Goal: Task Accomplishment & Management: Manage account settings

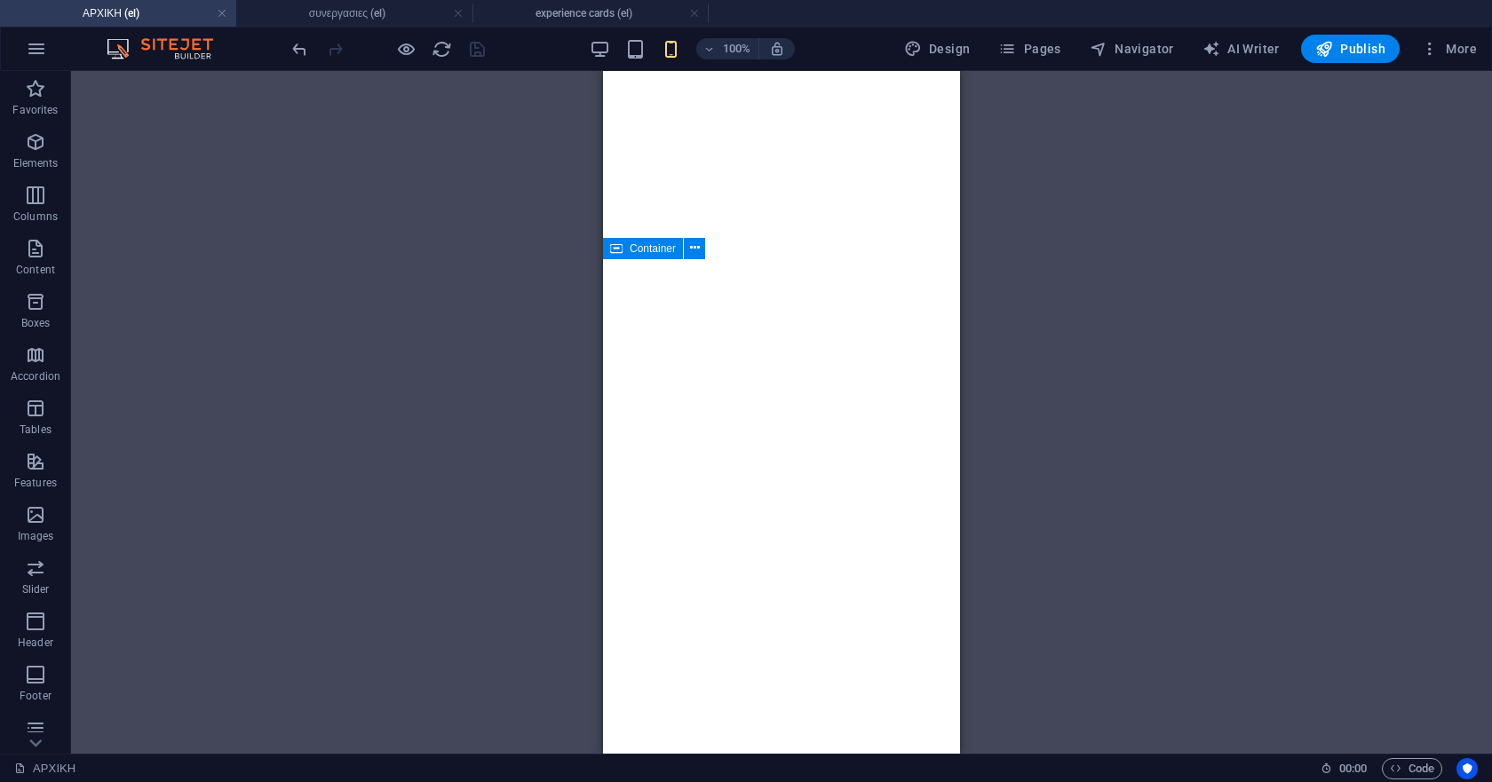
click at [1022, 50] on span "Pages" at bounding box center [1029, 49] width 62 height 18
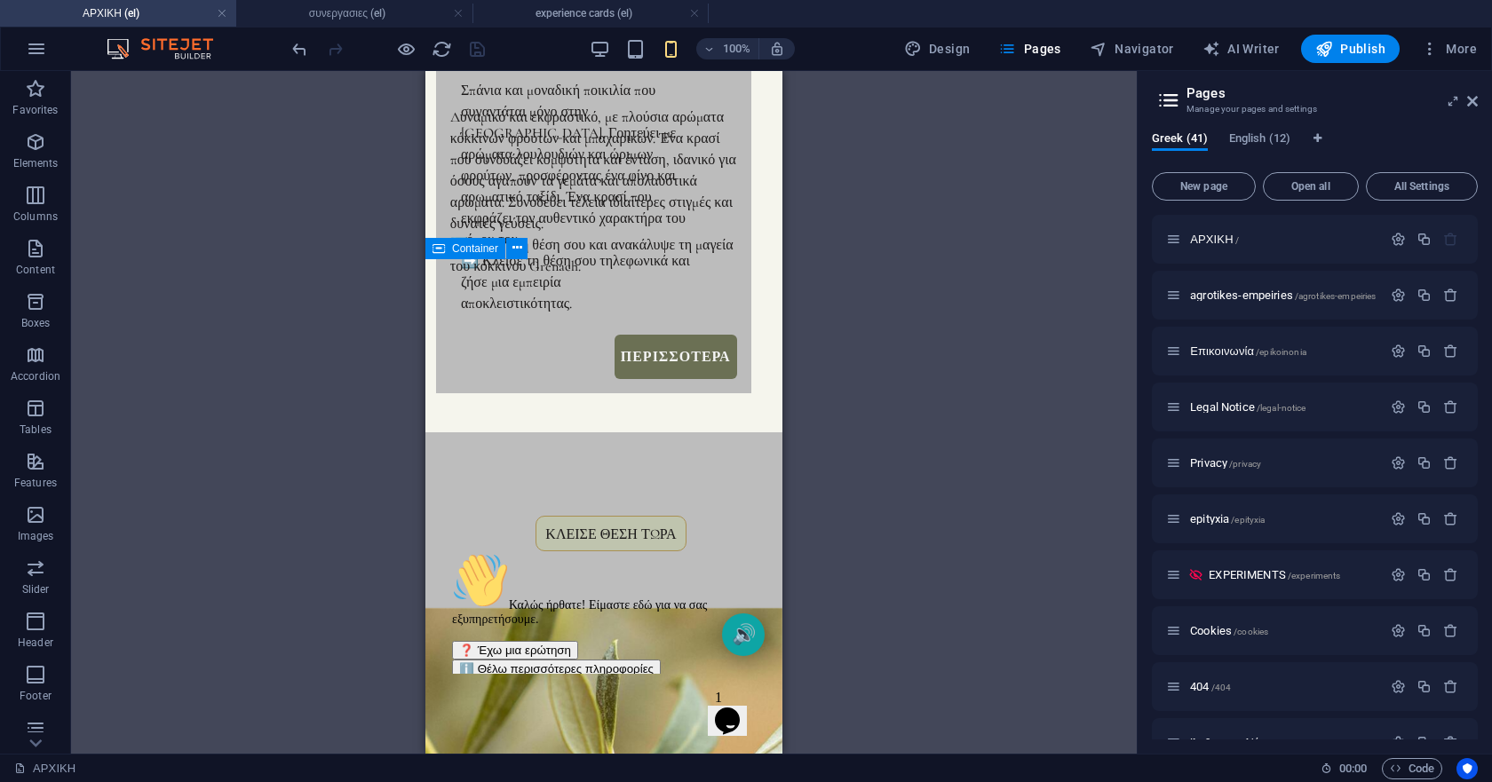
scroll to position [7057, 0]
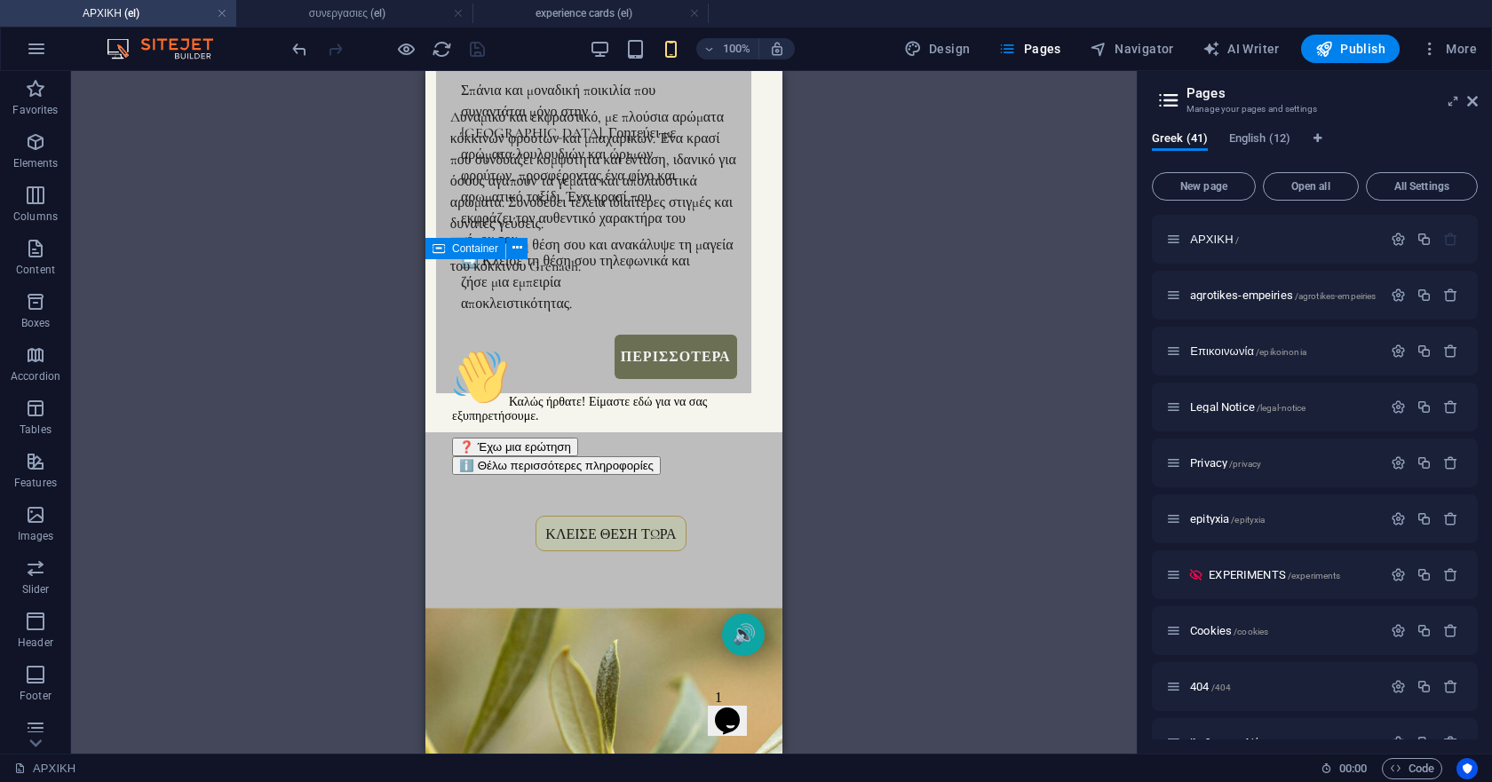
drag, startPoint x: 747, startPoint y: 474, endPoint x: 790, endPoint y: 742, distance: 271.7
click at [452, 349] on icon "Λήψη προσοχής για συνομιλία" at bounding box center [452, 349] width 0 height 0
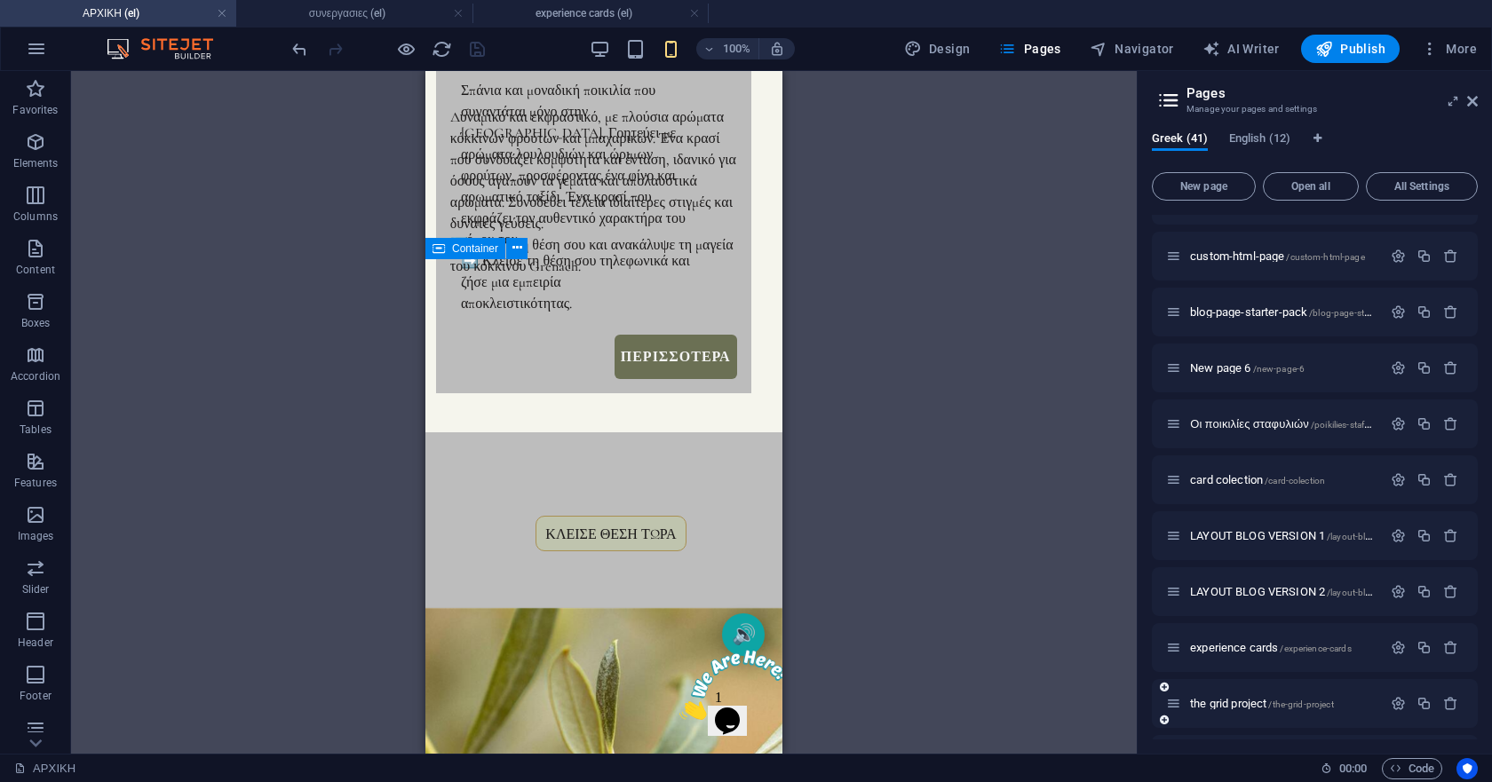
scroll to position [799, 0]
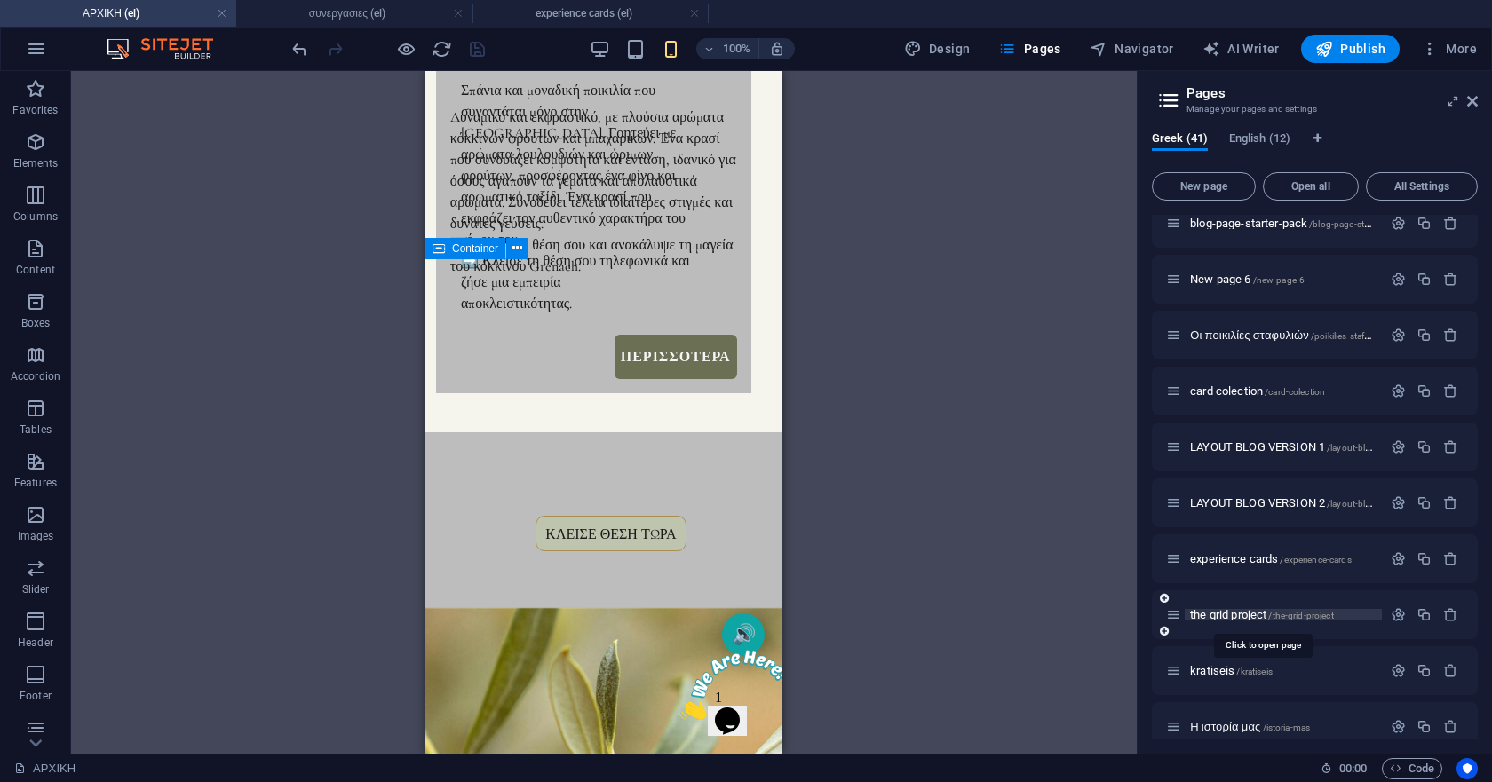
click at [1220, 615] on span "the grid project /the-grid-project" at bounding box center [1262, 614] width 144 height 13
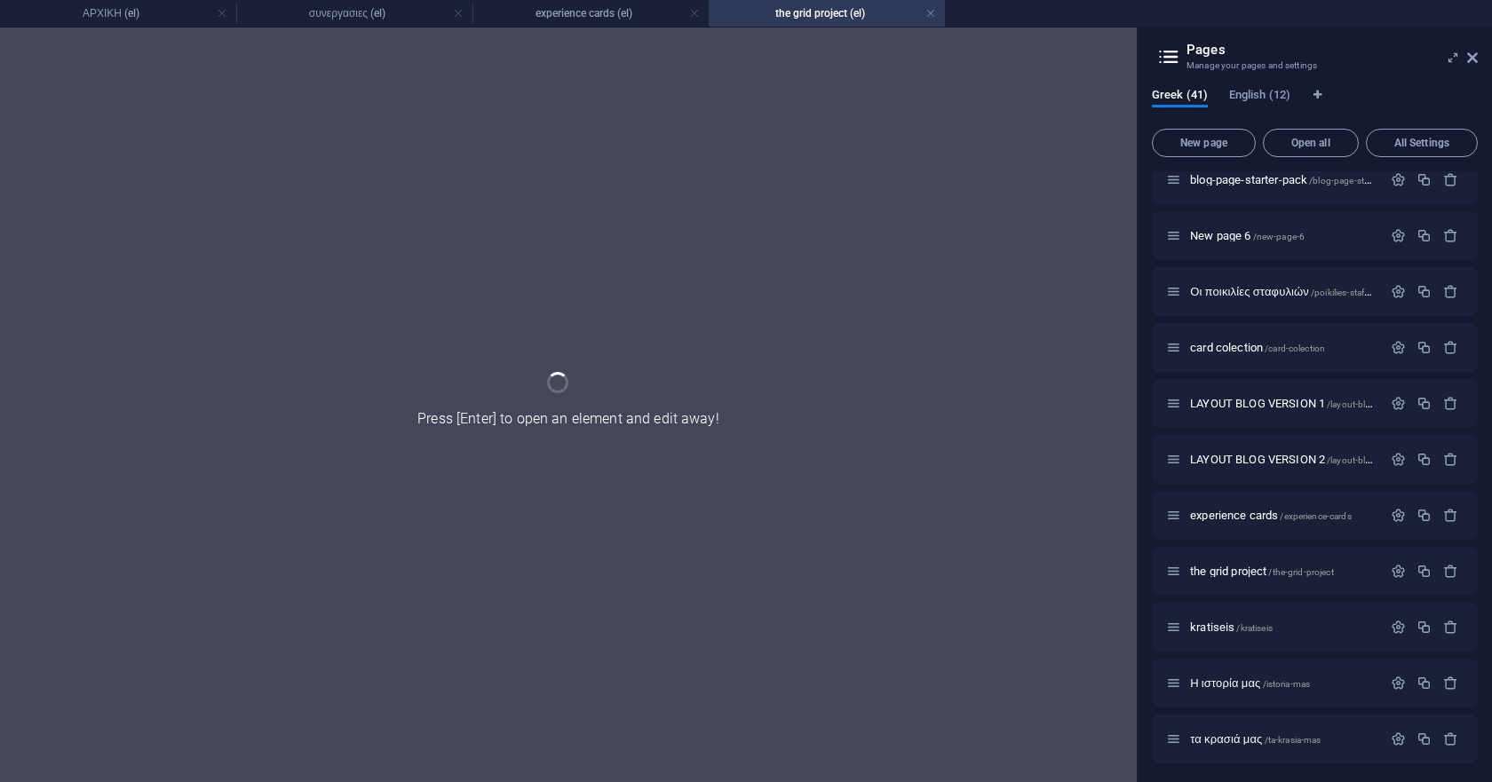
scroll to position [0, 0]
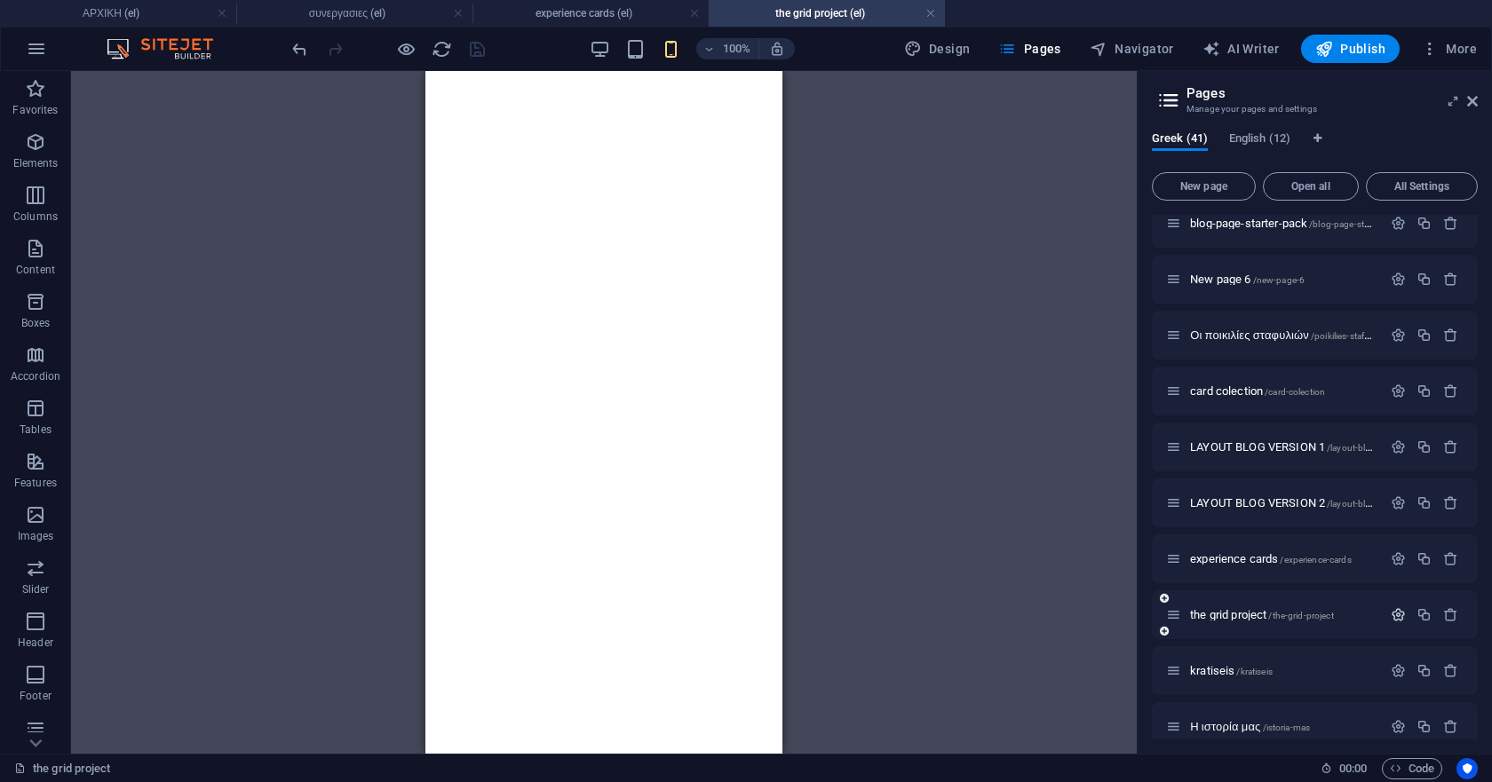
click at [1393, 619] on icon "button" at bounding box center [1398, 614] width 15 height 15
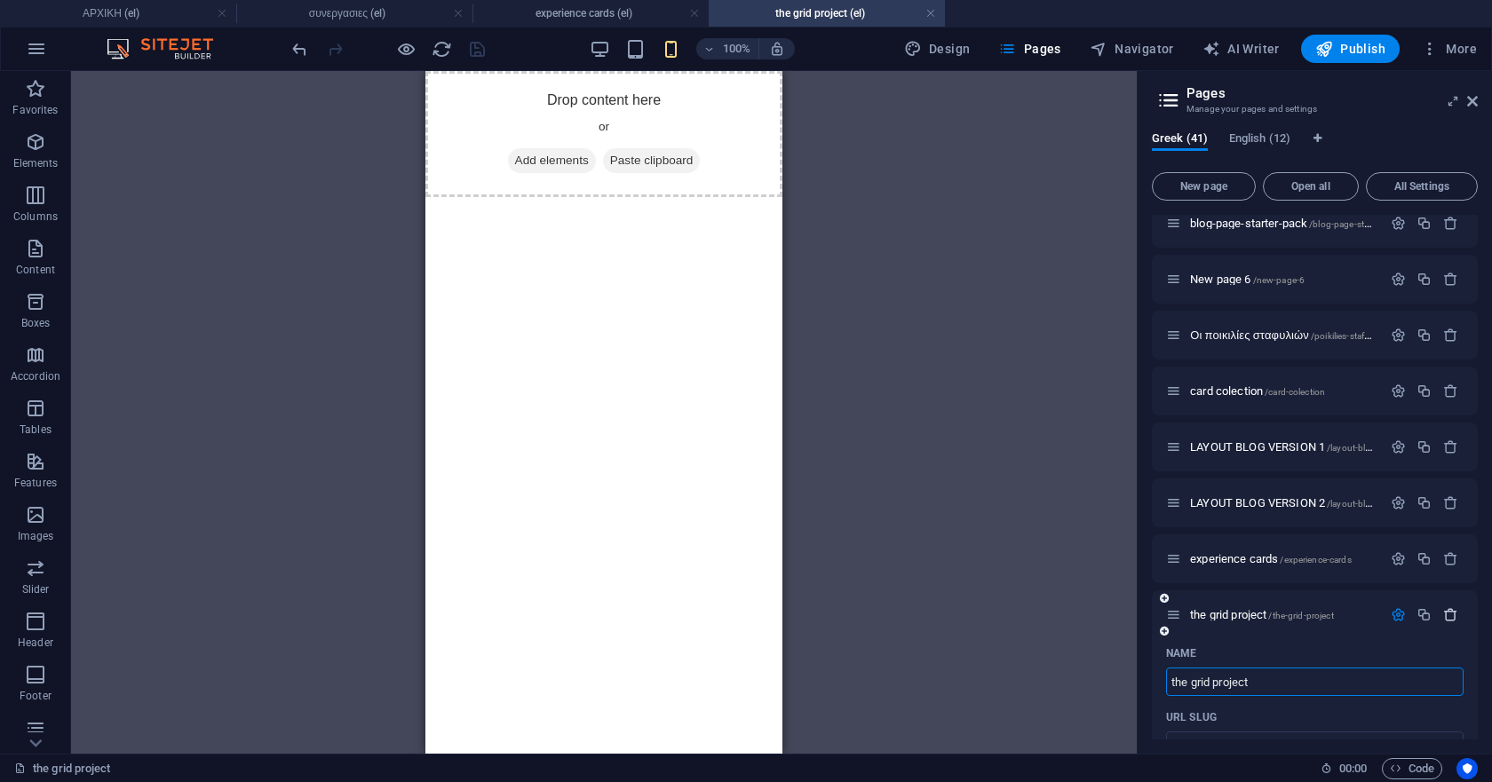
click at [1447, 622] on icon "button" at bounding box center [1450, 614] width 15 height 15
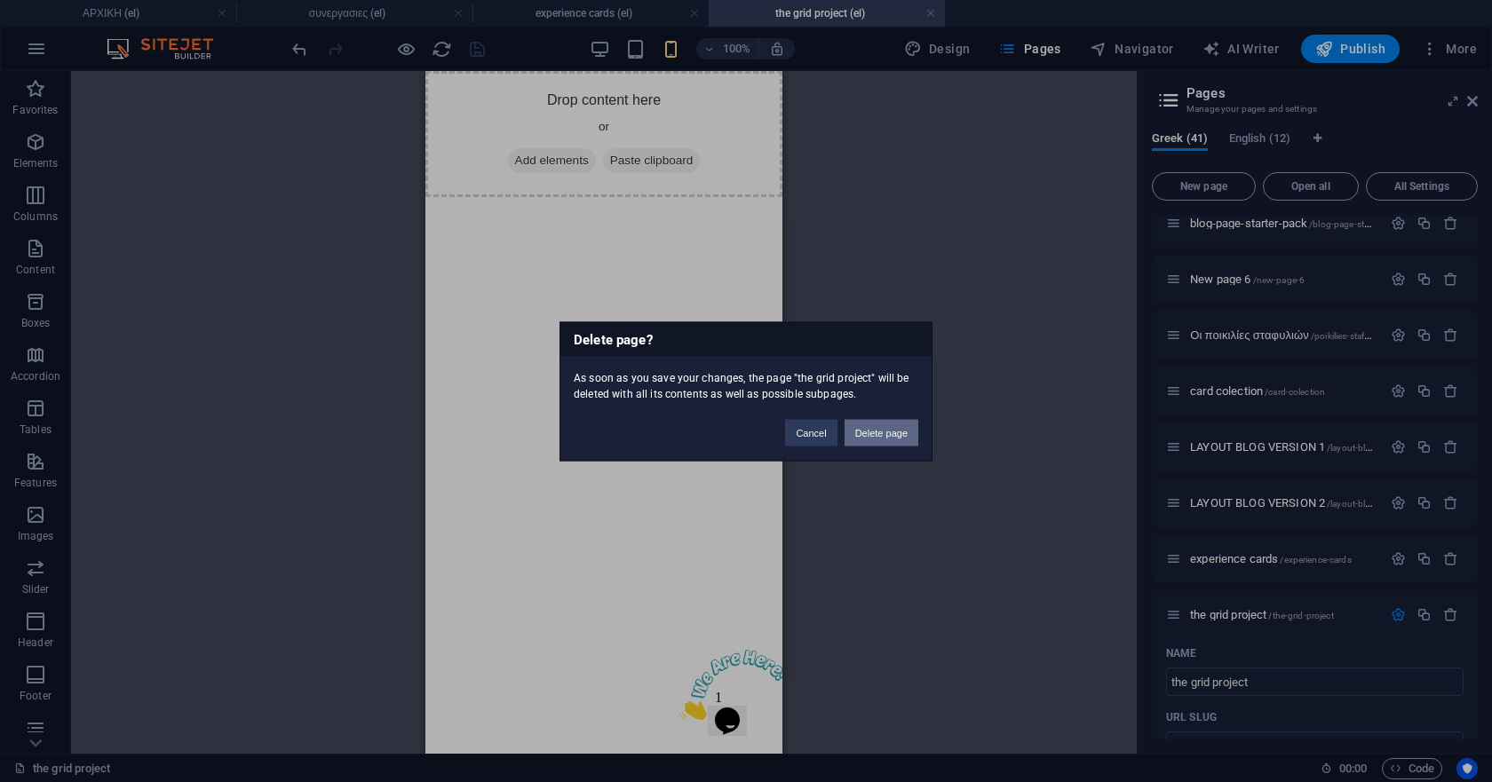
click at [884, 430] on button "Delete page" at bounding box center [882, 432] width 74 height 27
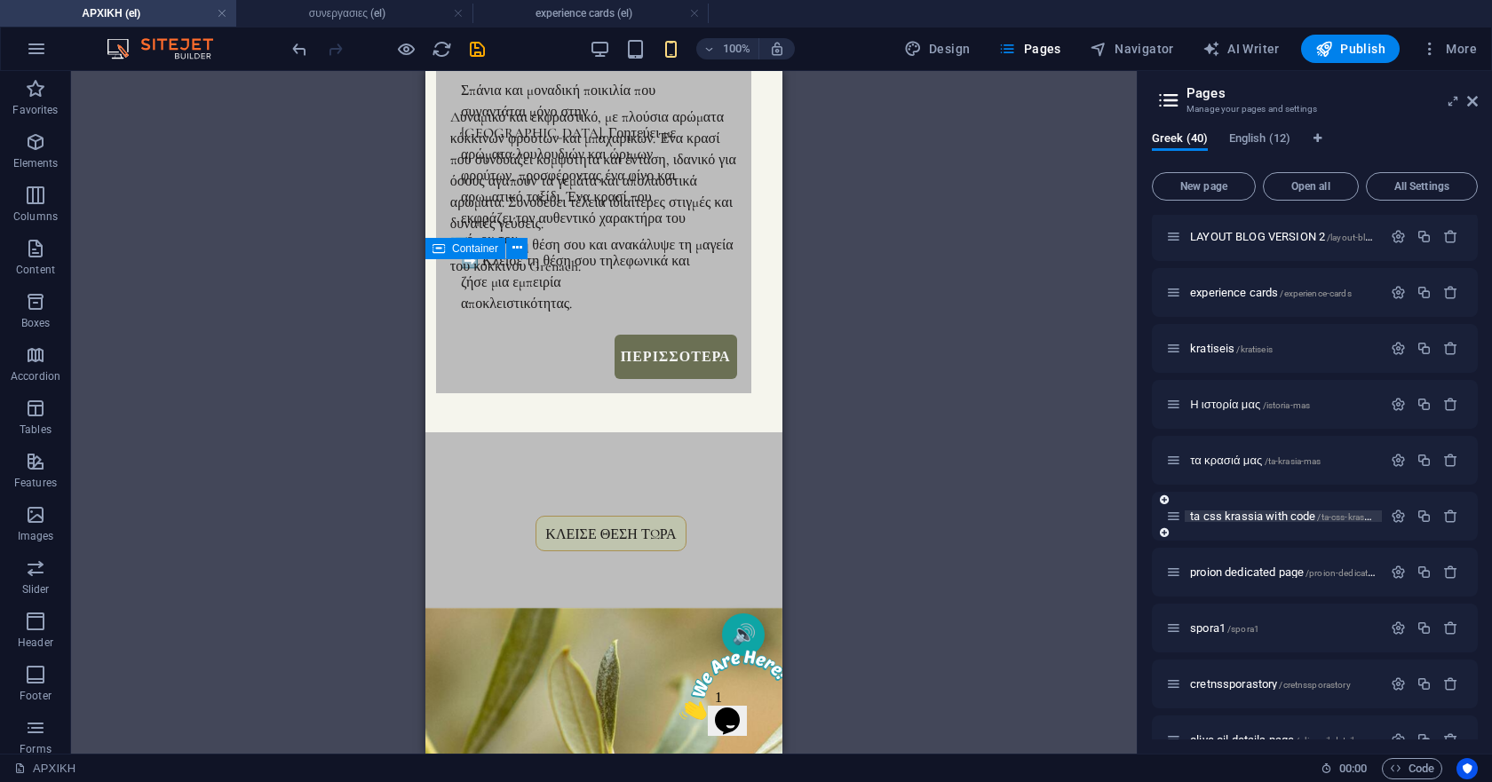
click at [1264, 520] on span "ta css krassia with code /ta-css-krassia-with-code" at bounding box center [1304, 516] width 228 height 13
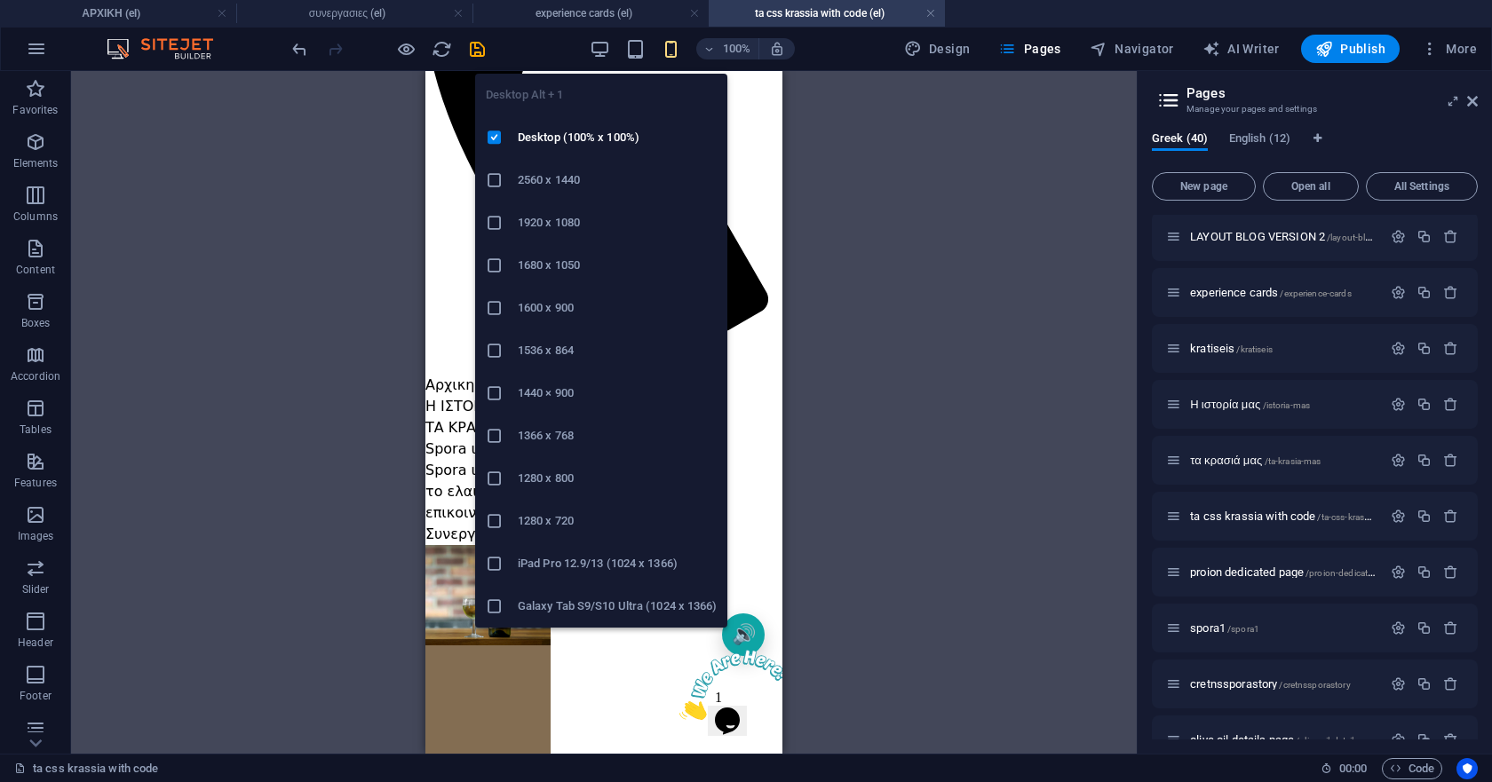
click at [602, 42] on icon "button" at bounding box center [600, 49] width 20 height 20
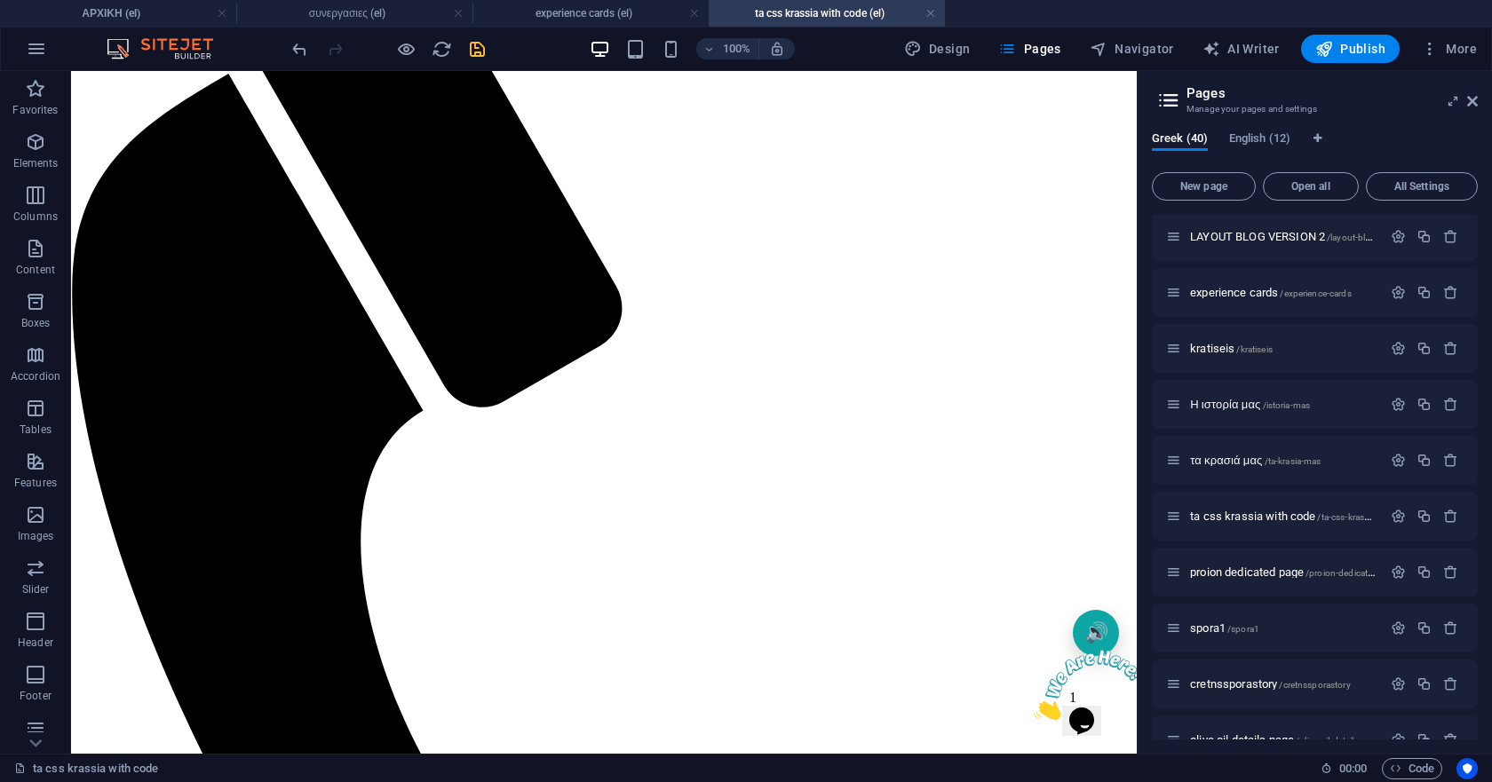
drag, startPoint x: 974, startPoint y: 430, endPoint x: 475, endPoint y: 54, distance: 624.7
click at [475, 54] on icon "save" at bounding box center [477, 49] width 20 height 20
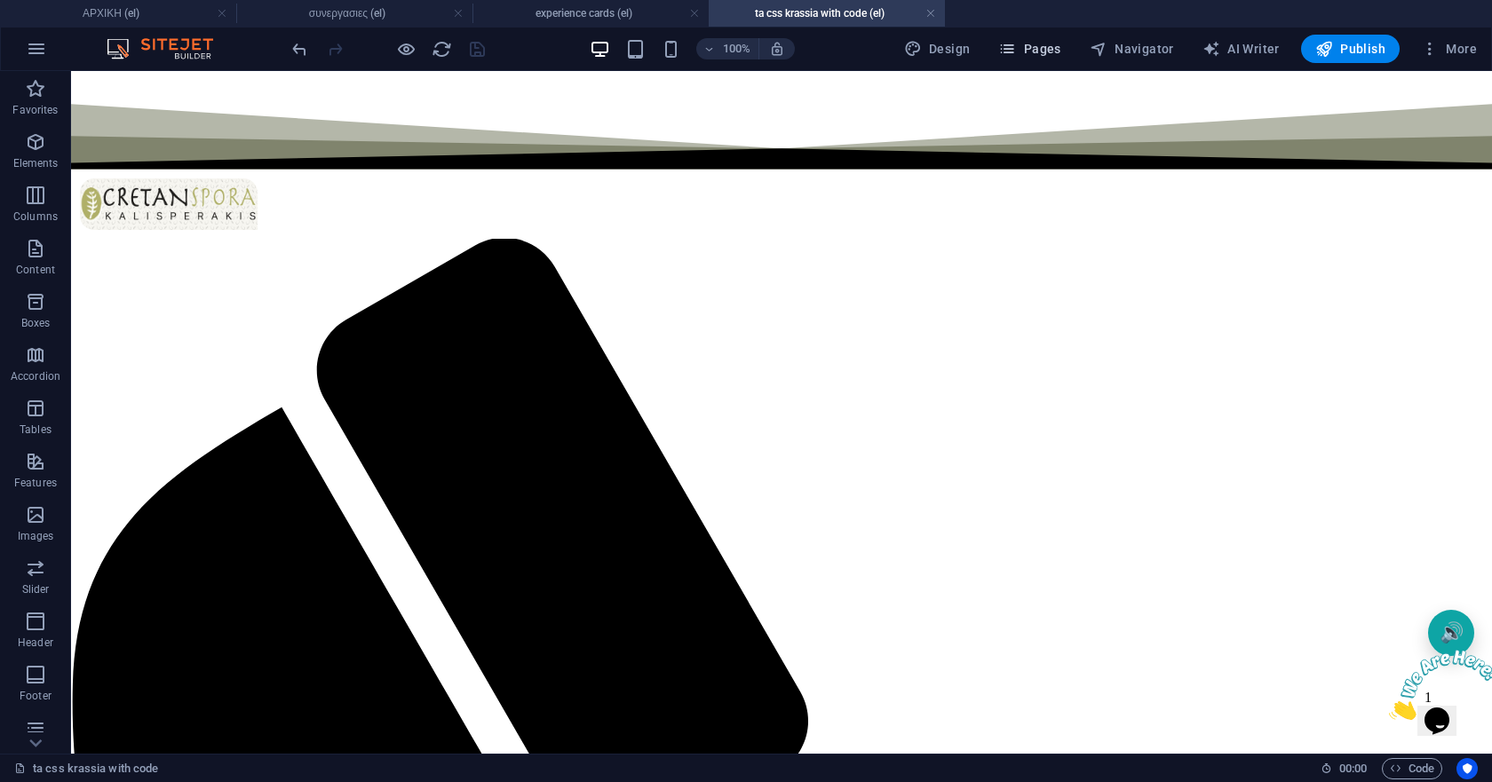
click at [1012, 41] on icon "button" at bounding box center [1007, 49] width 18 height 18
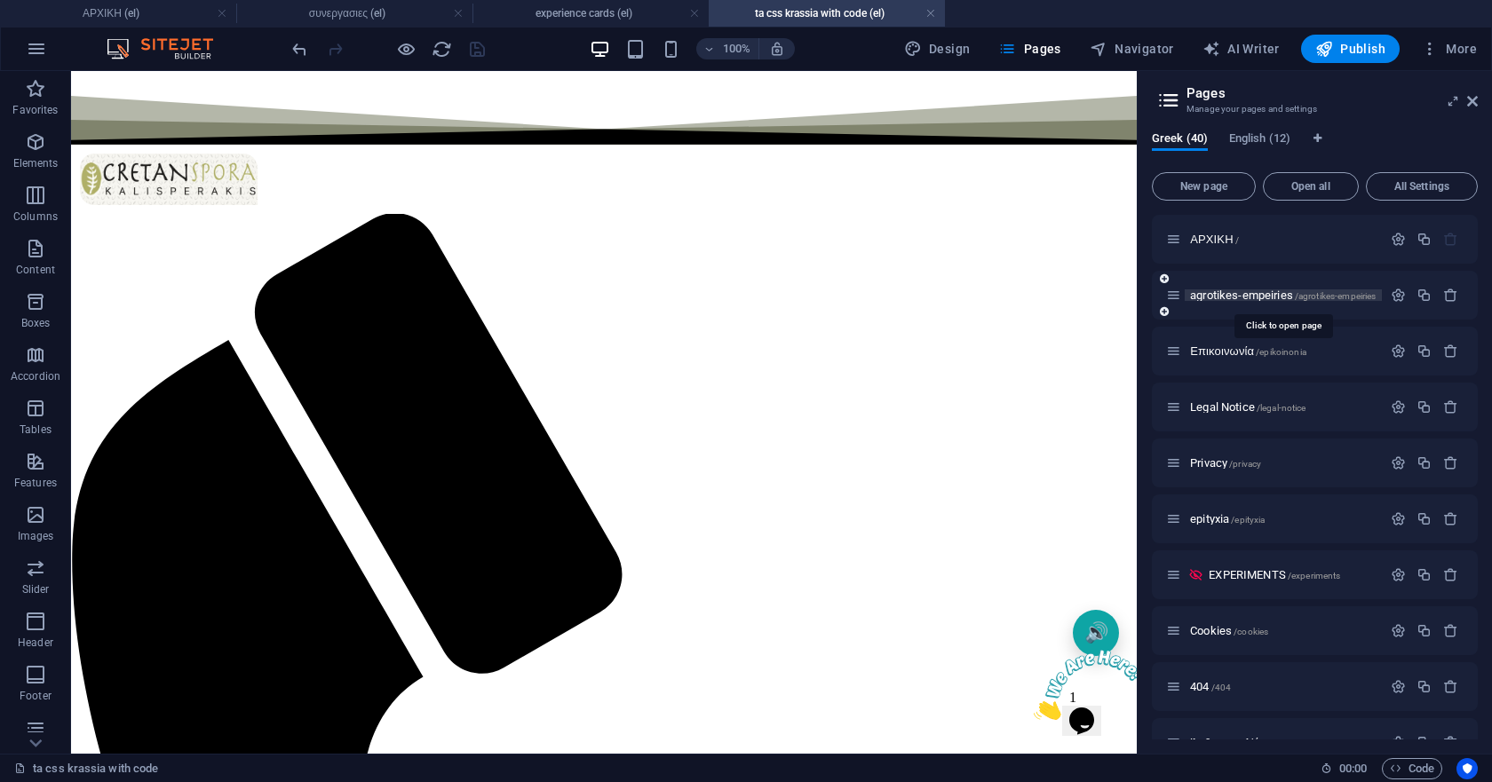
click at [1249, 292] on span "agrotikes-empeiries /agrotikes-empeiries" at bounding box center [1283, 295] width 186 height 13
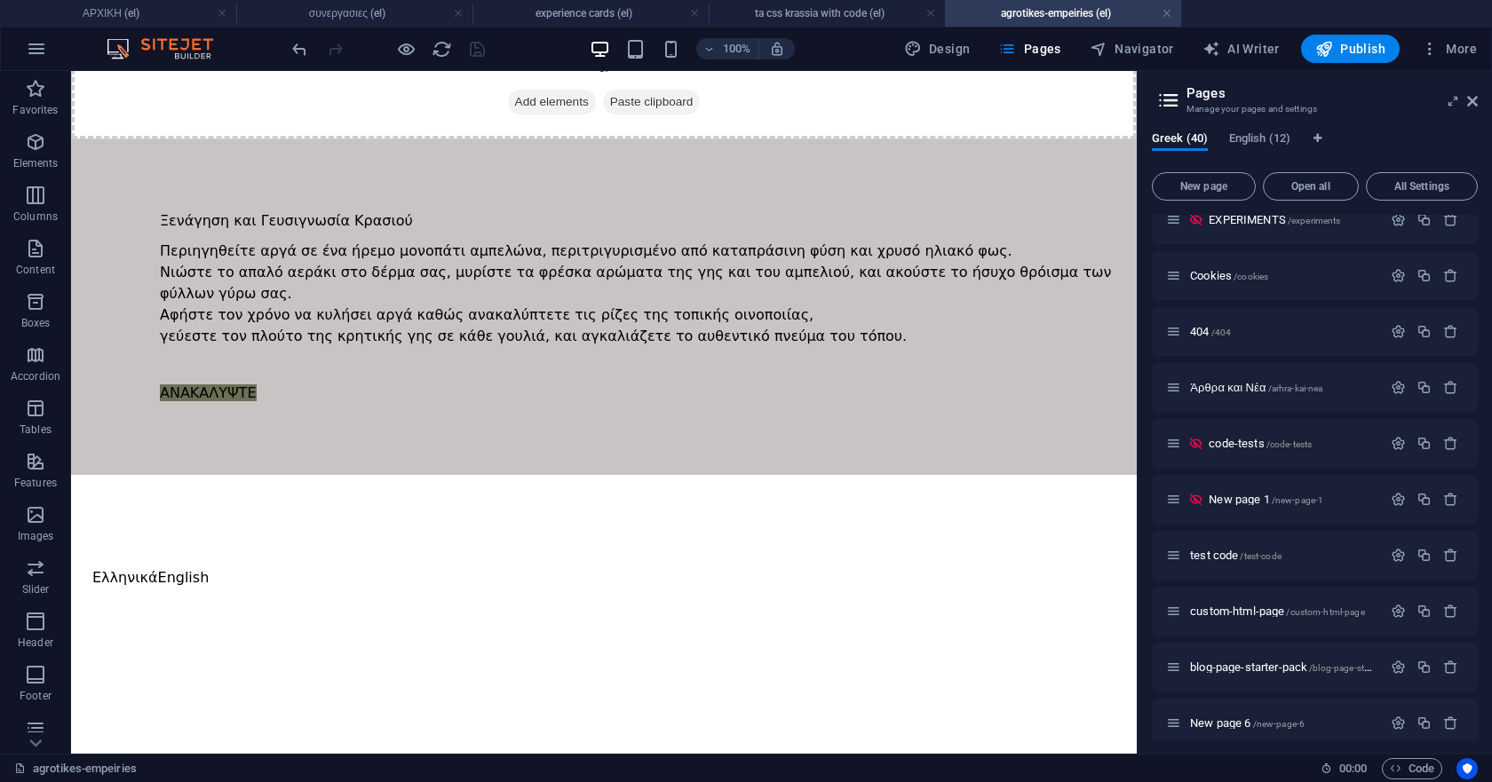
scroll to position [977, 0]
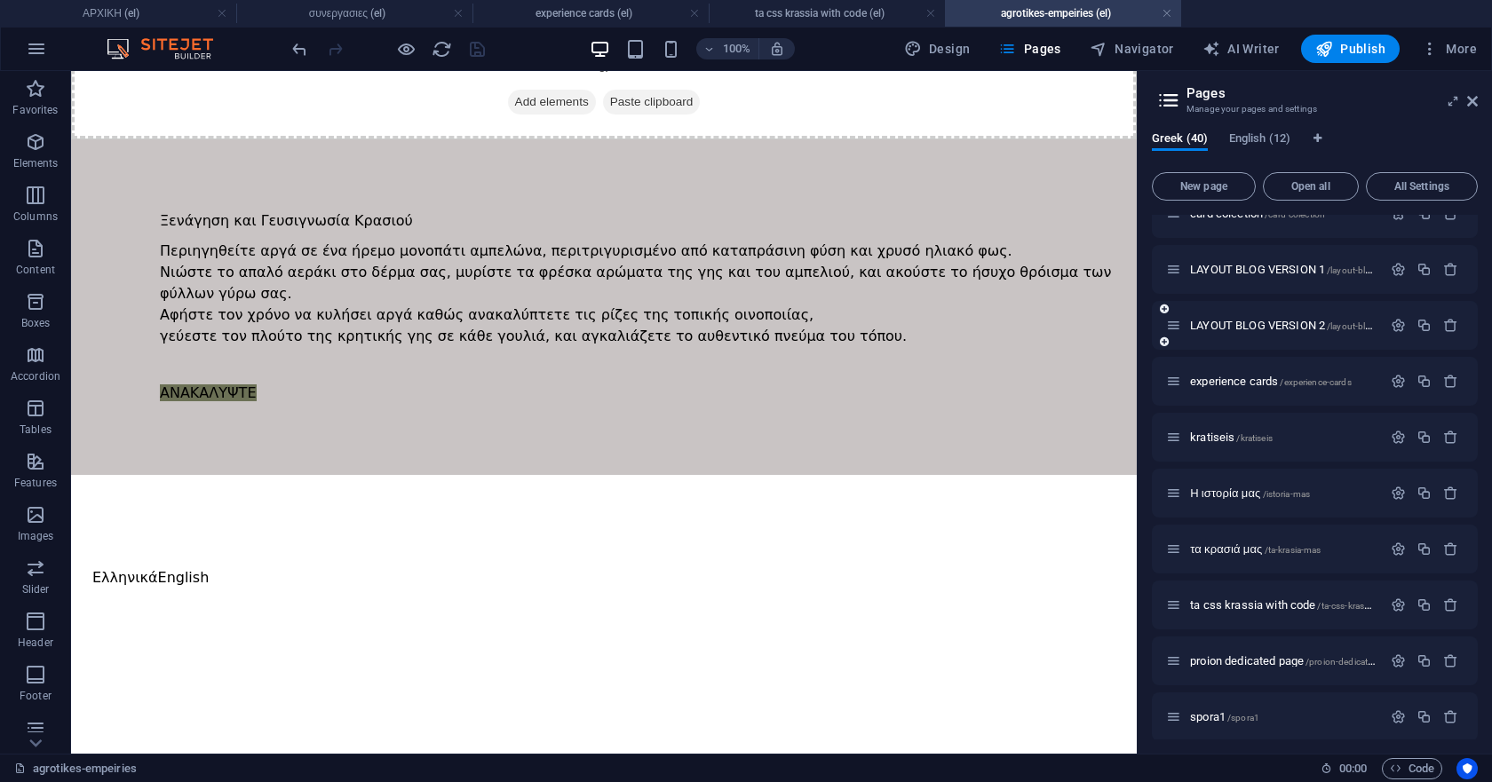
click at [1266, 266] on span "LAYOUT BLOG VERSION 1 /layout-blog-version-1" at bounding box center [1303, 269] width 226 height 13
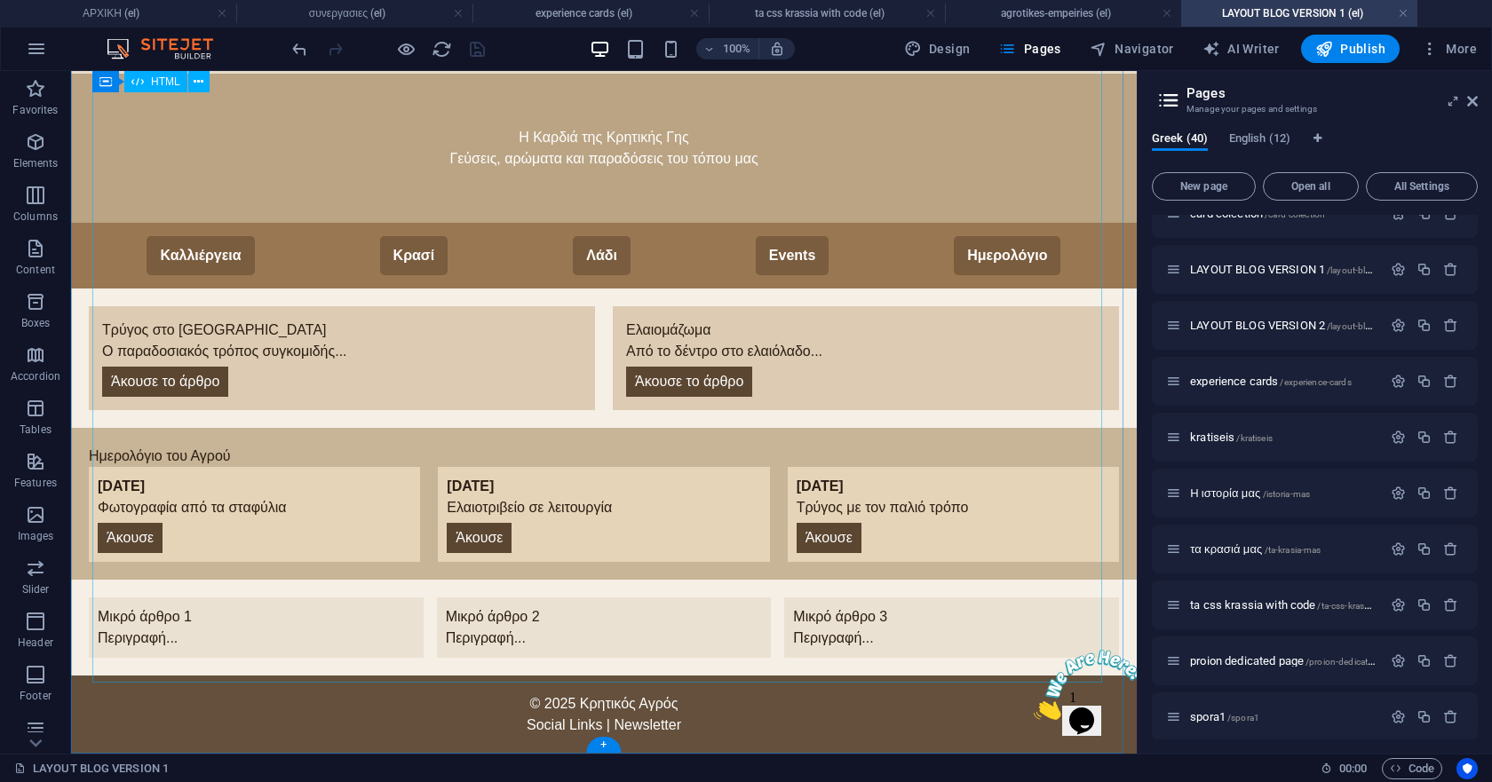
scroll to position [0, 0]
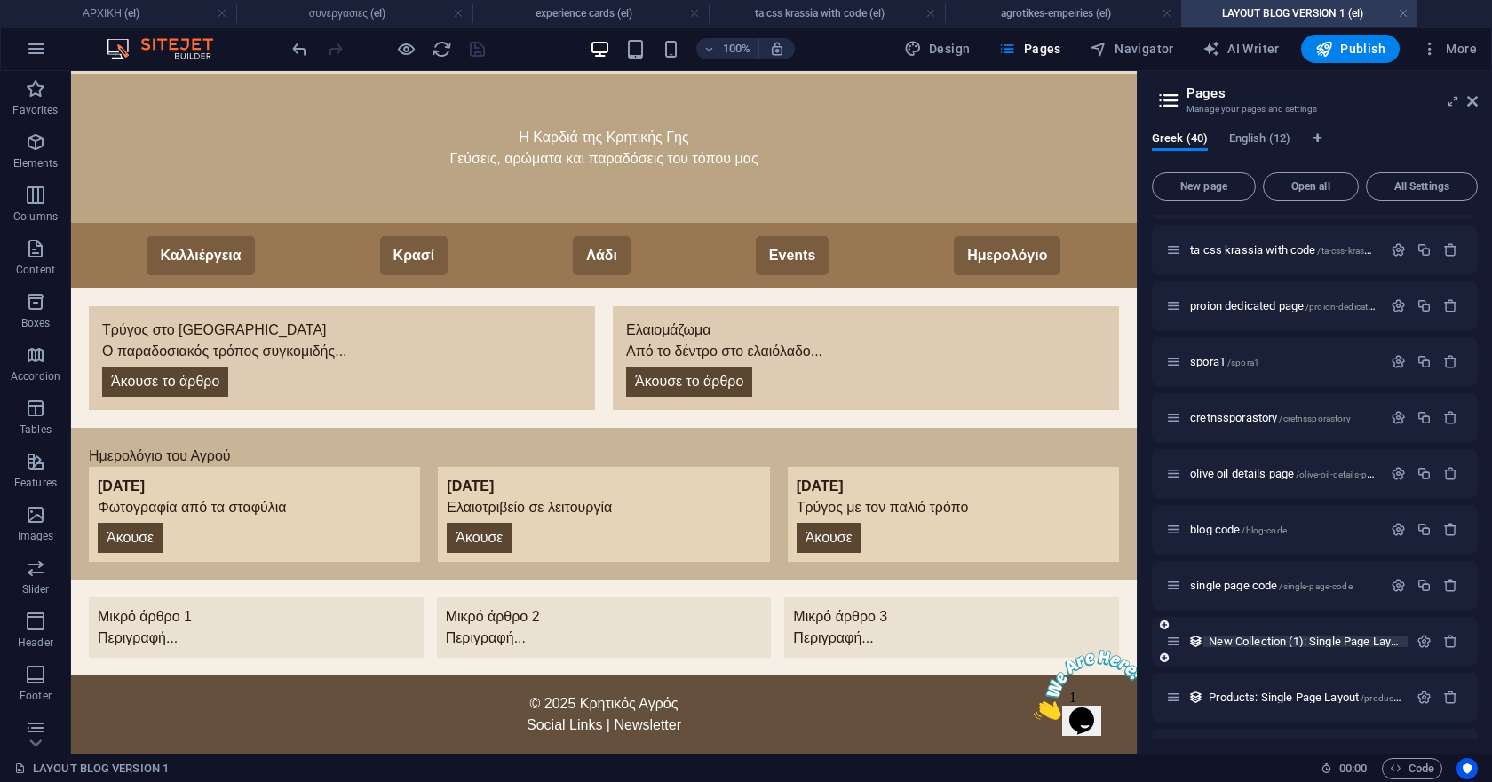
click at [1265, 643] on span "New Collection (1): Single Page Layout /new-collection-1-item" at bounding box center [1354, 641] width 290 height 13
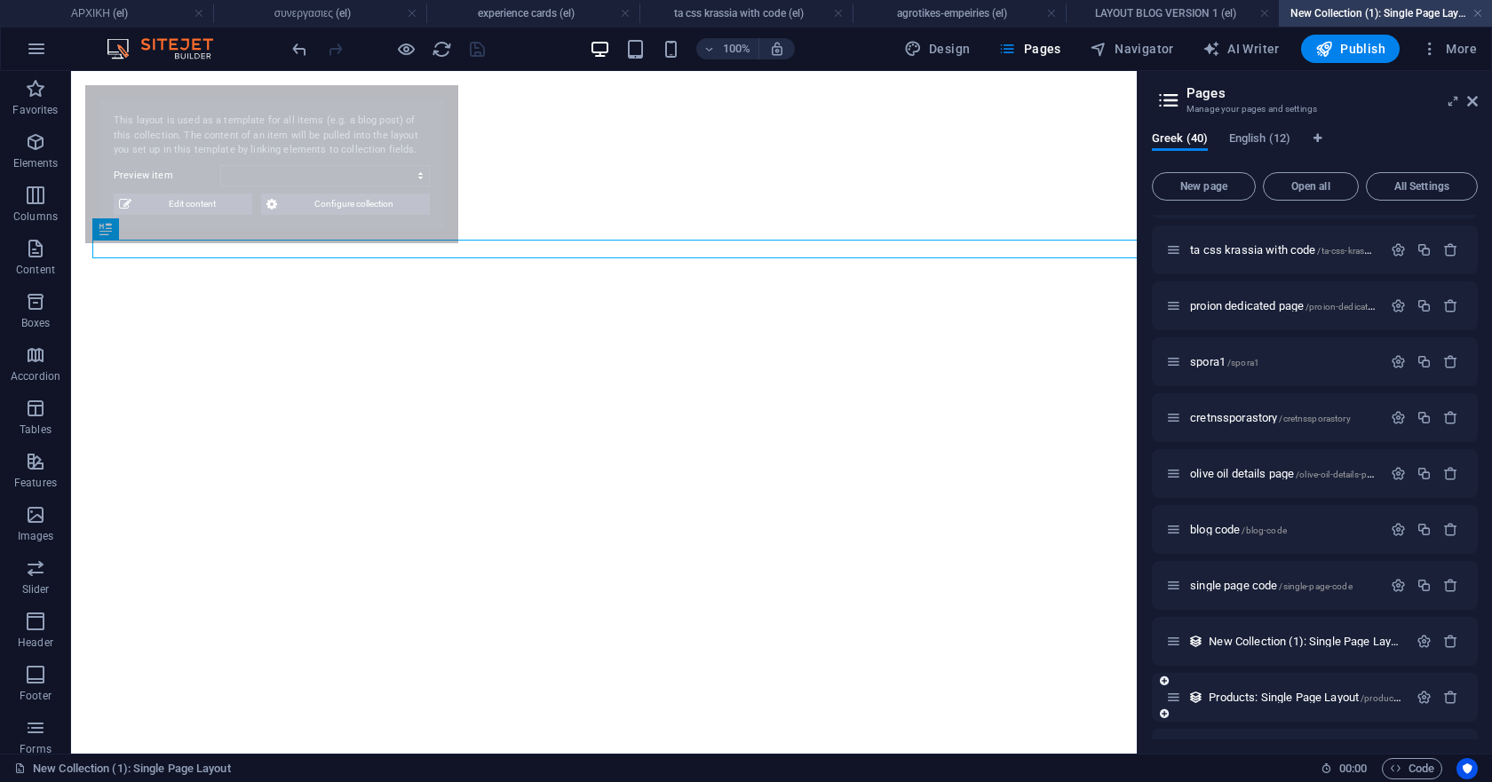
select select "68d64cfd792b01f23503f9d4"
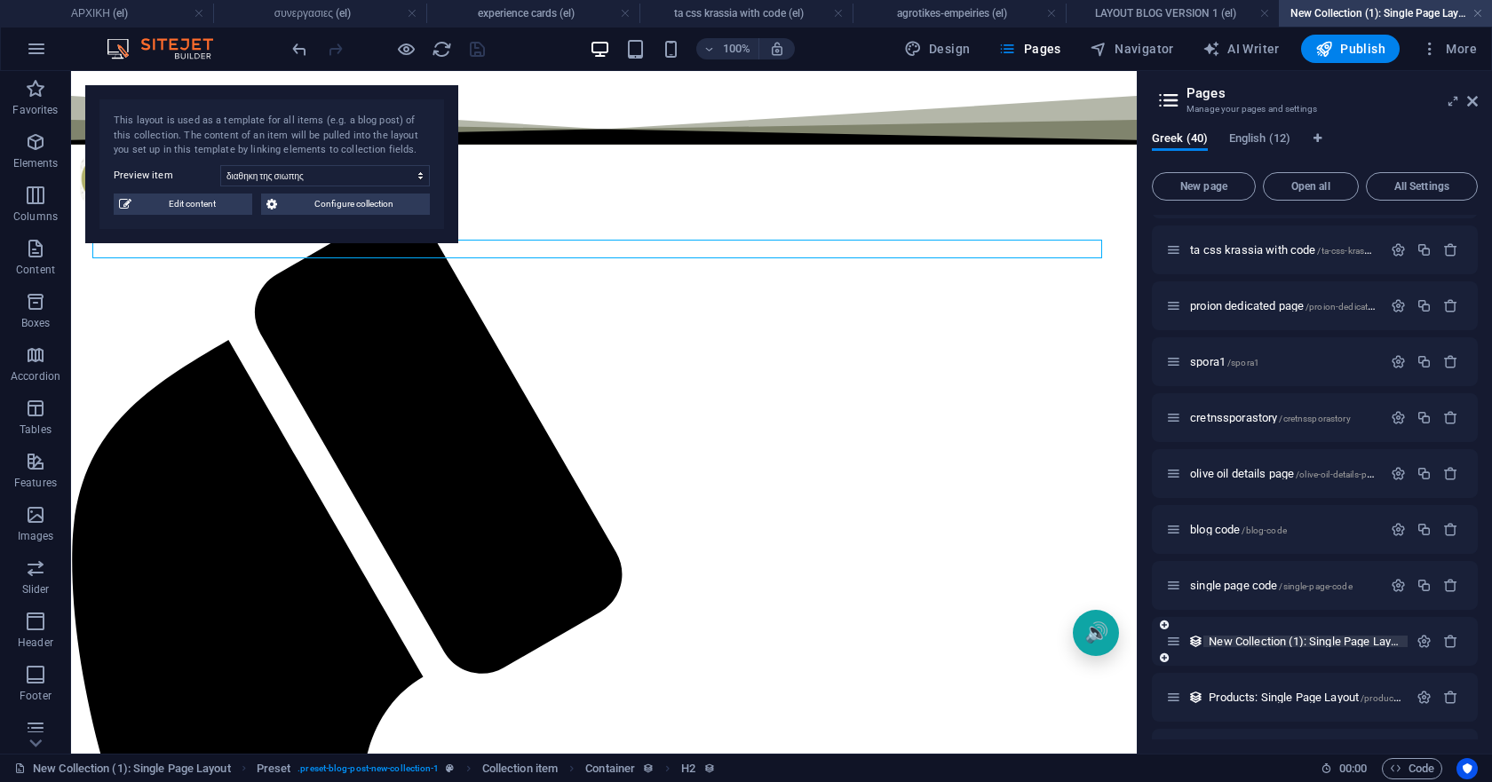
click at [1290, 640] on span "New Collection (1): Single Page Layout /new-collection-1-item" at bounding box center [1354, 641] width 290 height 13
click at [1447, 646] on icon "button" at bounding box center [1450, 641] width 15 height 15
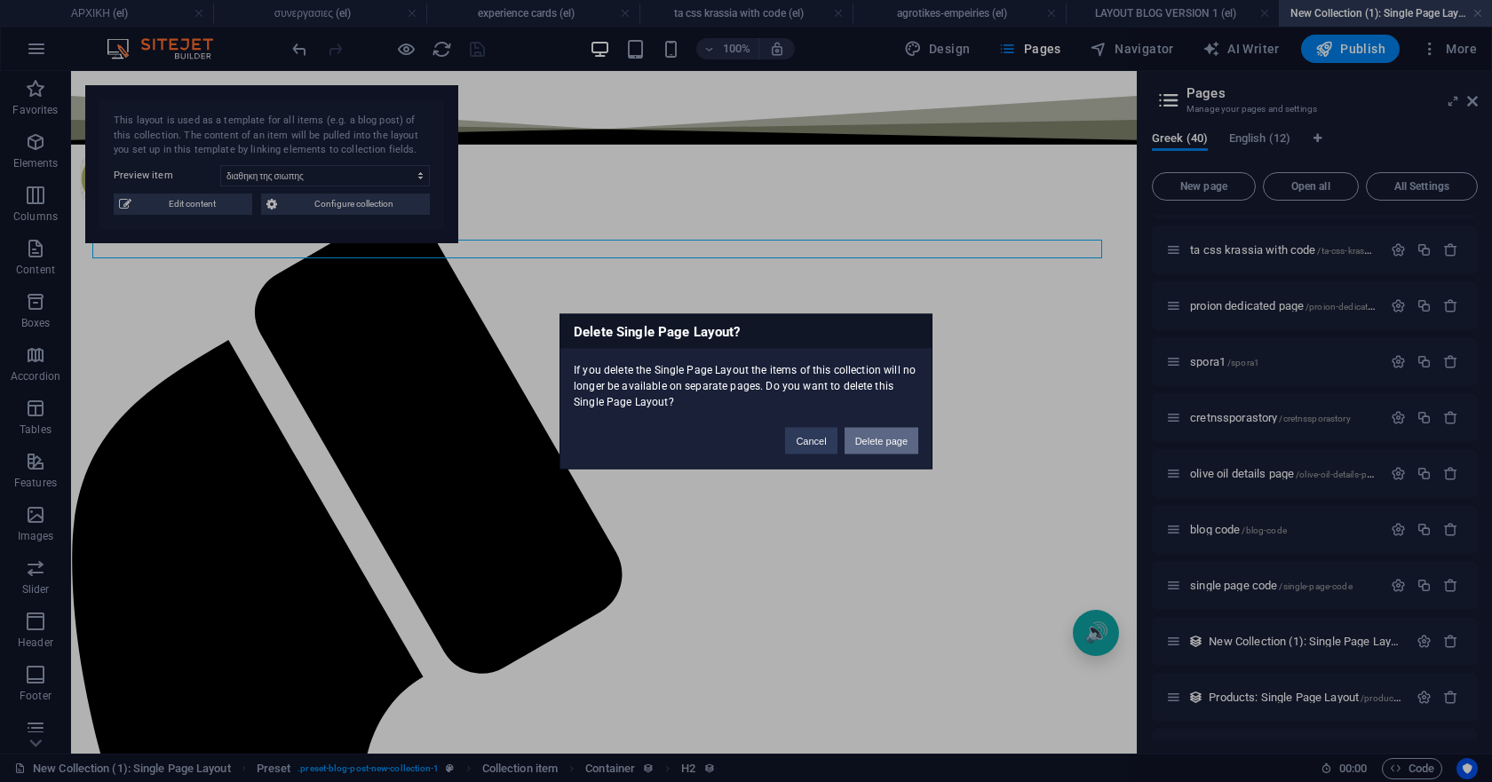
click at [867, 441] on button "Delete page" at bounding box center [882, 440] width 74 height 27
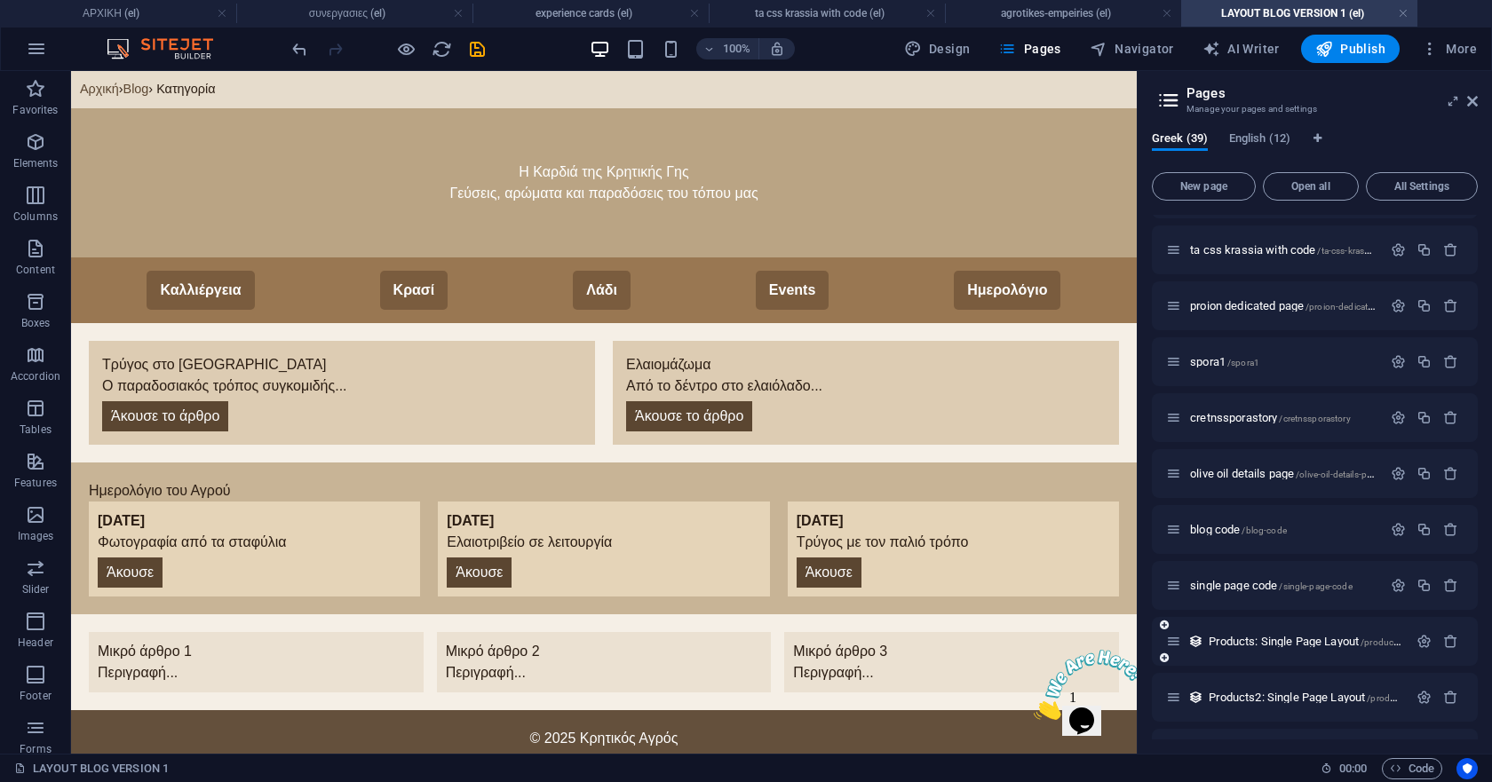
scroll to position [116, 0]
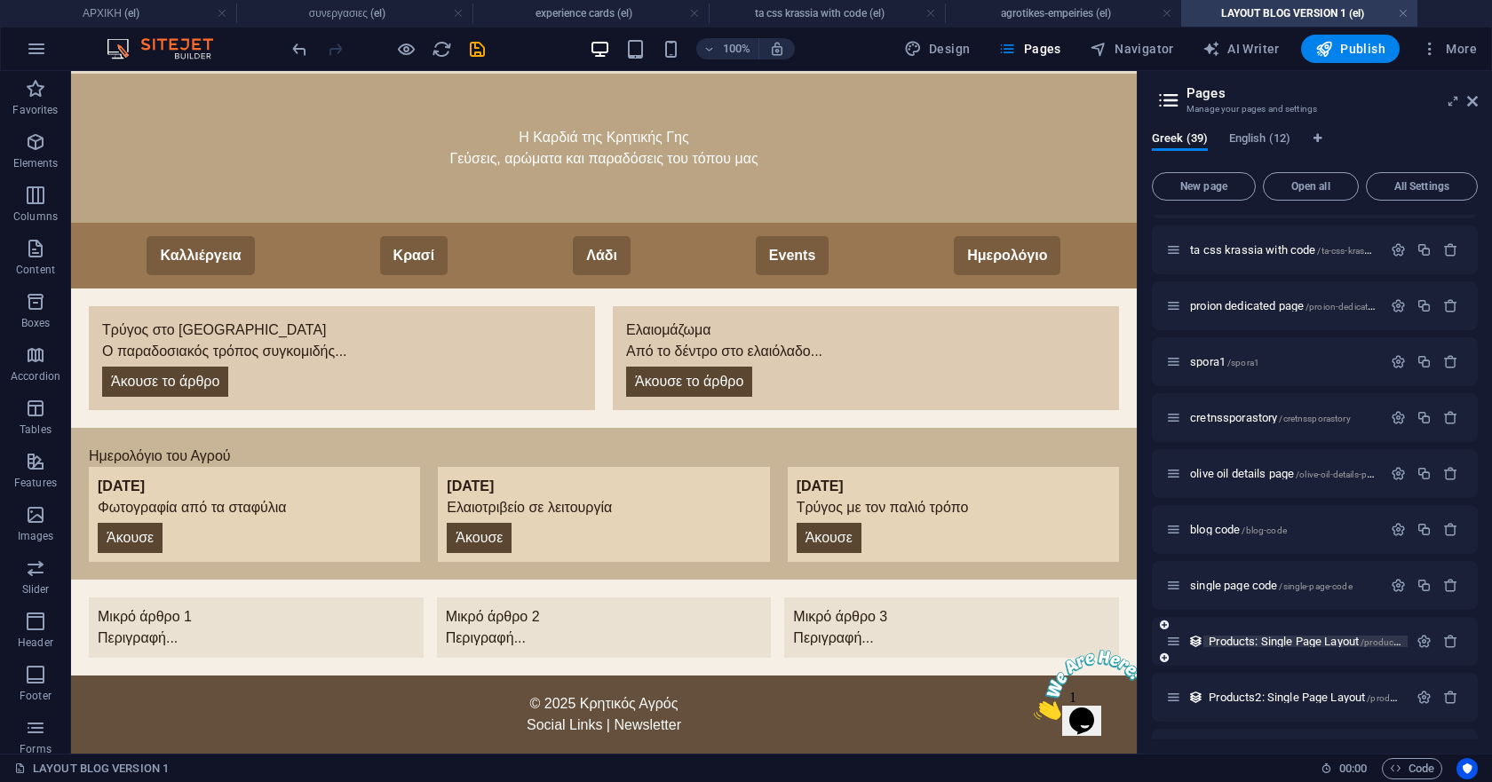
click at [1261, 640] on span "Products: Single Page Layout /products-item" at bounding box center [1315, 641] width 212 height 13
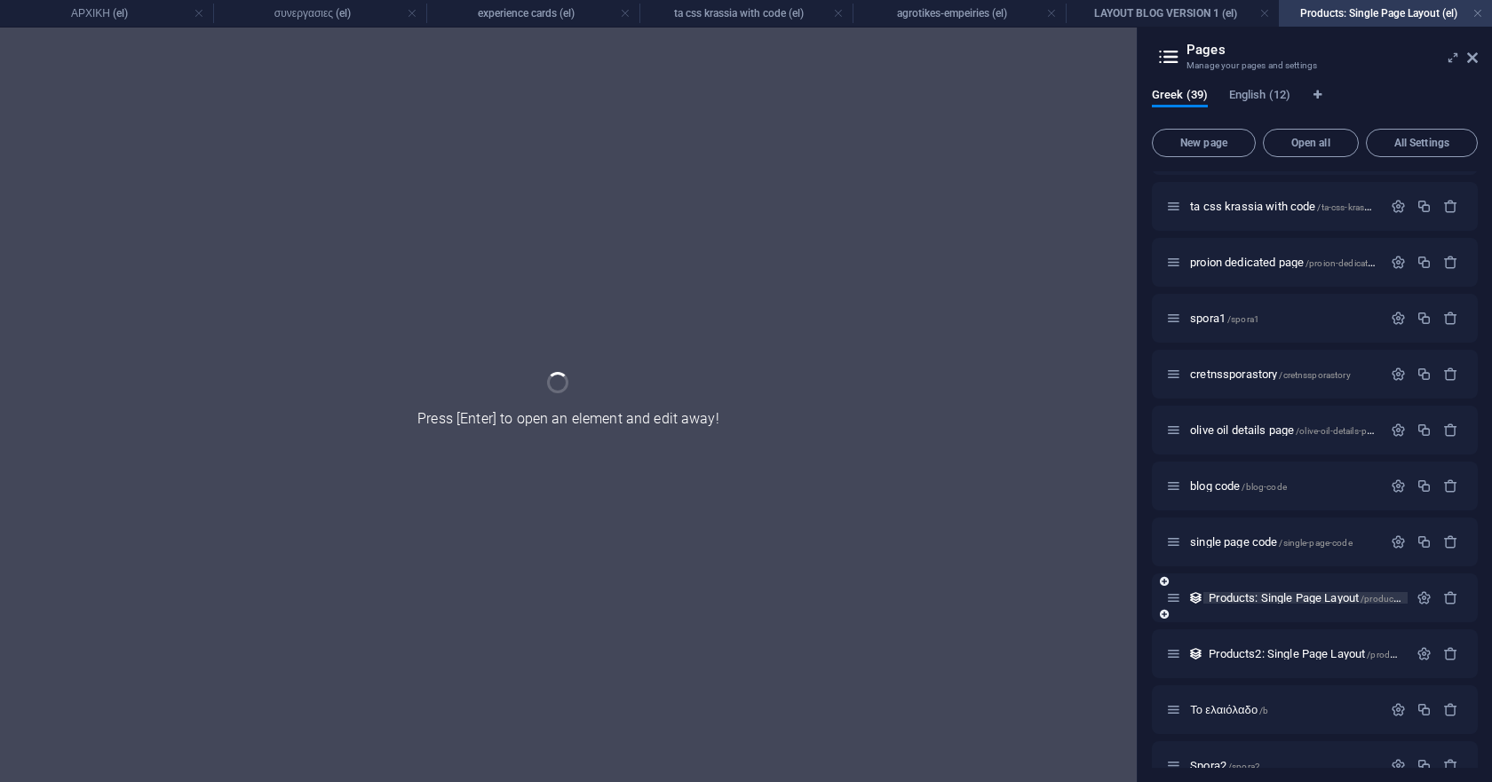
scroll to position [0, 0]
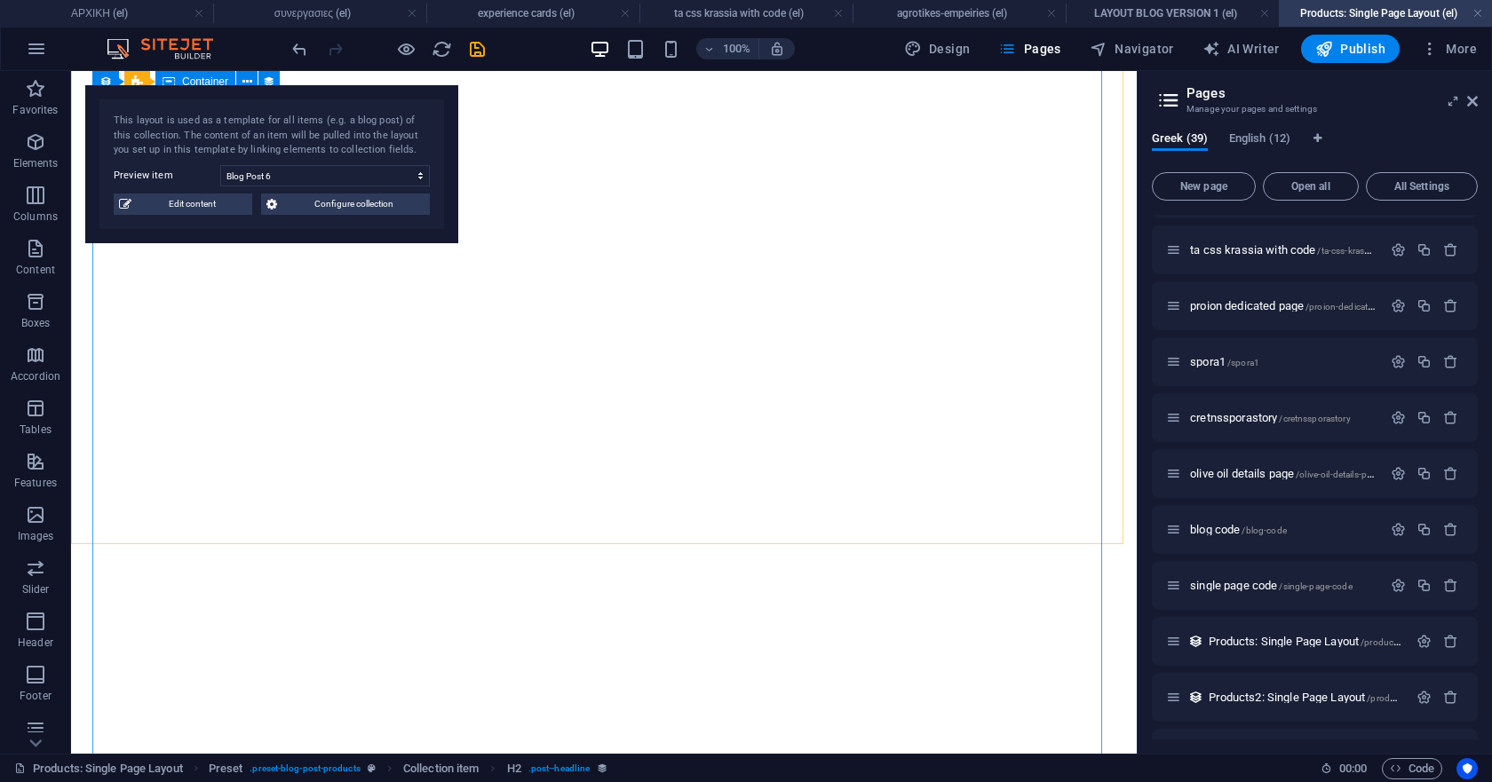
select select "68d64cfd792b01f23503f9da"
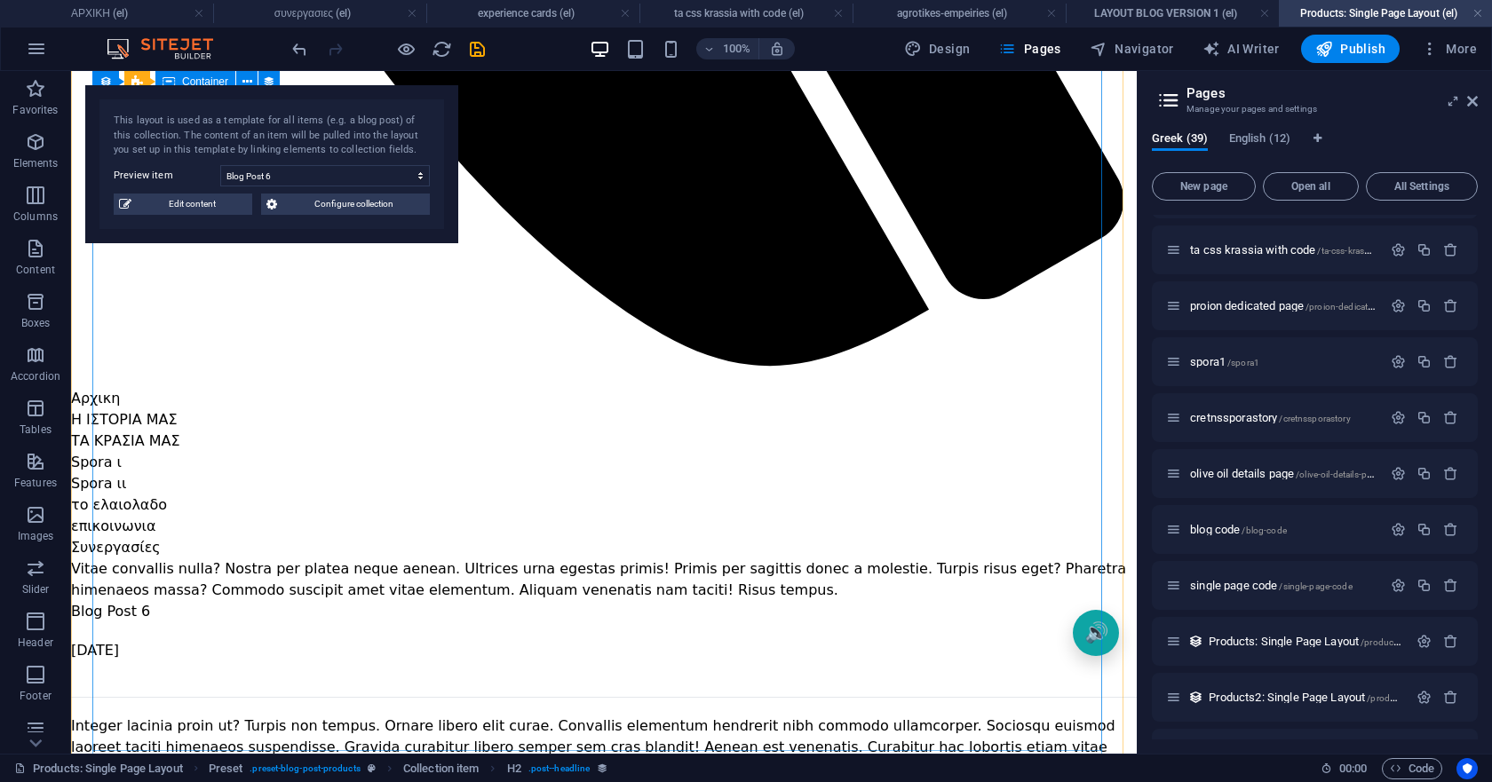
scroll to position [1243, 0]
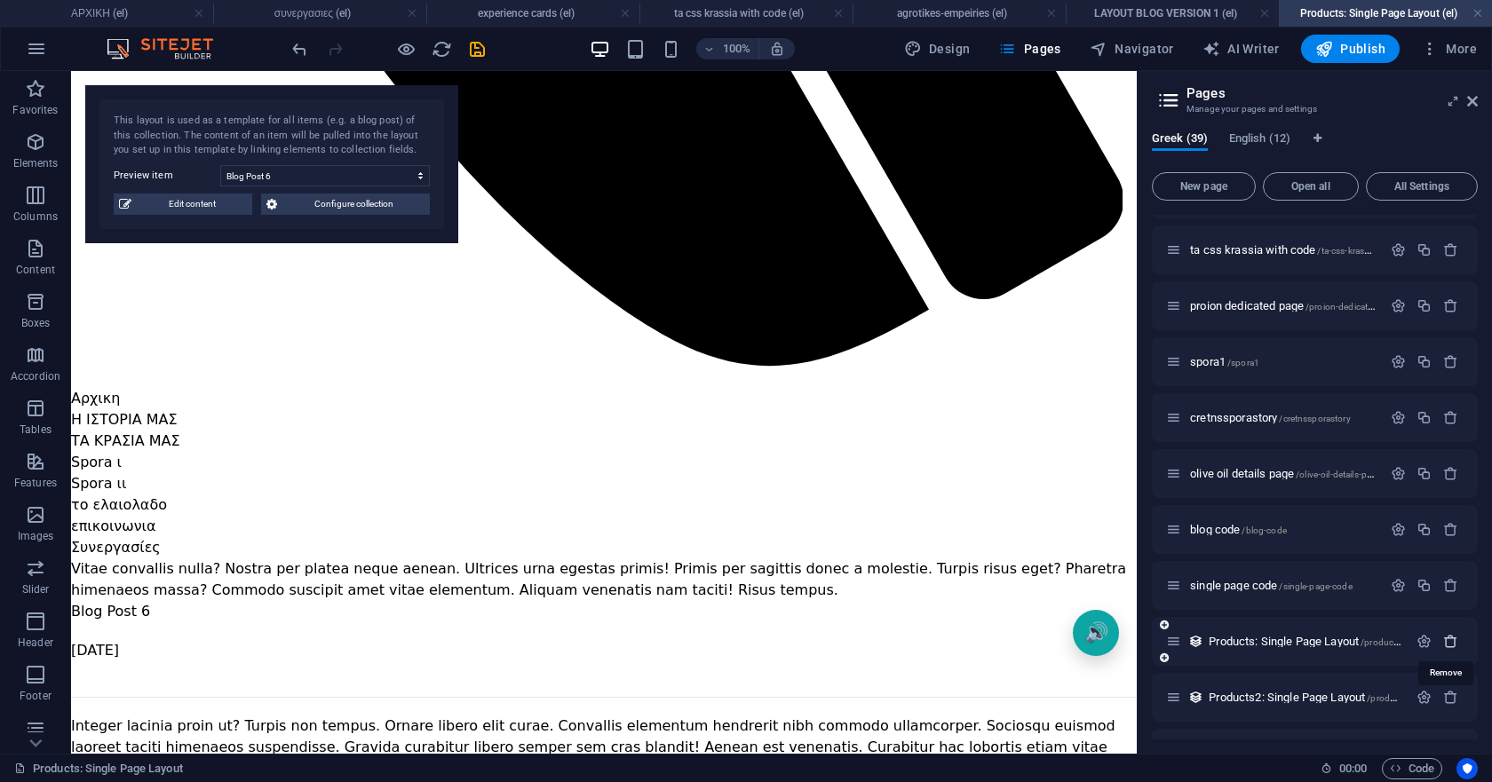
click at [1452, 643] on icon "button" at bounding box center [1450, 641] width 15 height 15
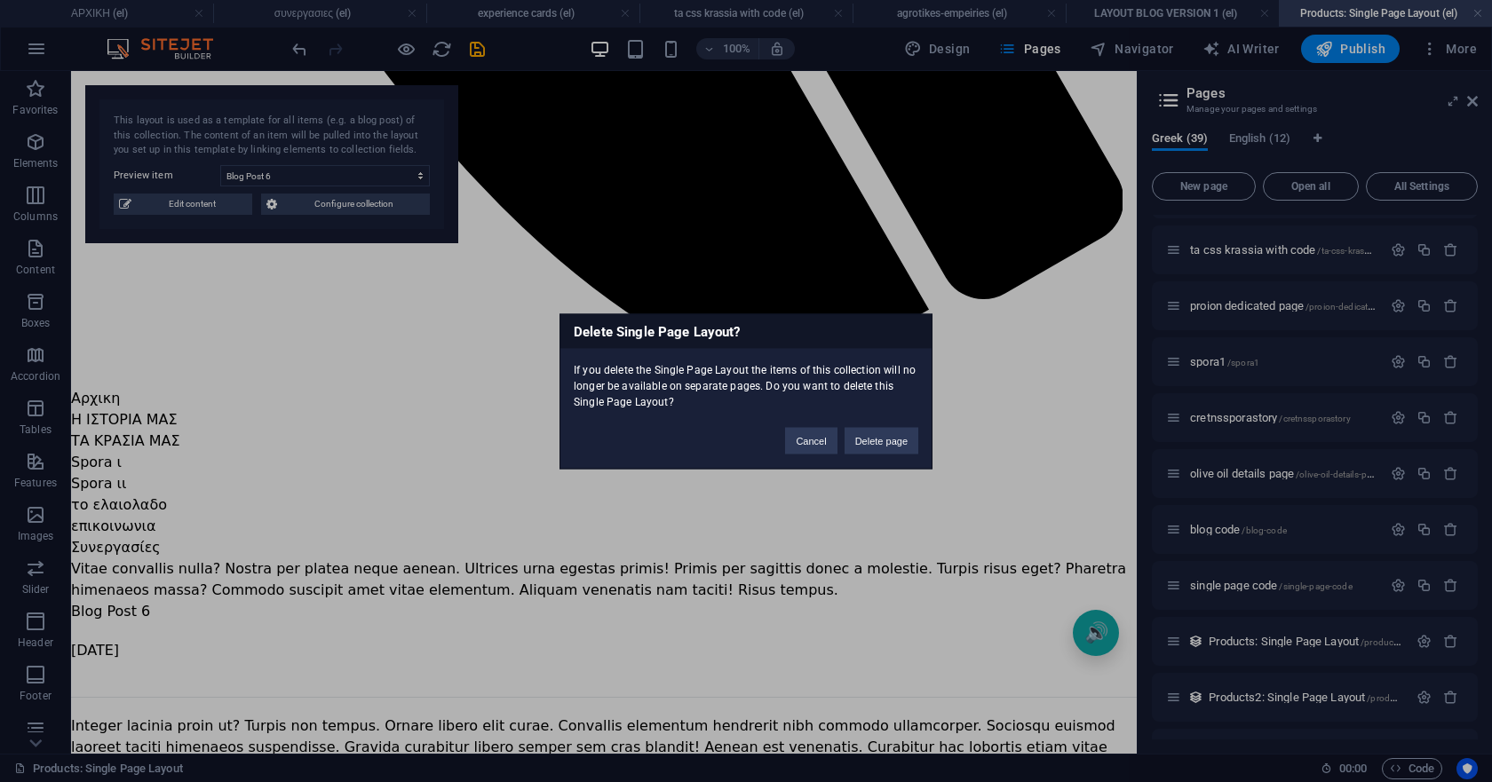
click at [1446, 644] on div "Delete Single Page Layout? If you delete the Single Page Layout the items of th…" at bounding box center [746, 391] width 1492 height 782
click at [862, 441] on button "Delete page" at bounding box center [882, 440] width 74 height 27
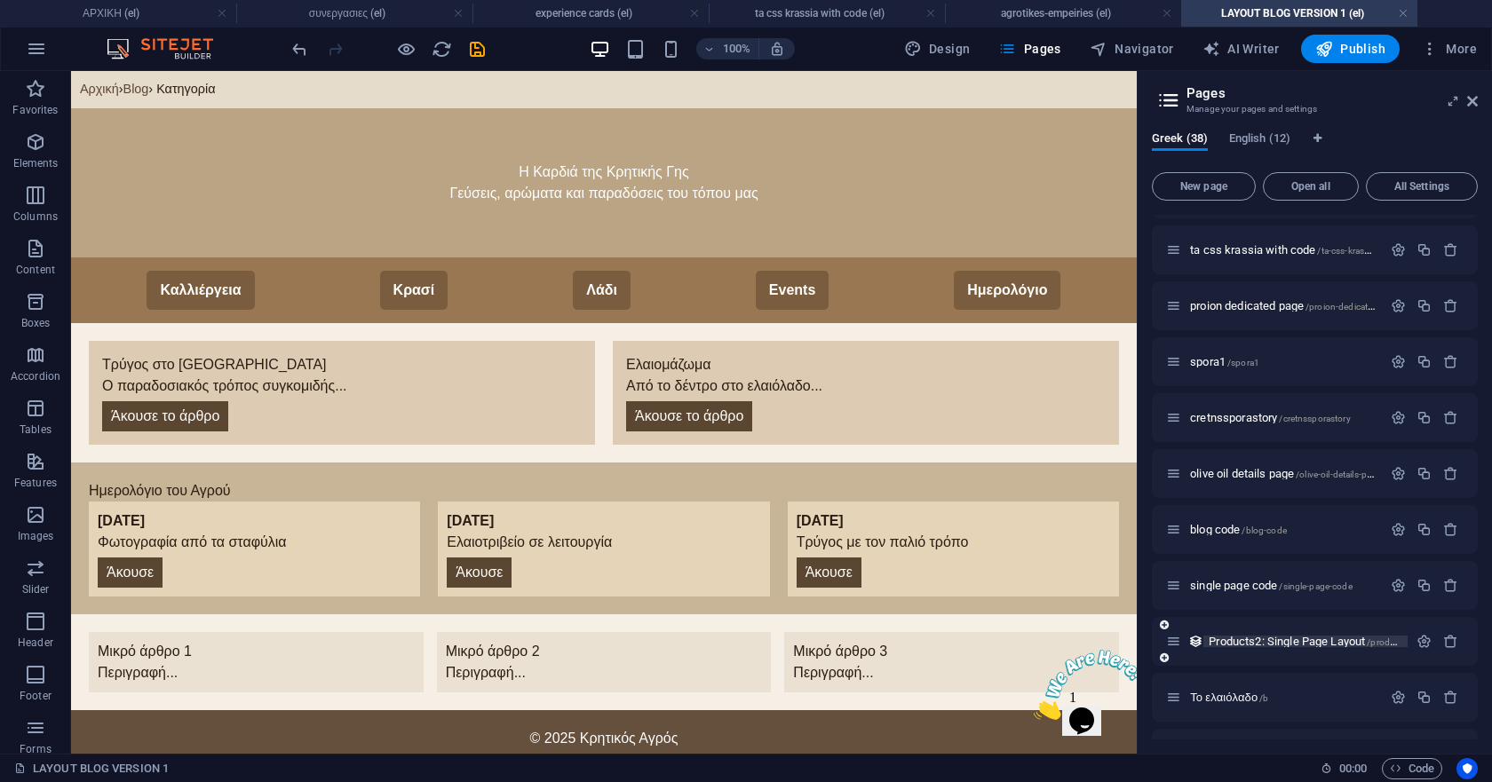
scroll to position [116, 0]
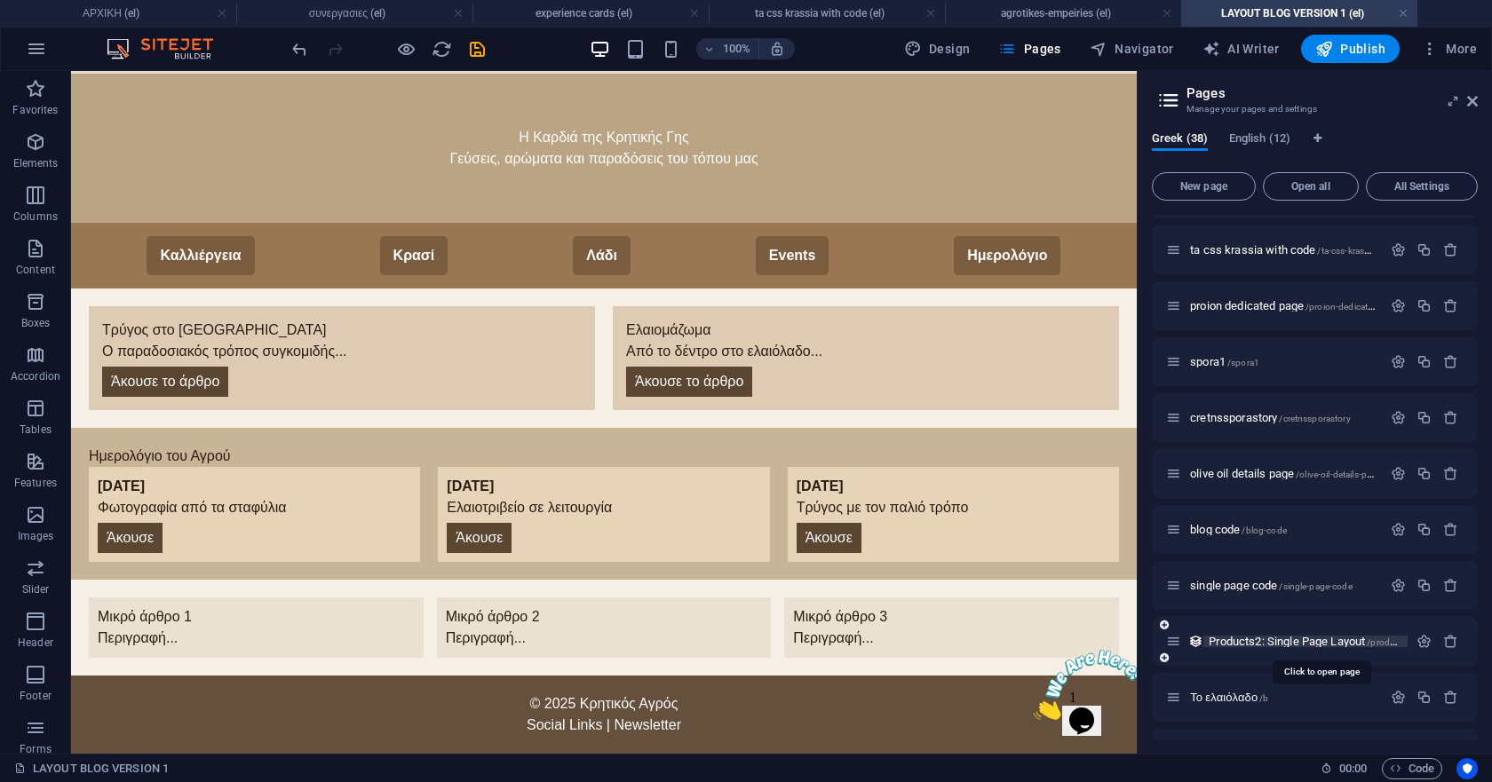
click at [1262, 637] on span "Products2: Single Page Layout /products2-item" at bounding box center [1321, 641] width 224 height 13
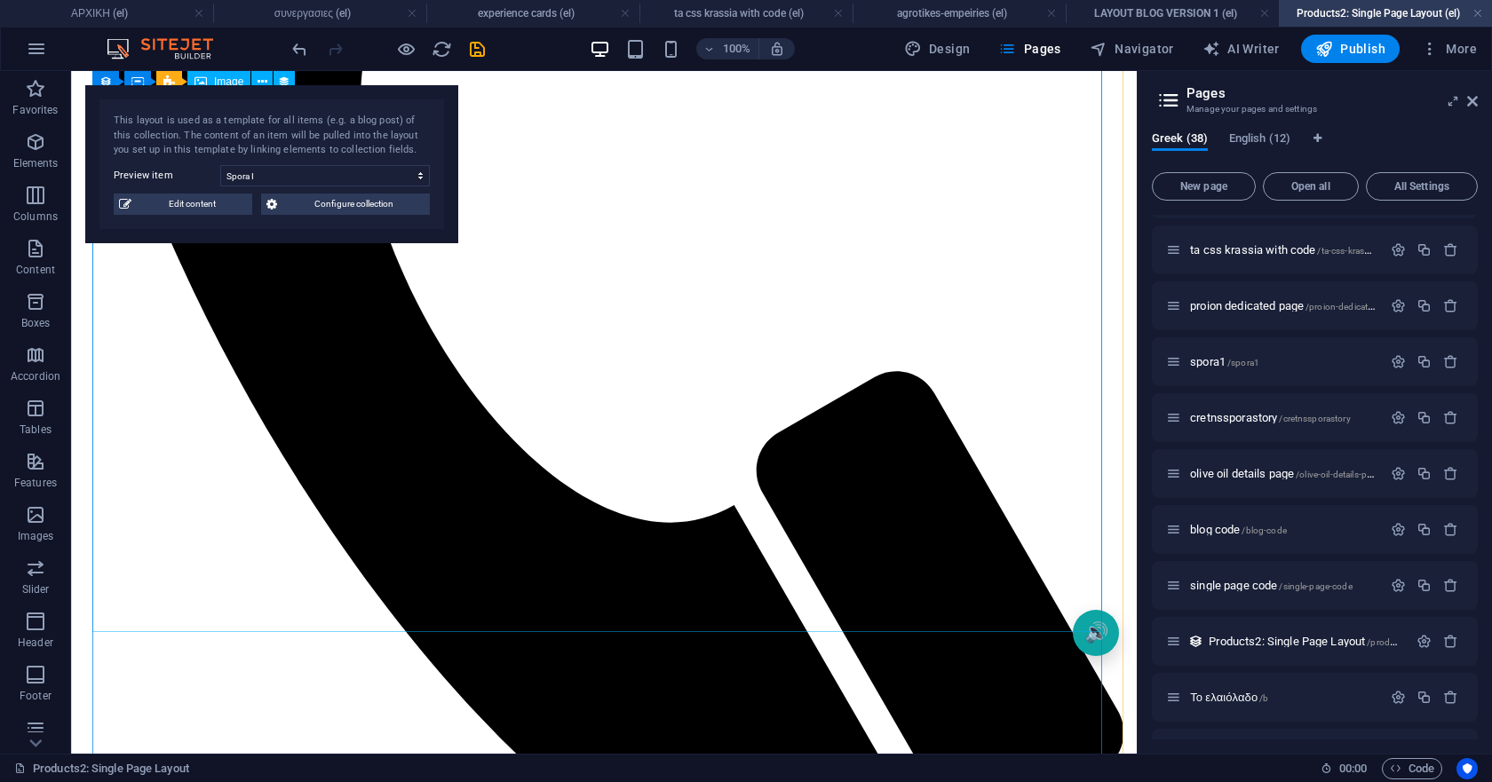
scroll to position [0, 0]
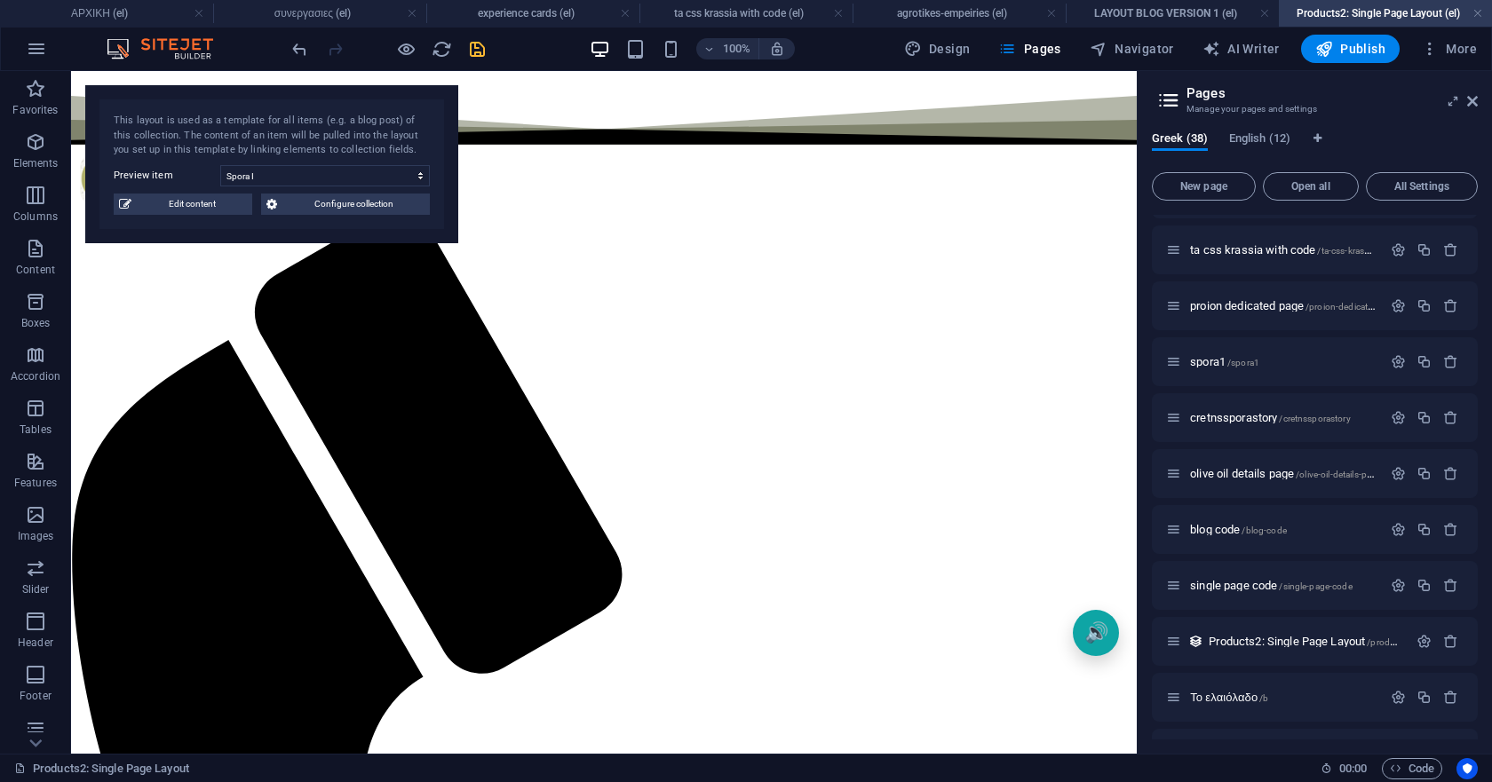
drag, startPoint x: 409, startPoint y: 1, endPoint x: 825, endPoint y: 496, distance: 646.1
click at [476, 48] on icon "save" at bounding box center [477, 49] width 20 height 20
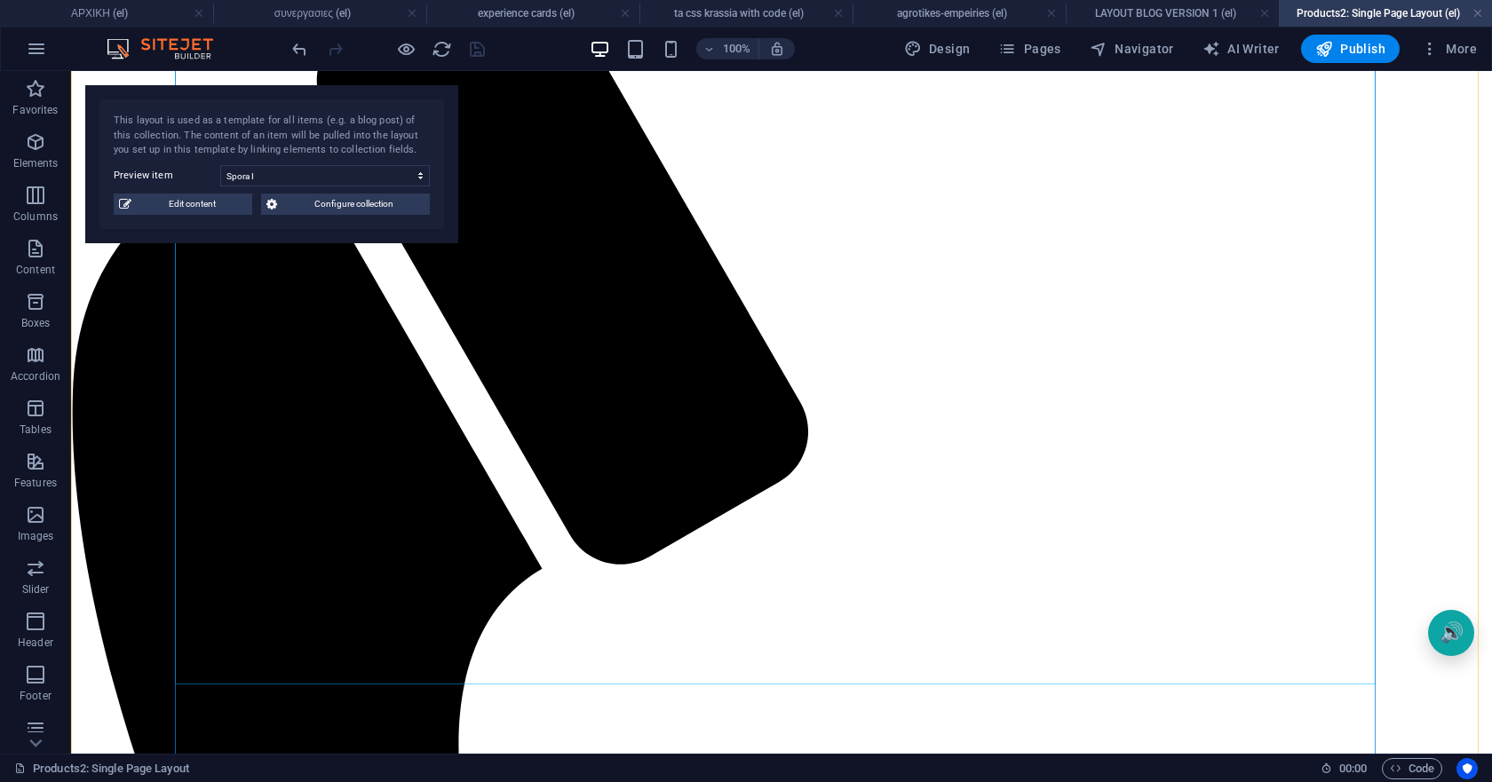
scroll to position [355, 0]
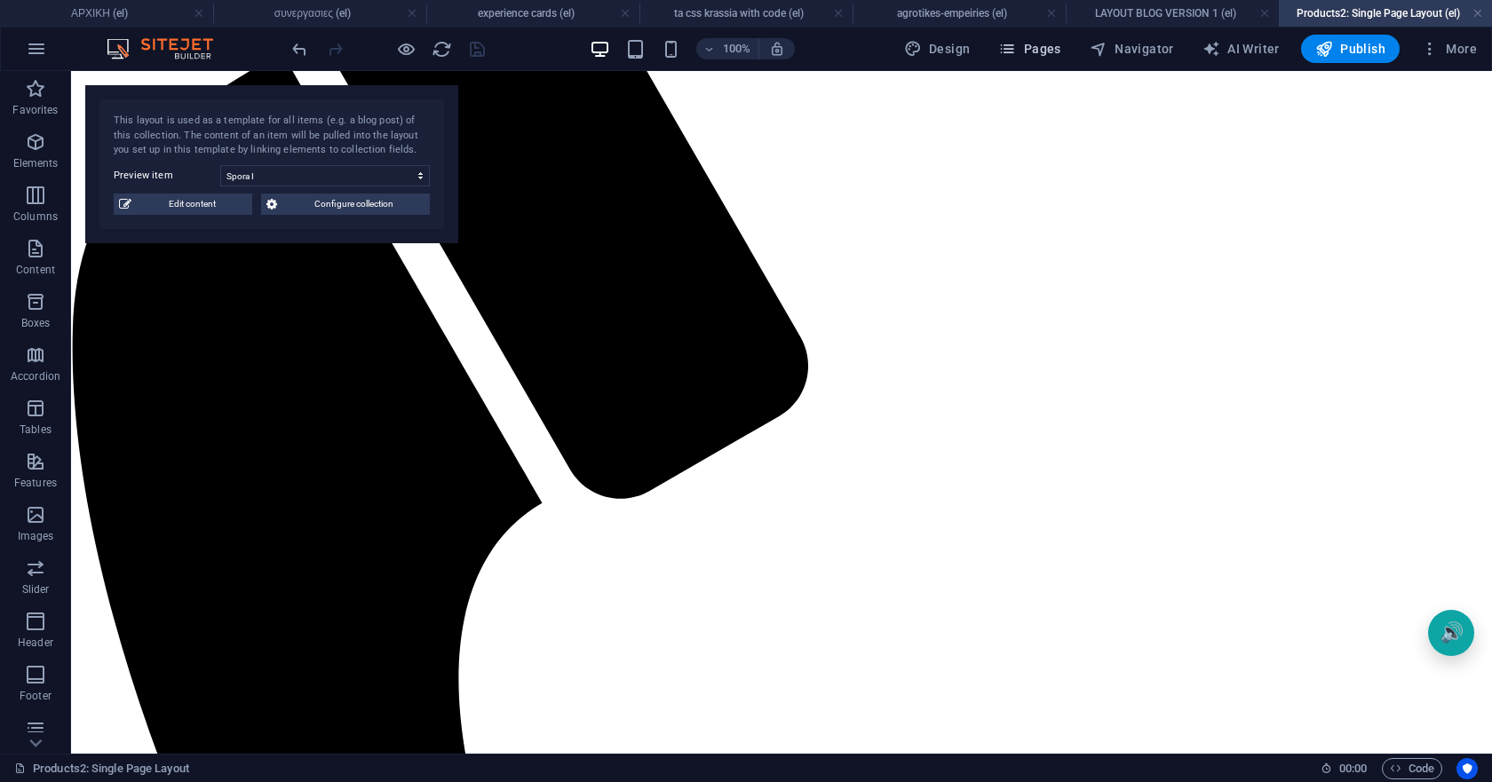
click at [1012, 43] on icon "button" at bounding box center [1007, 49] width 18 height 18
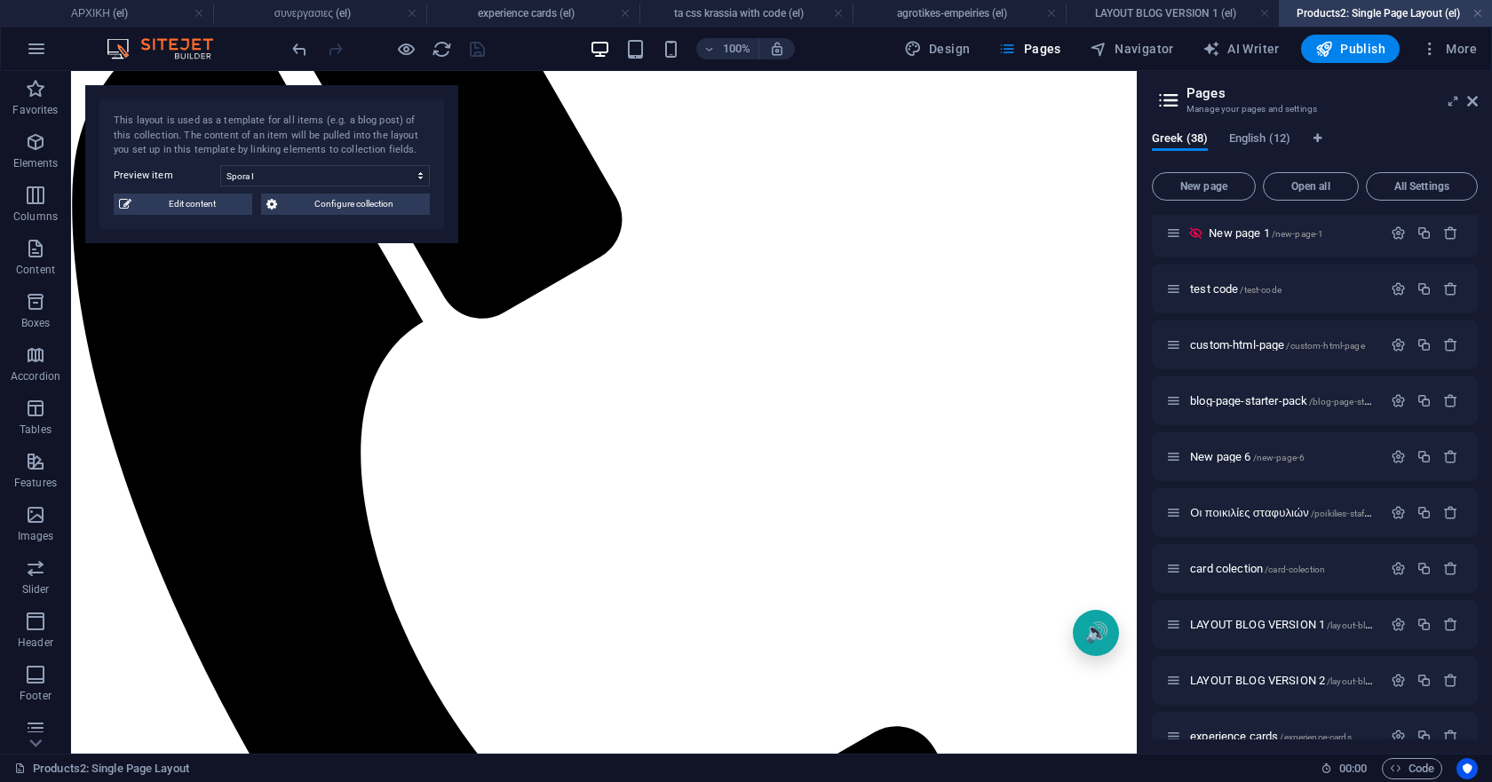
scroll to position [888, 0]
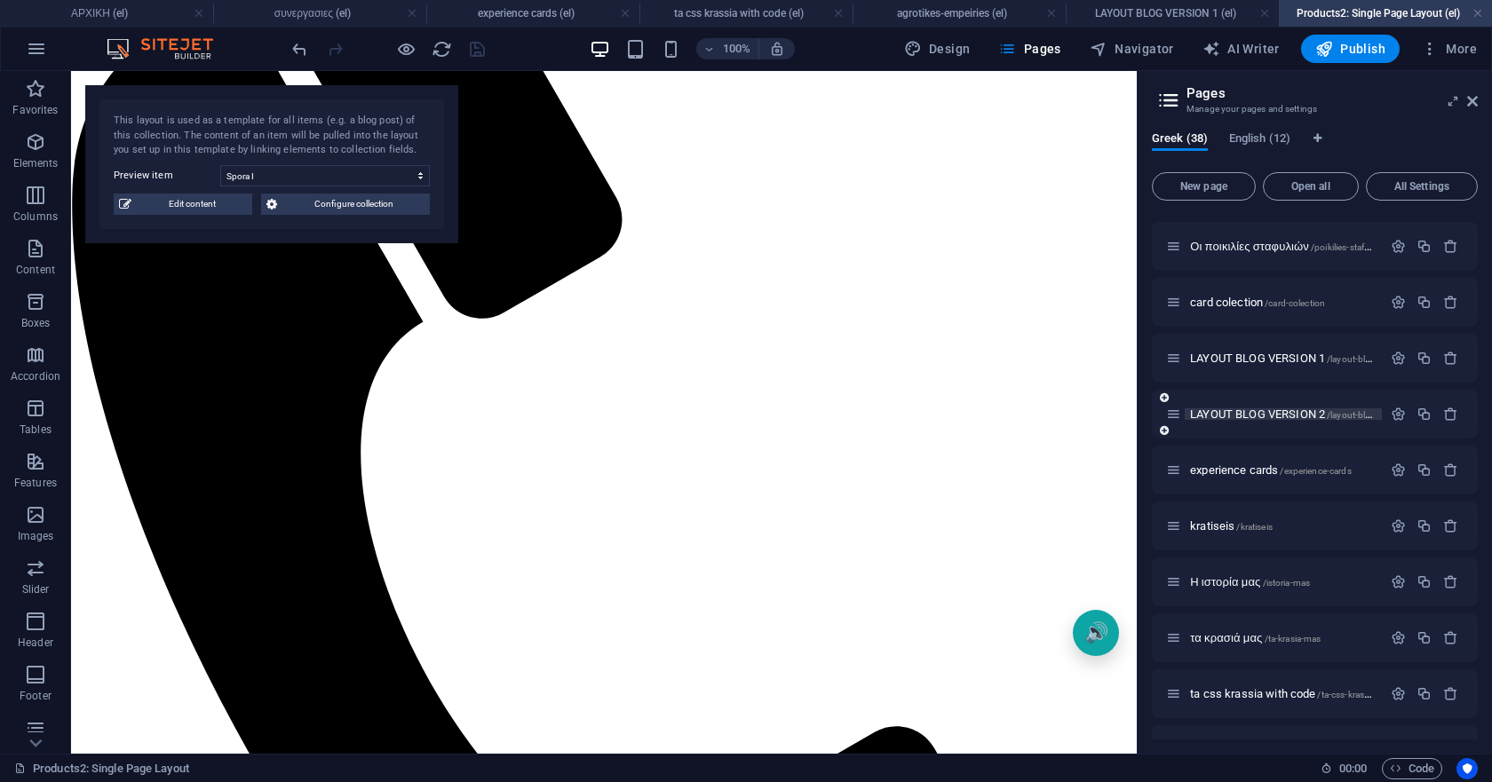
click at [1227, 415] on span "LAYOUT BLOG VERSION 2 /layout-blog-version-2" at bounding box center [1303, 414] width 226 height 13
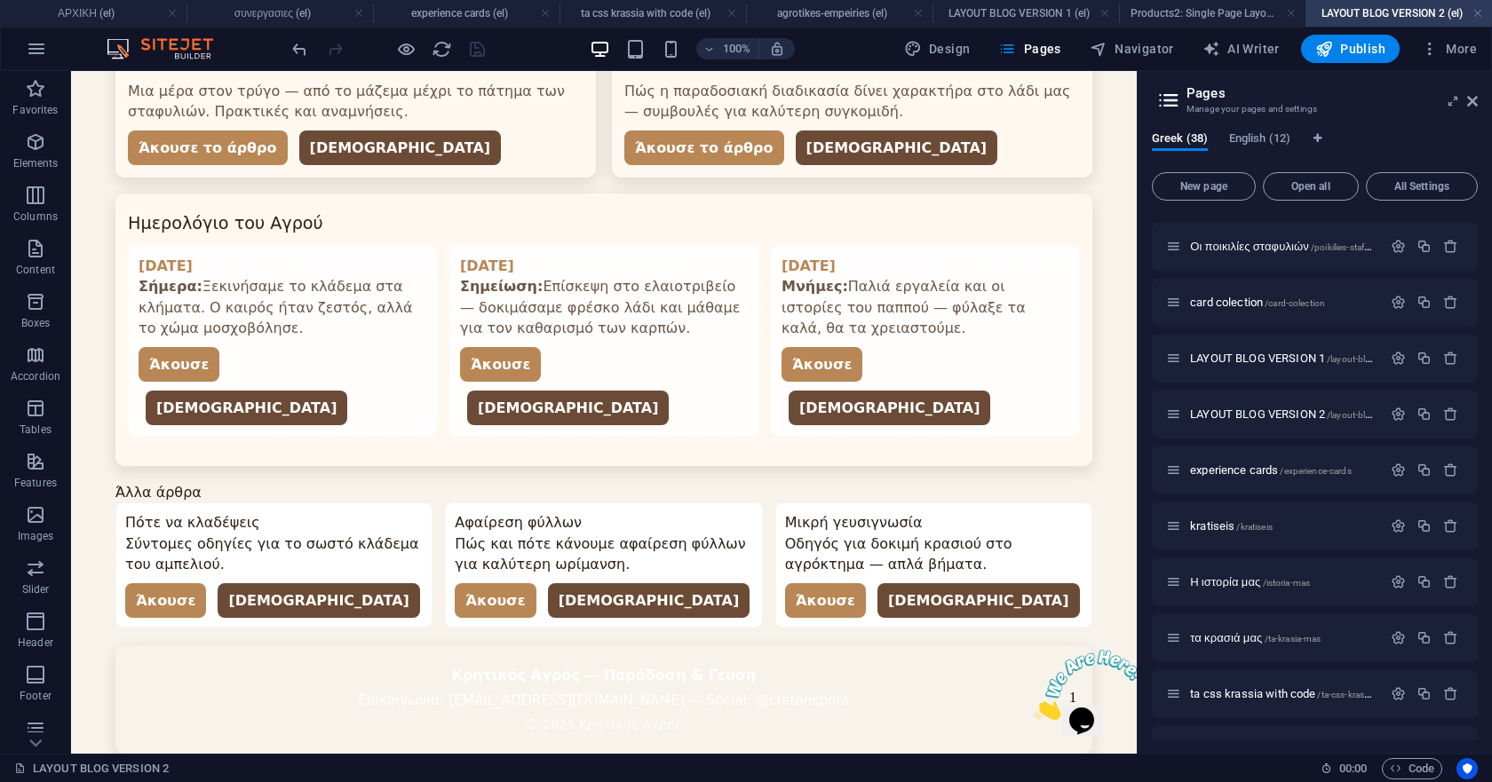
scroll to position [1155, 0]
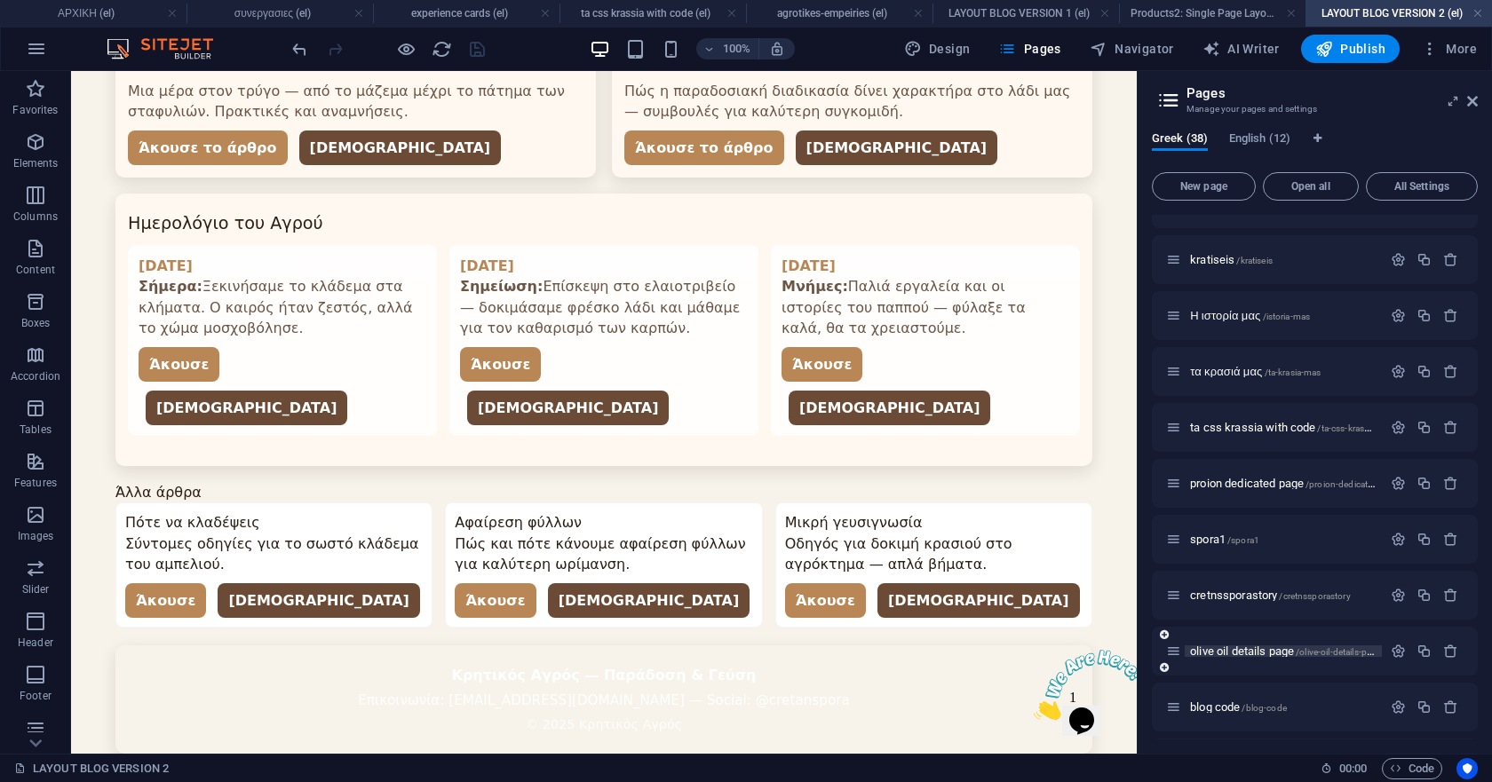
click at [1243, 648] on span "olive oil details page /olive-oil-details-page" at bounding box center [1285, 651] width 191 height 13
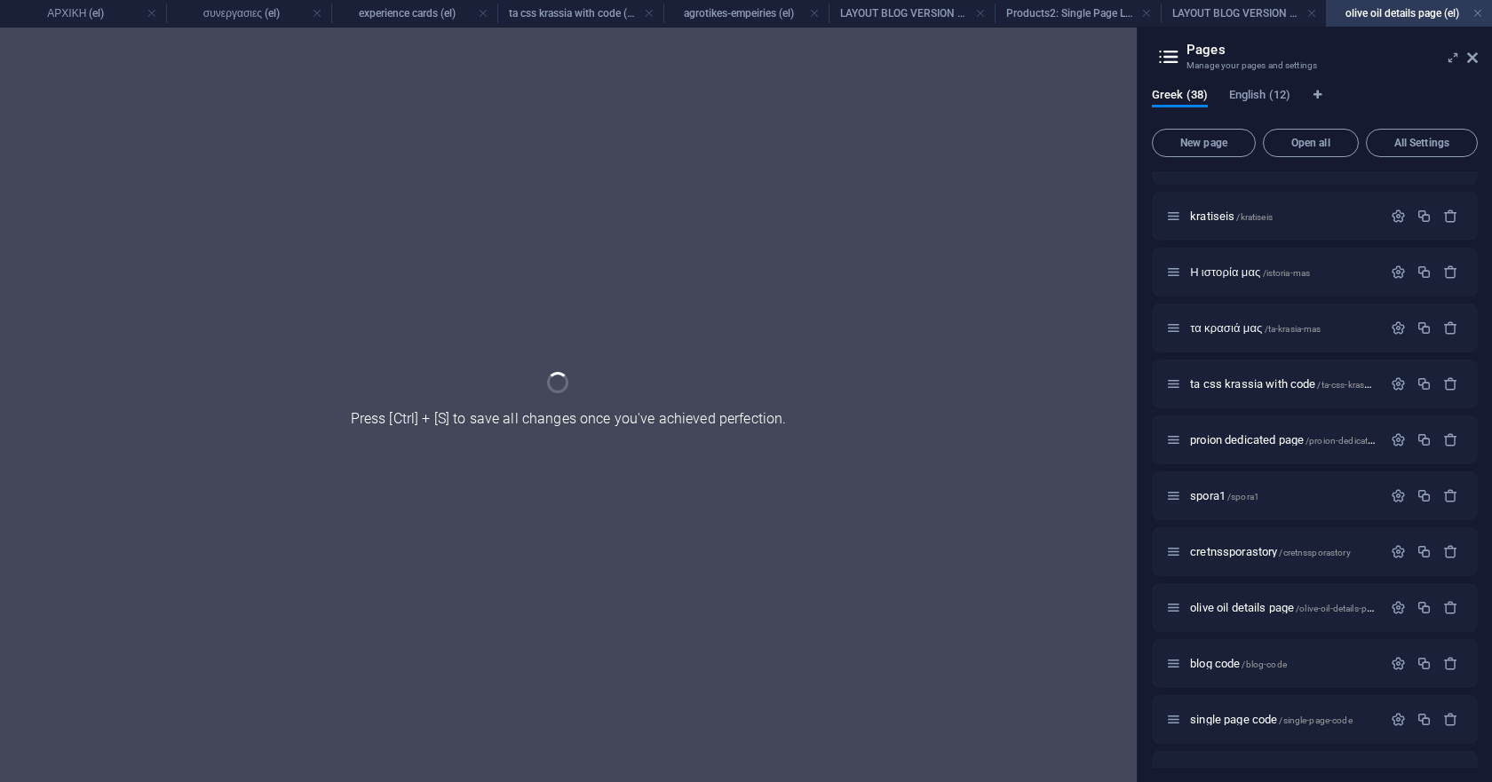
scroll to position [0, 0]
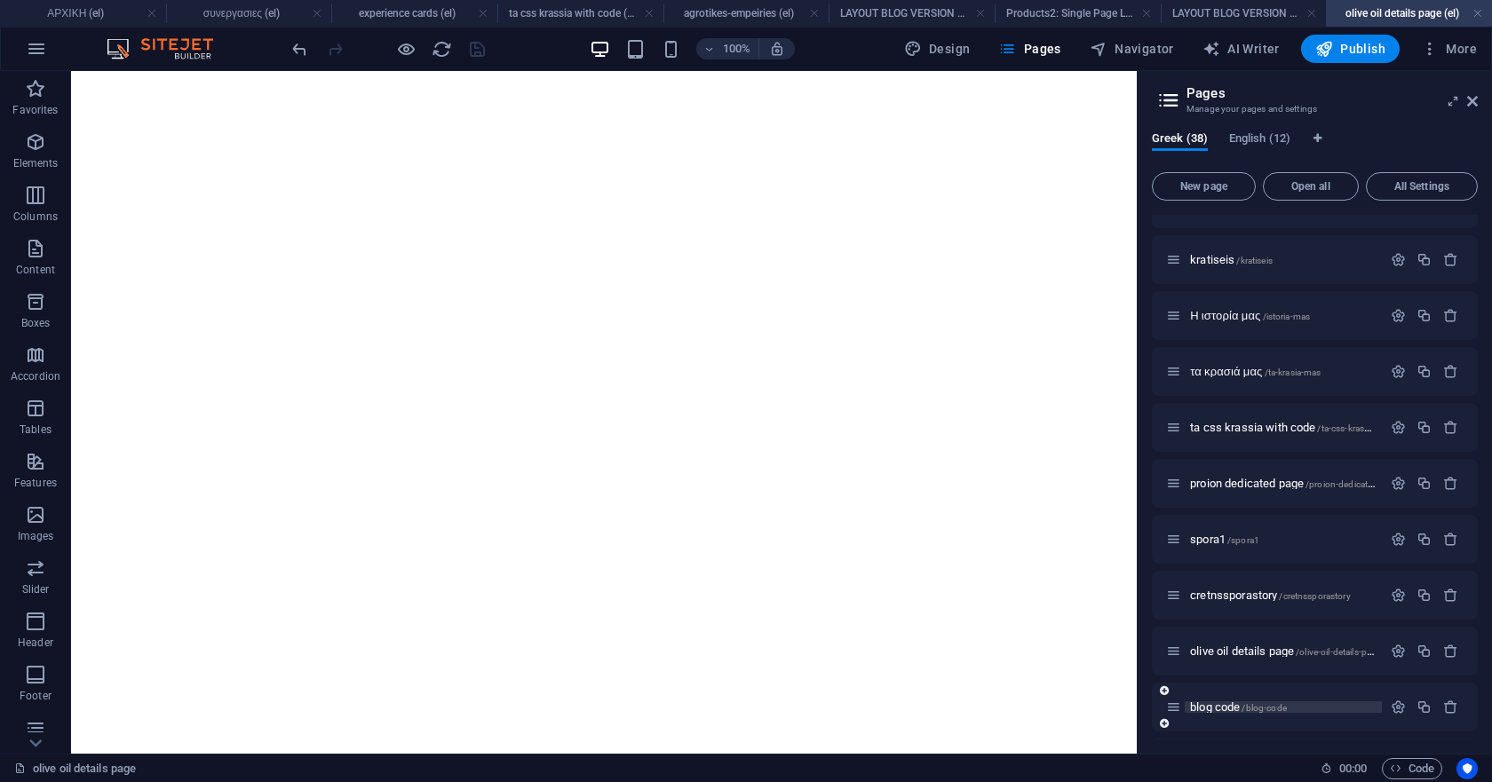
click at [1211, 704] on span "blog code /blog-code" at bounding box center [1238, 707] width 97 height 13
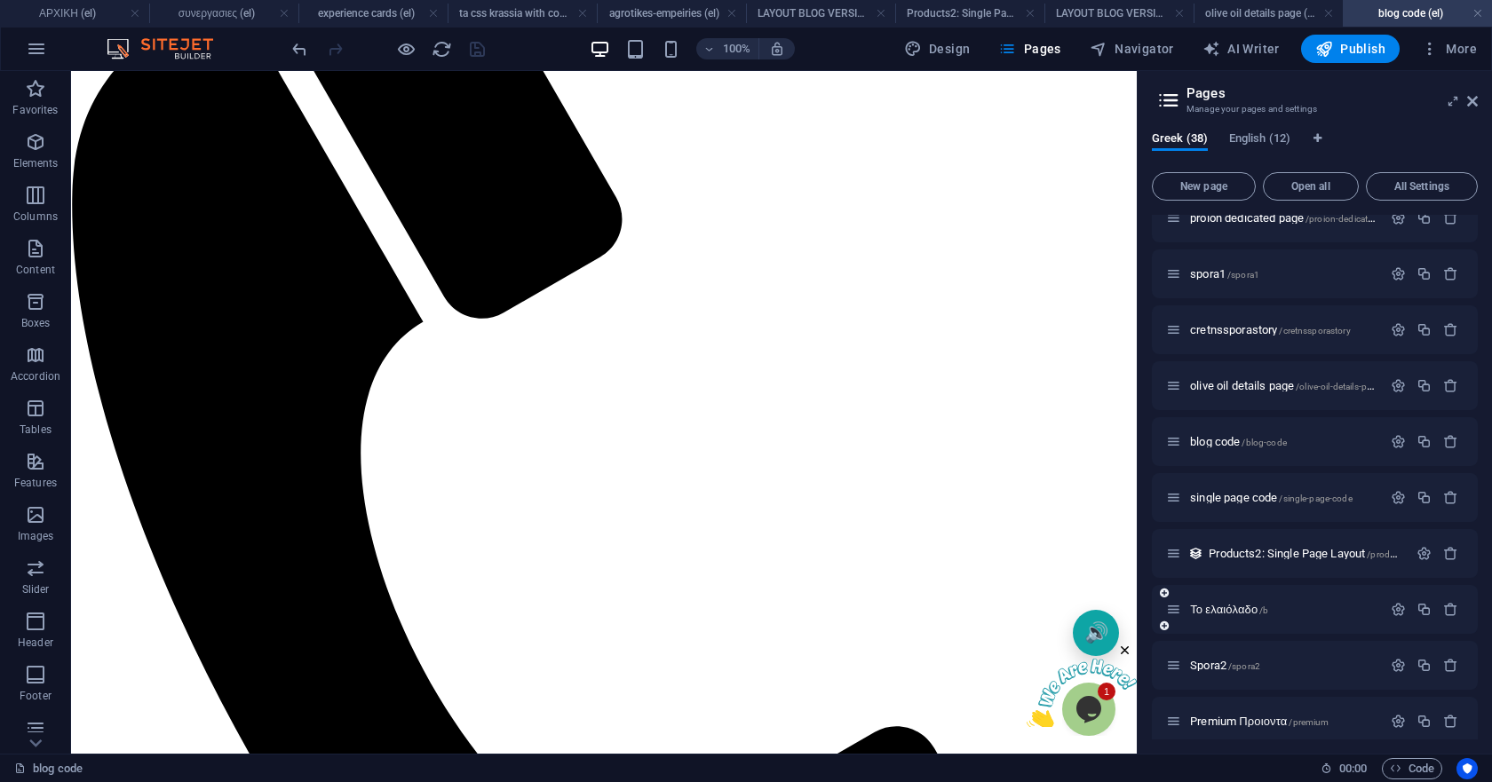
scroll to position [1421, 0]
click at [1213, 498] on span "single page code /single-page-code" at bounding box center [1271, 496] width 163 height 13
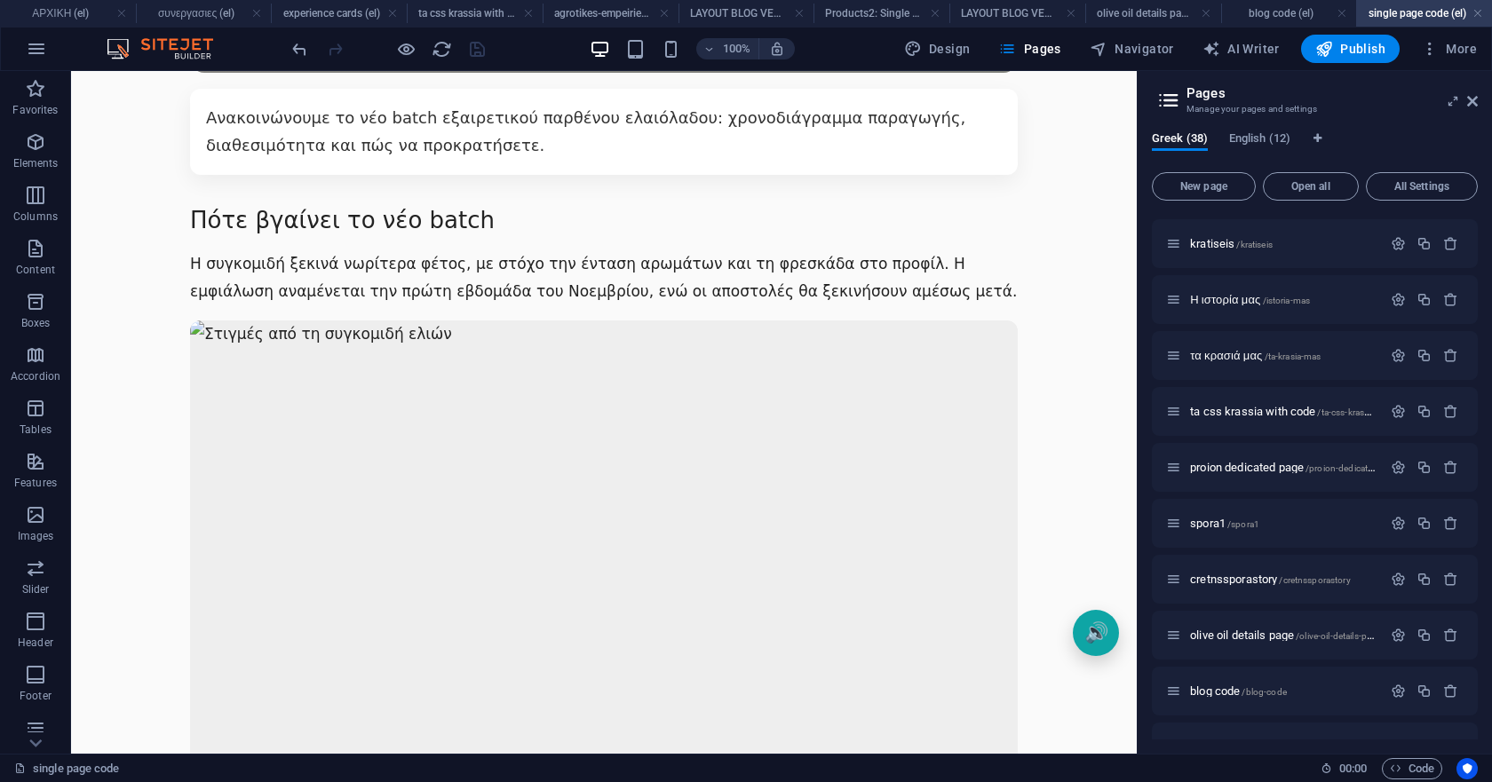
scroll to position [1526, 0]
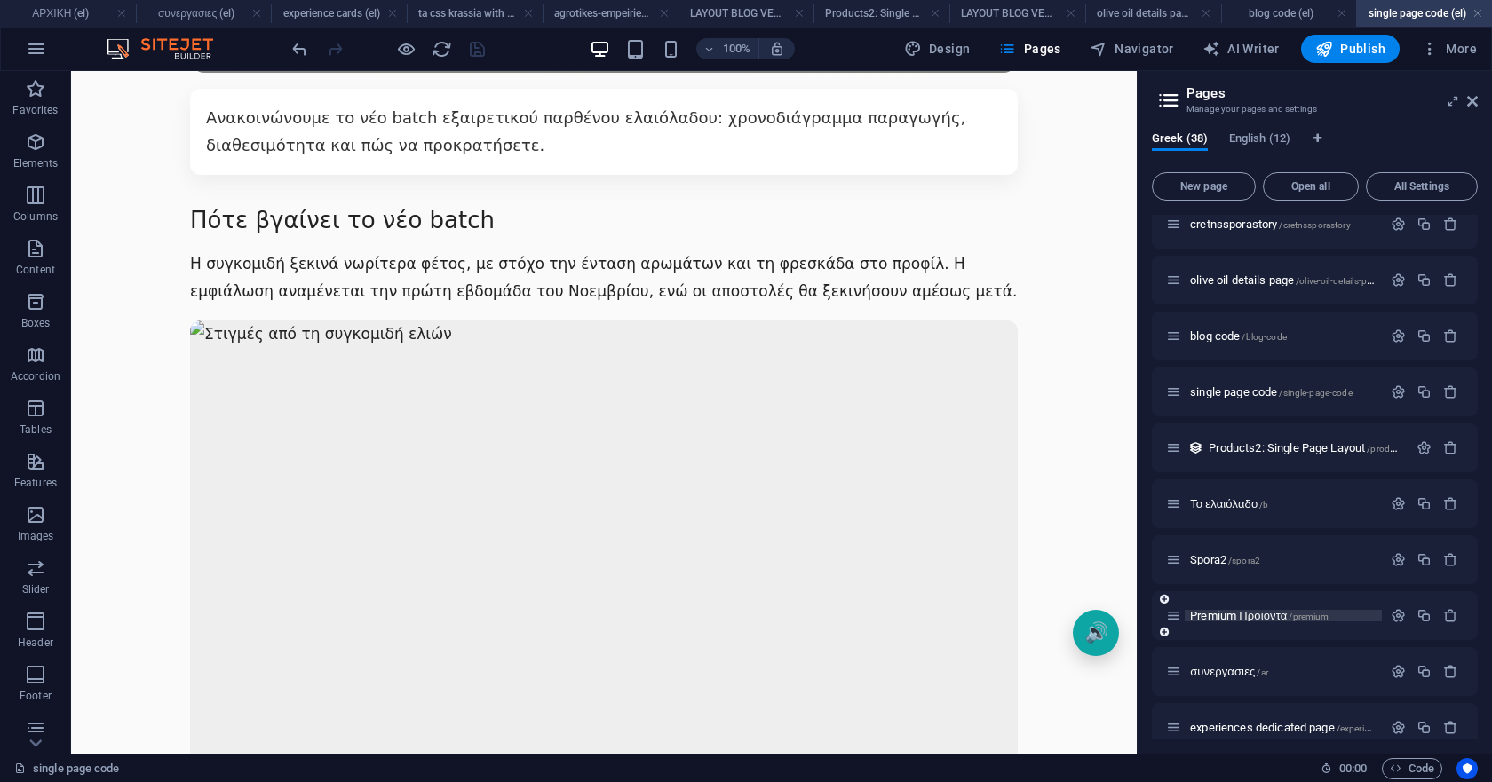
click at [1246, 612] on span "Premium Προιοντα /premium" at bounding box center [1259, 615] width 139 height 13
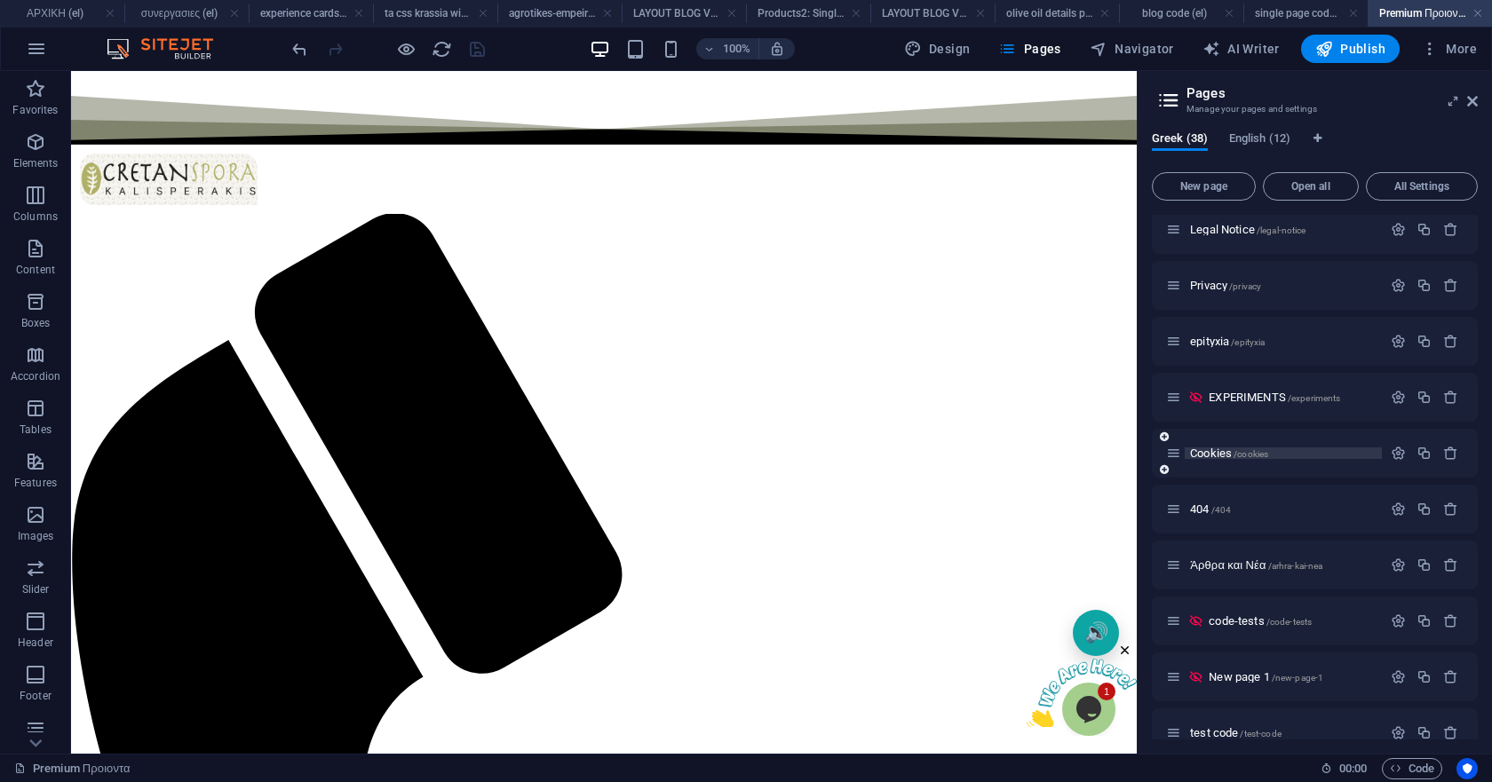
scroll to position [266, 0]
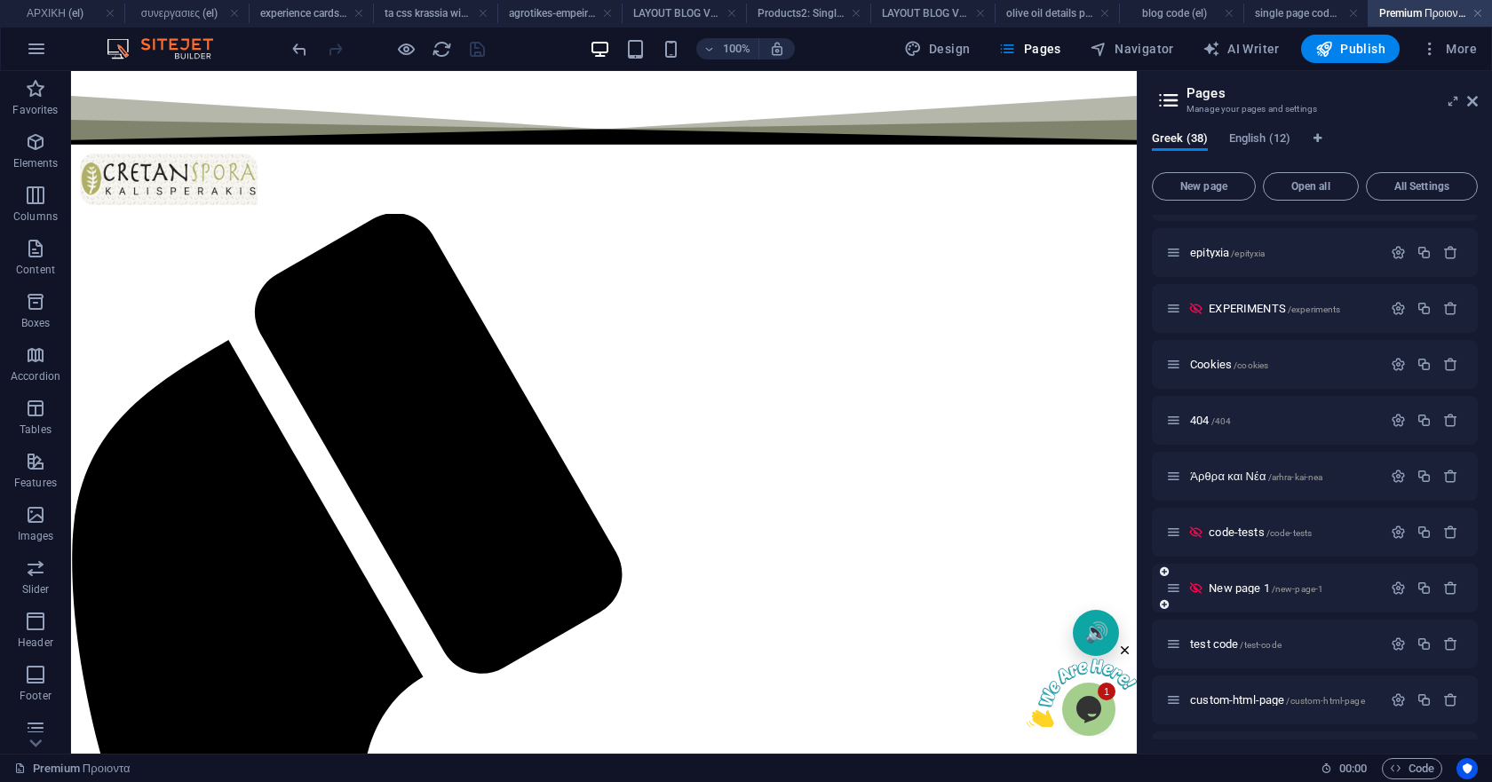
click at [1223, 537] on span "code-tests /code-tests" at bounding box center [1260, 532] width 103 height 13
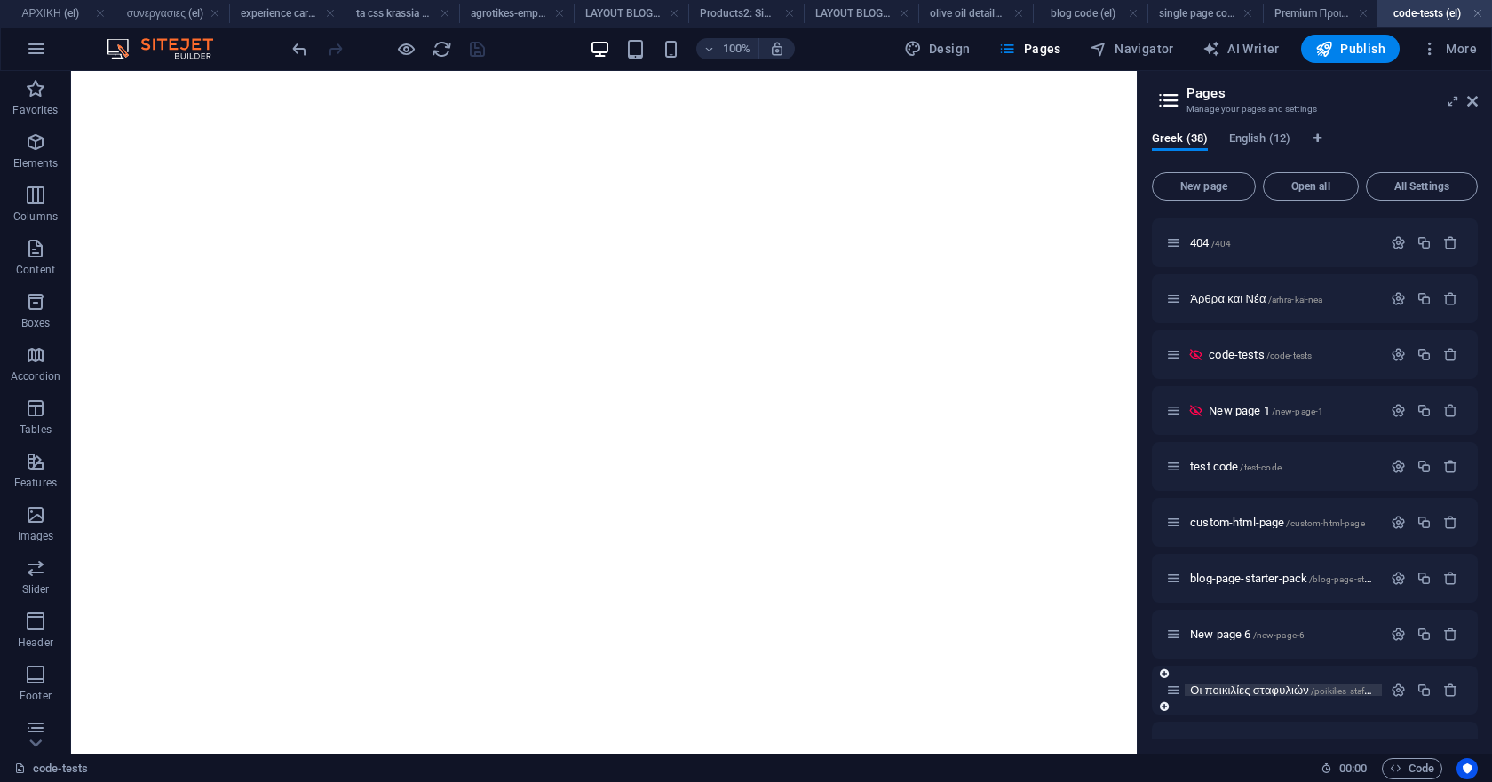
scroll to position [533, 0]
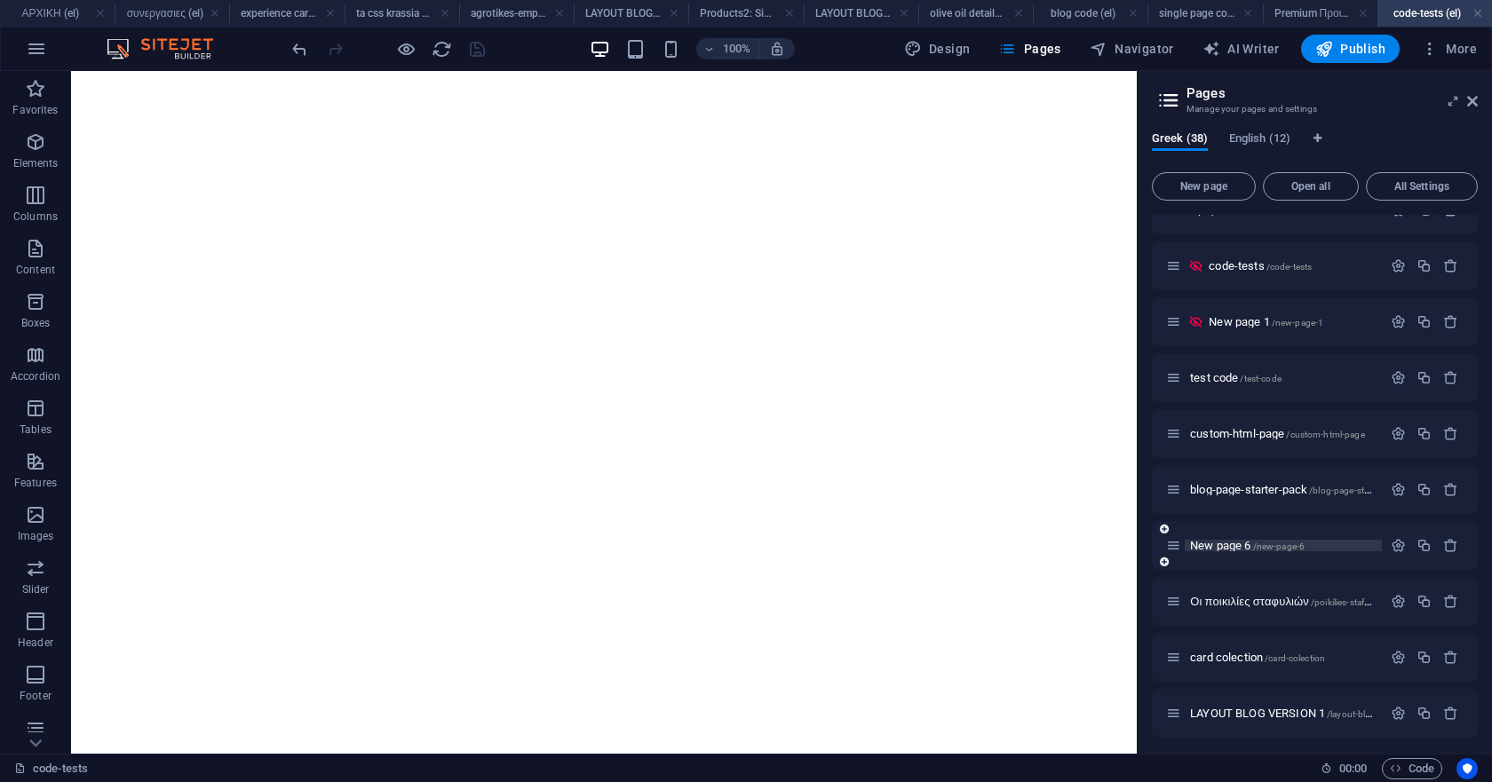
click at [1205, 549] on span "New page 6 /new-page-6" at bounding box center [1247, 545] width 115 height 13
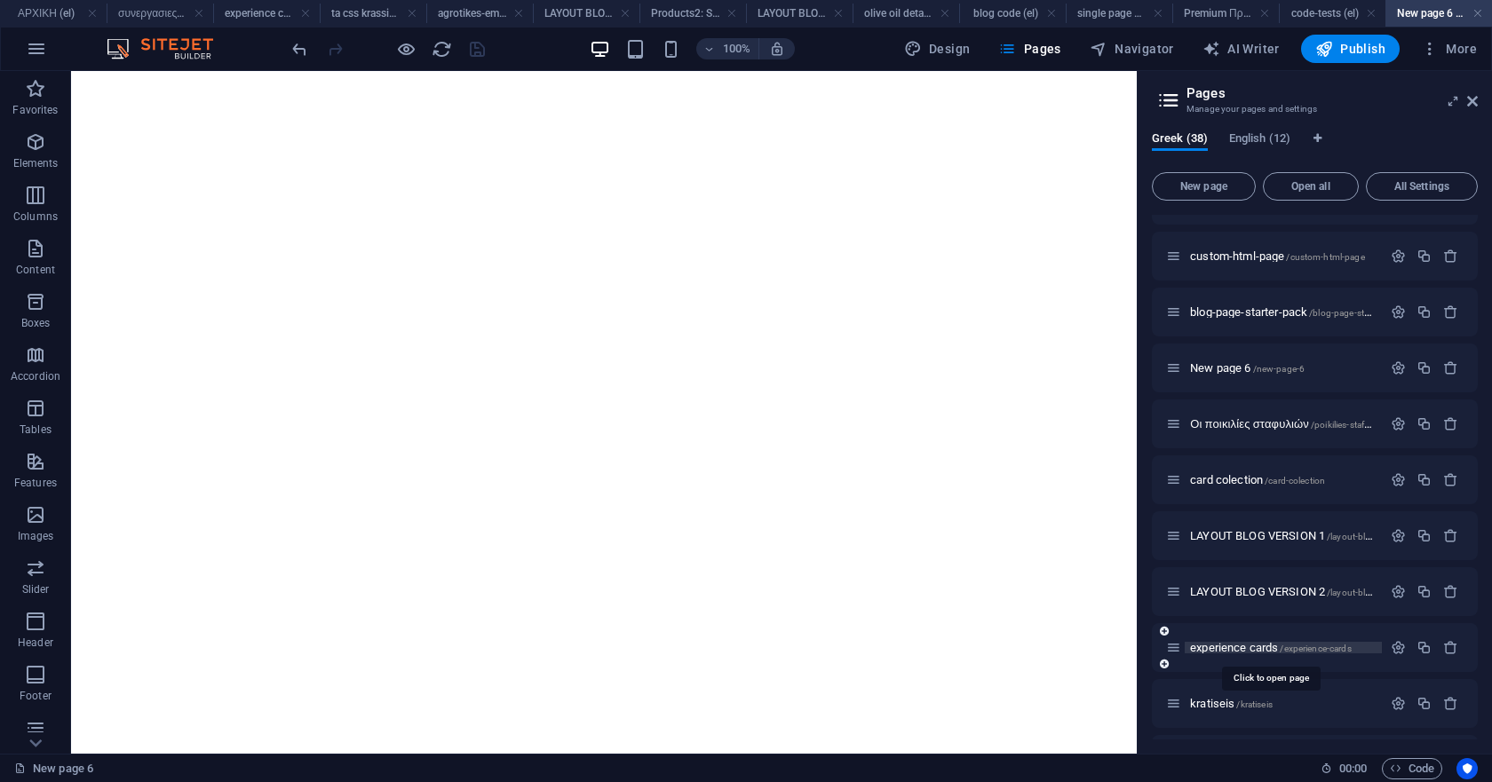
click at [1227, 649] on span "experience cards /experience-cards" at bounding box center [1271, 647] width 162 height 13
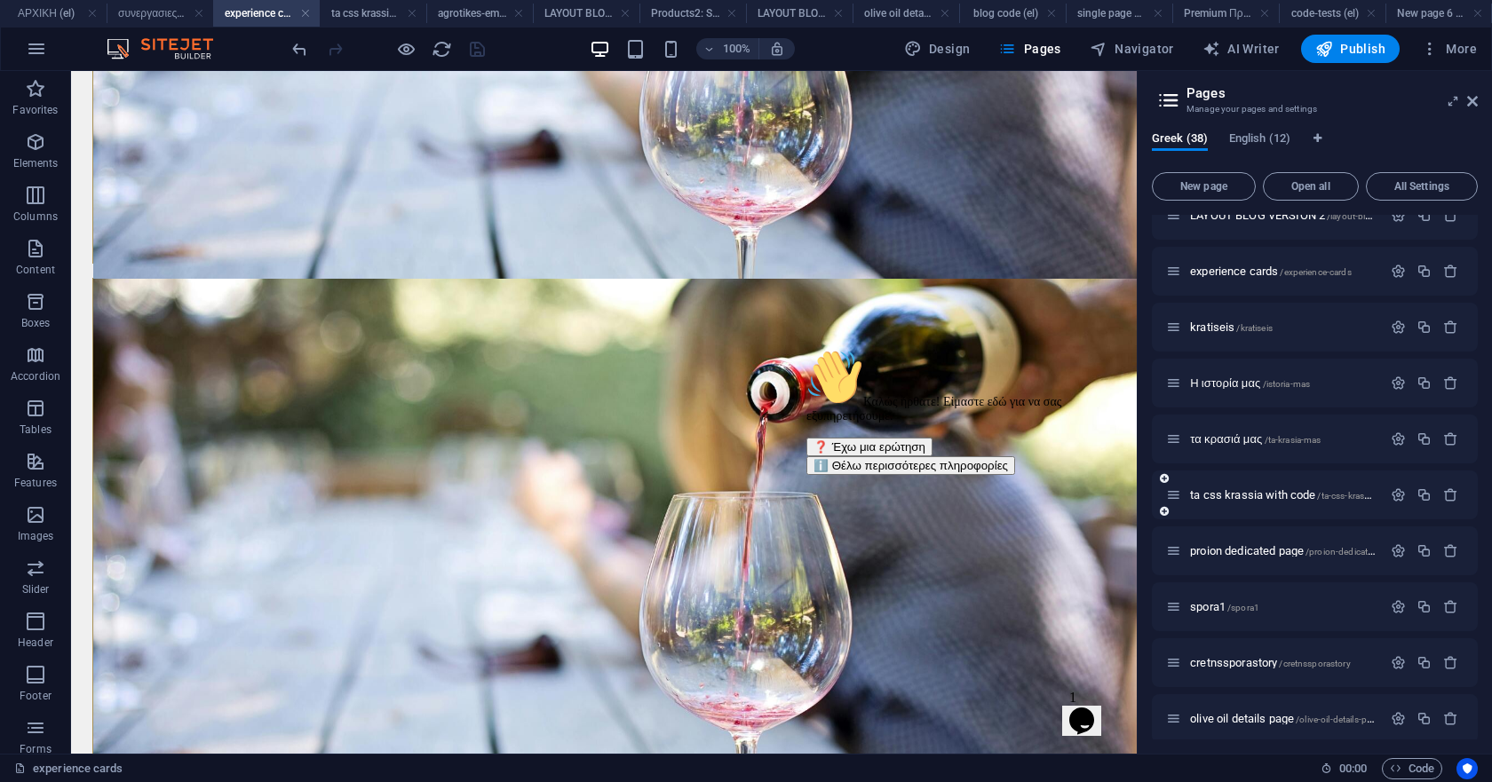
scroll to position [1243, 0]
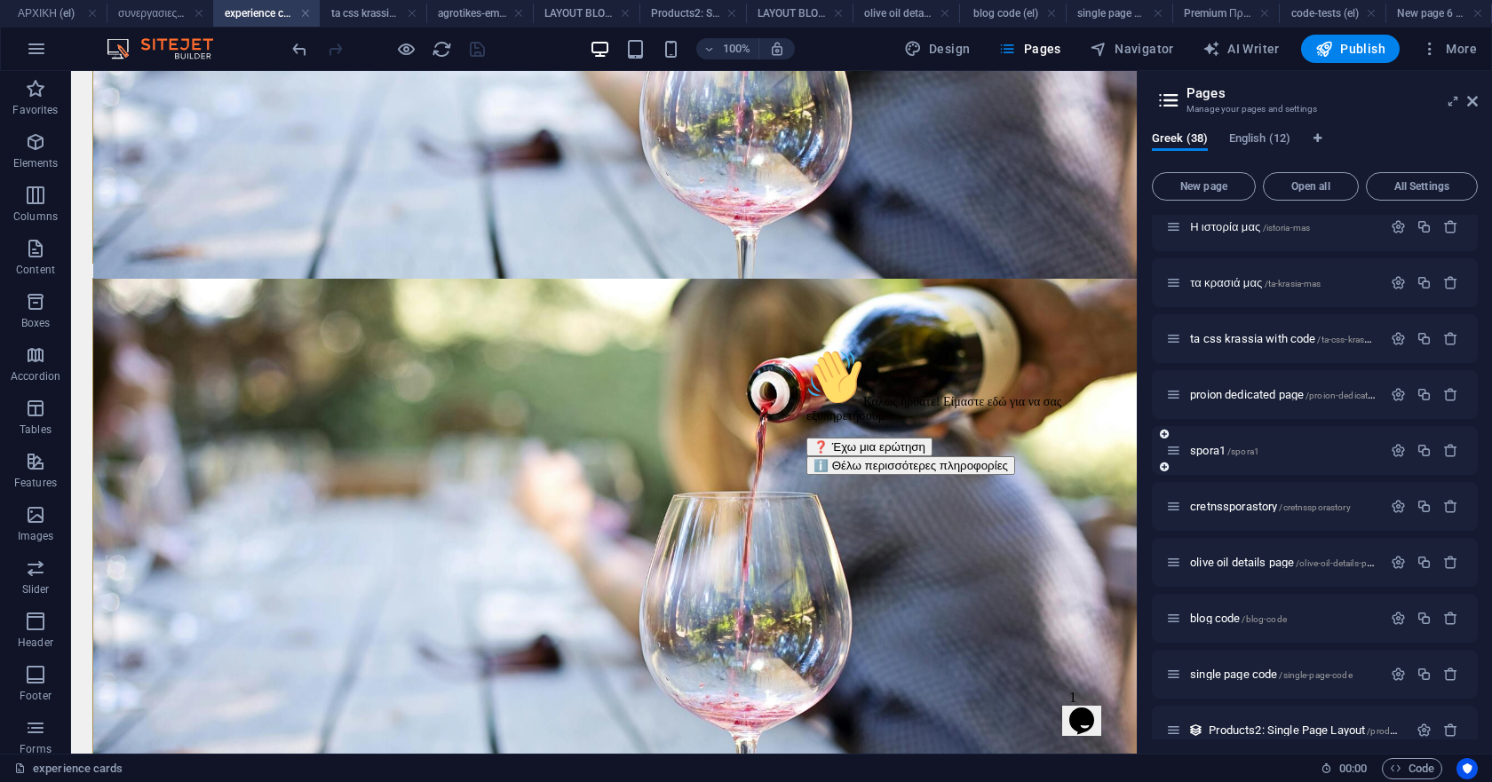
click at [1219, 391] on span "proion dedicated page /proion-dedicated-page" at bounding box center [1295, 394] width 210 height 13
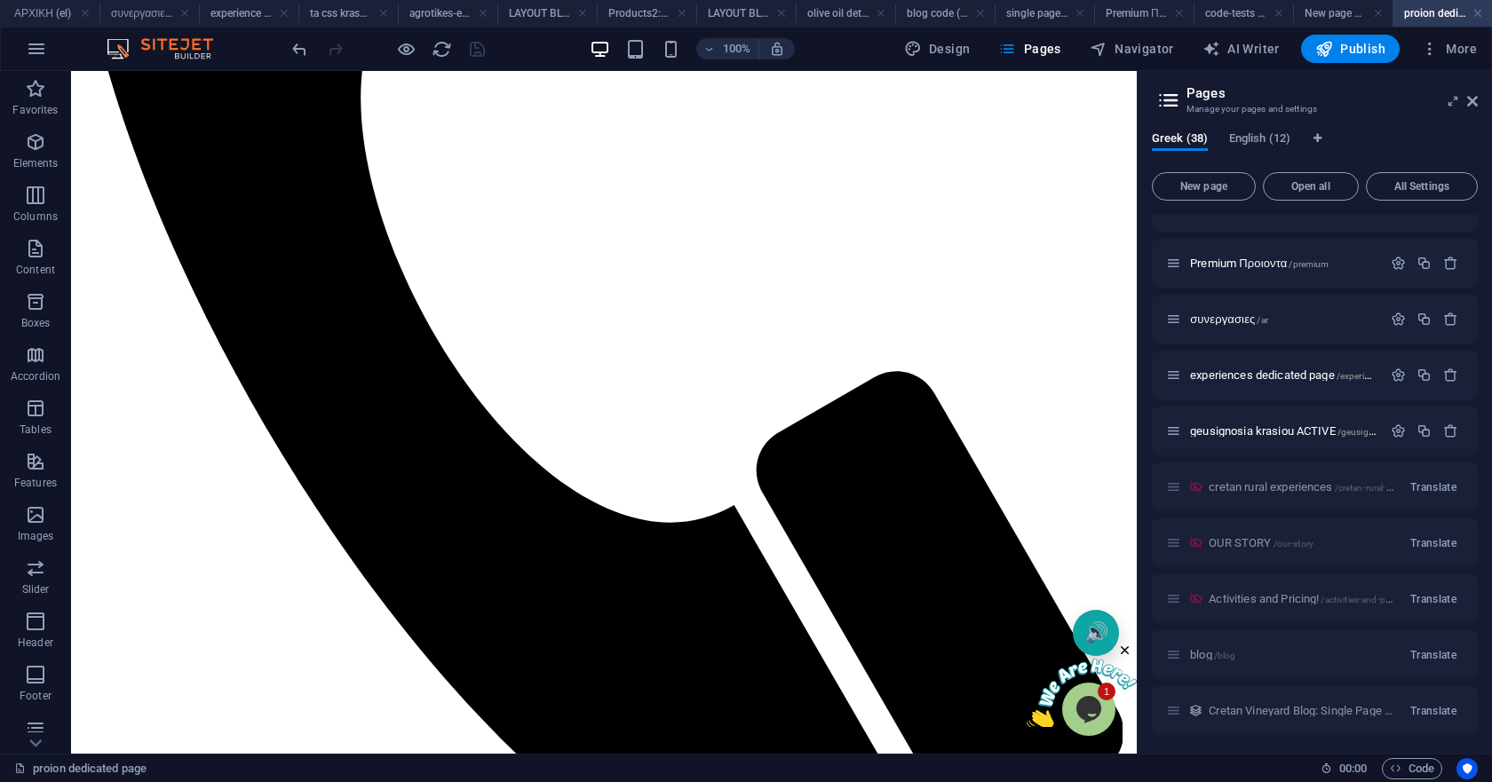
scroll to position [1881, 0]
click at [1477, 16] on link at bounding box center [1478, 13] width 11 height 17
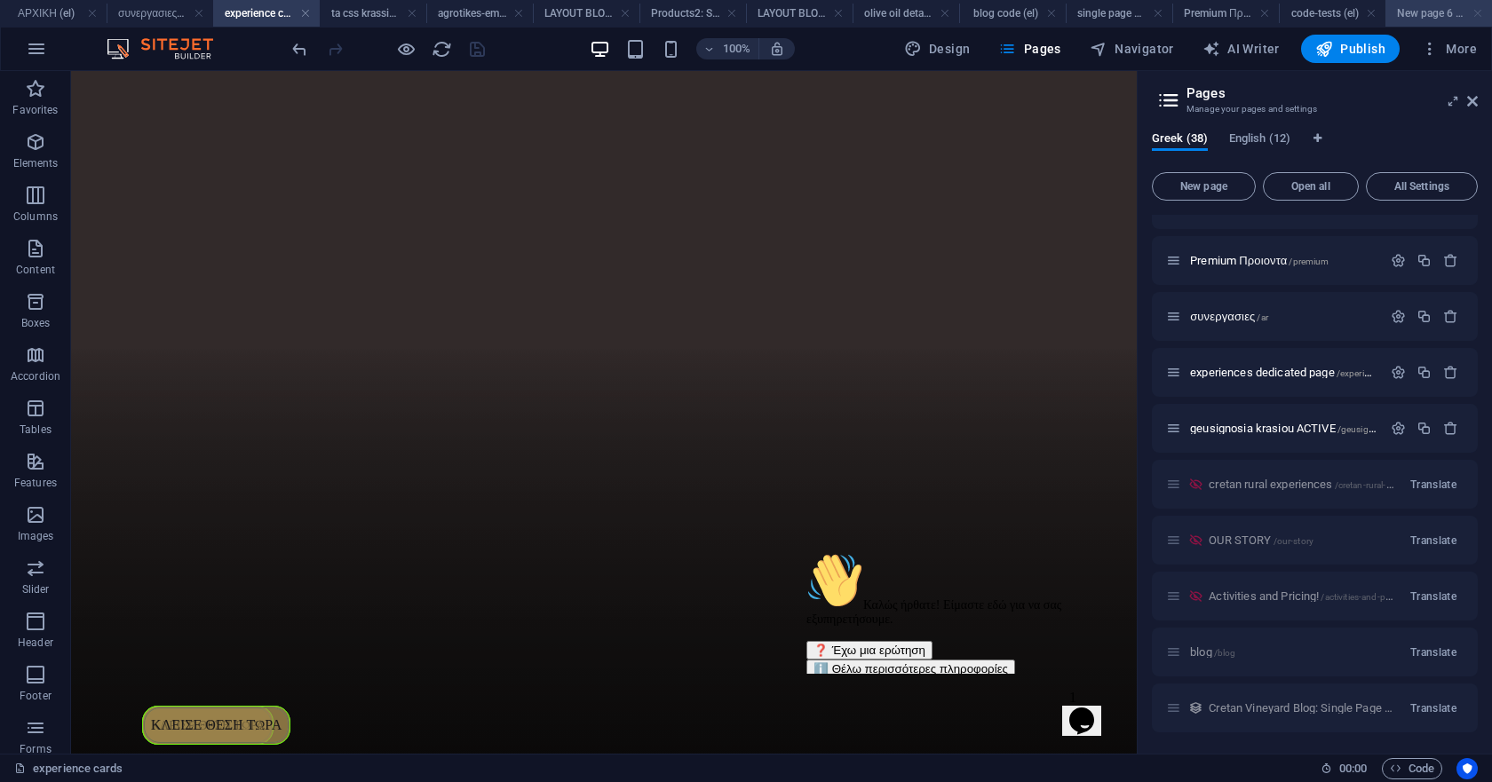
scroll to position [13247, 0]
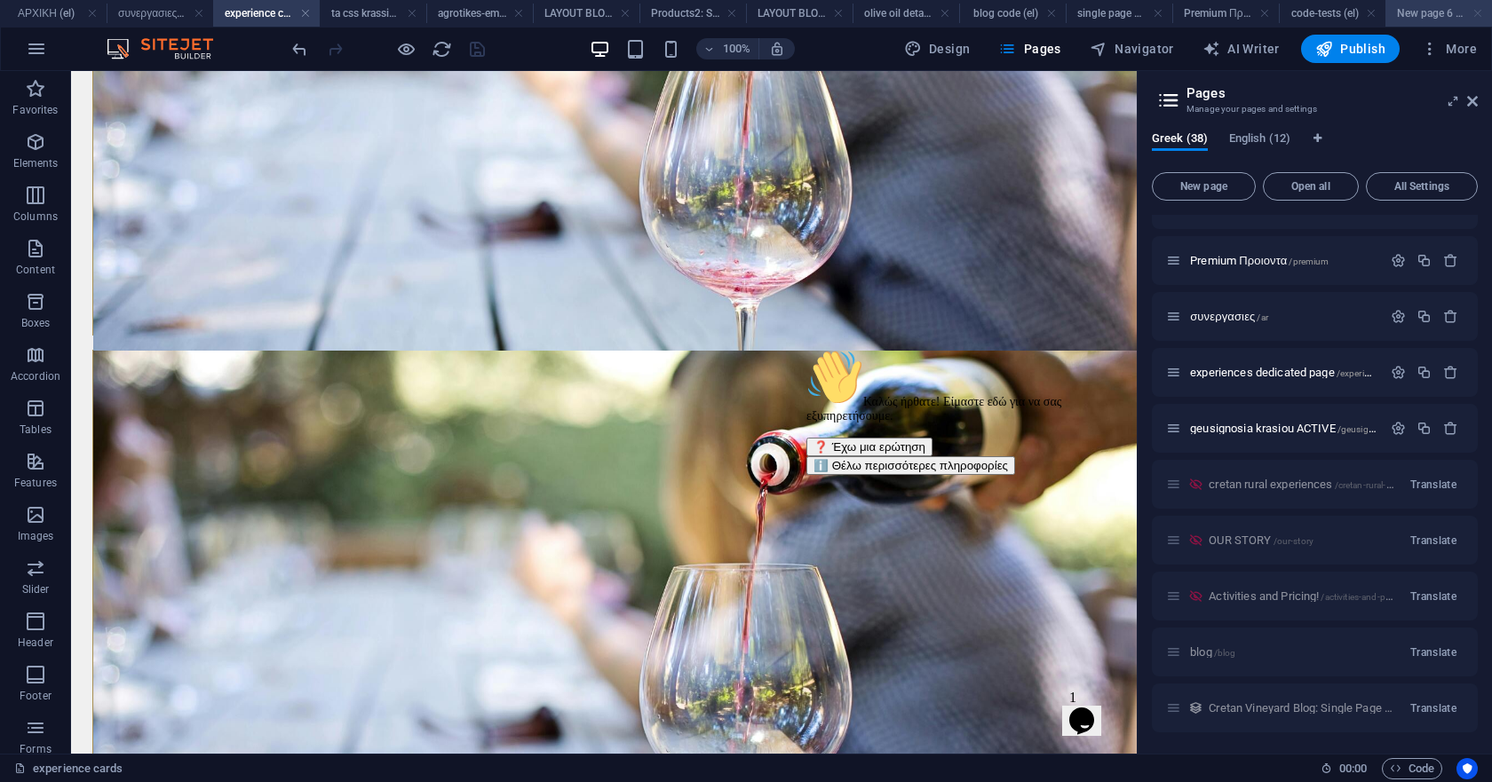
click at [1479, 12] on link at bounding box center [1478, 13] width 11 height 17
click at [1479, 11] on link at bounding box center [1478, 13] width 11 height 17
click at [1479, 14] on link at bounding box center [1478, 13] width 11 height 17
click at [1478, 12] on link at bounding box center [1478, 13] width 11 height 17
click at [1475, 12] on link at bounding box center [1478, 13] width 11 height 17
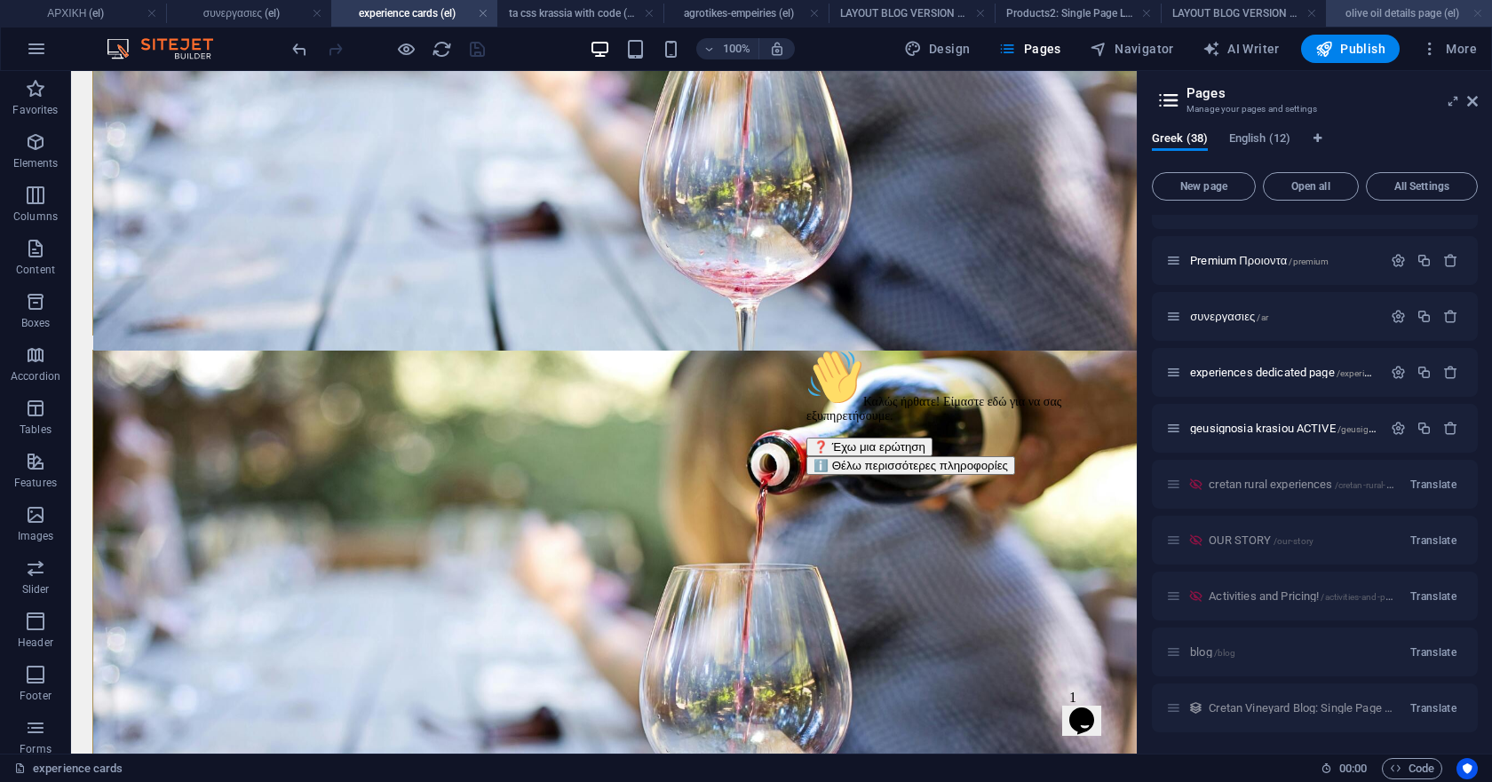
click at [1479, 12] on link at bounding box center [1478, 13] width 11 height 17
click at [1472, 11] on h4 "LAYOUT BLOG VERSION 2 (el)" at bounding box center [1399, 14] width 187 height 20
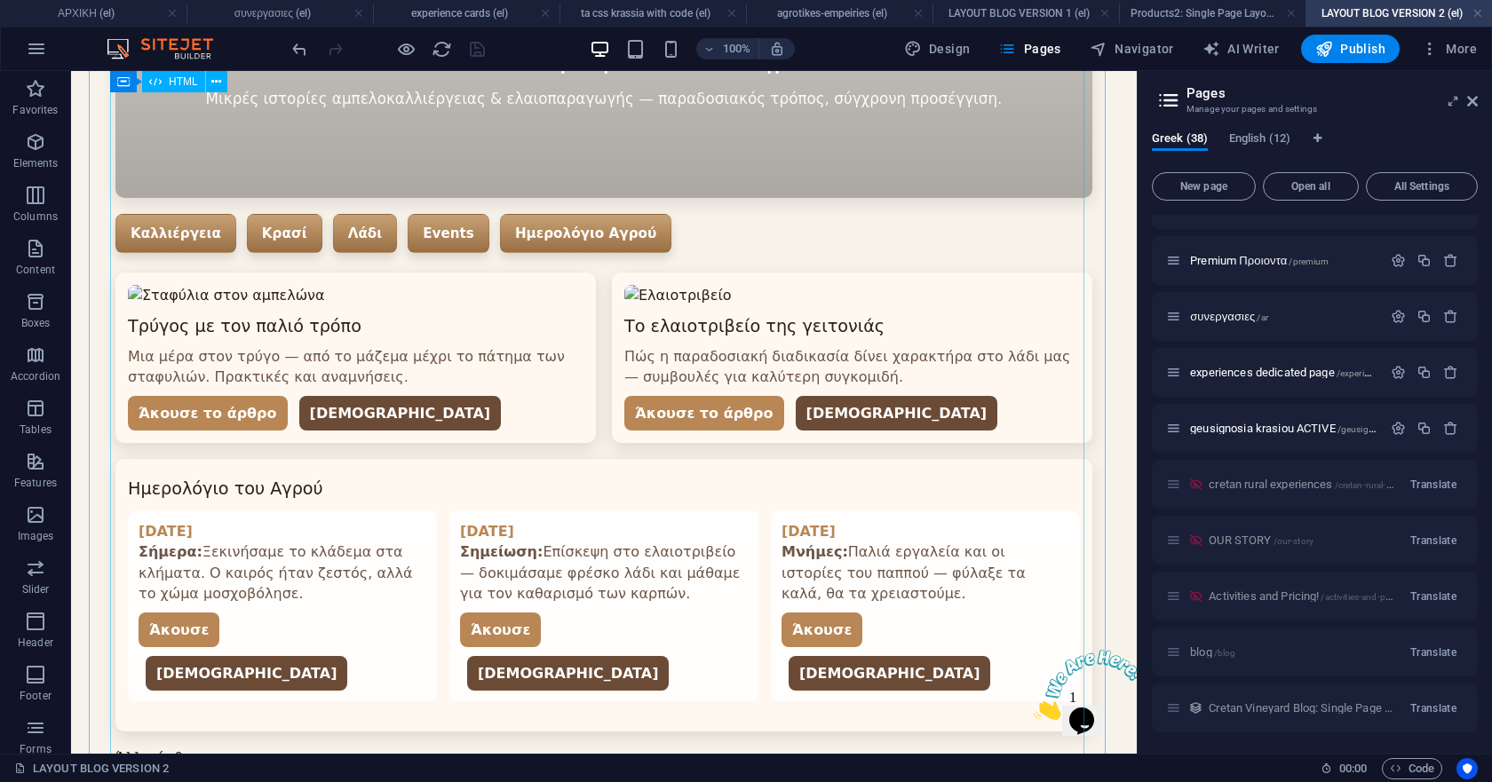
scroll to position [1285, 0]
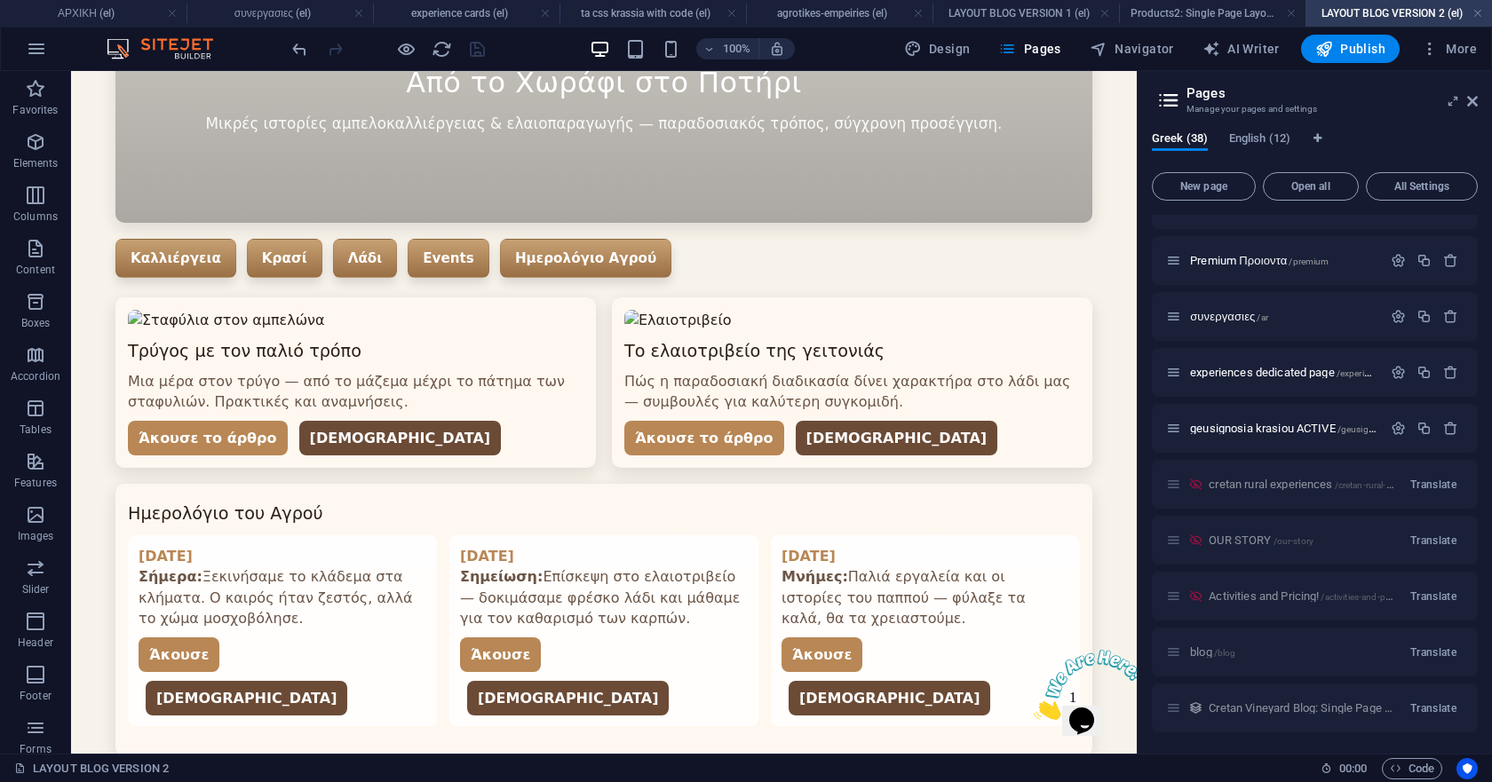
click at [1472, 14] on h4 "LAYOUT BLOG VERSION 2 (el)" at bounding box center [1399, 14] width 187 height 20
click at [1481, 12] on link at bounding box center [1478, 13] width 11 height 17
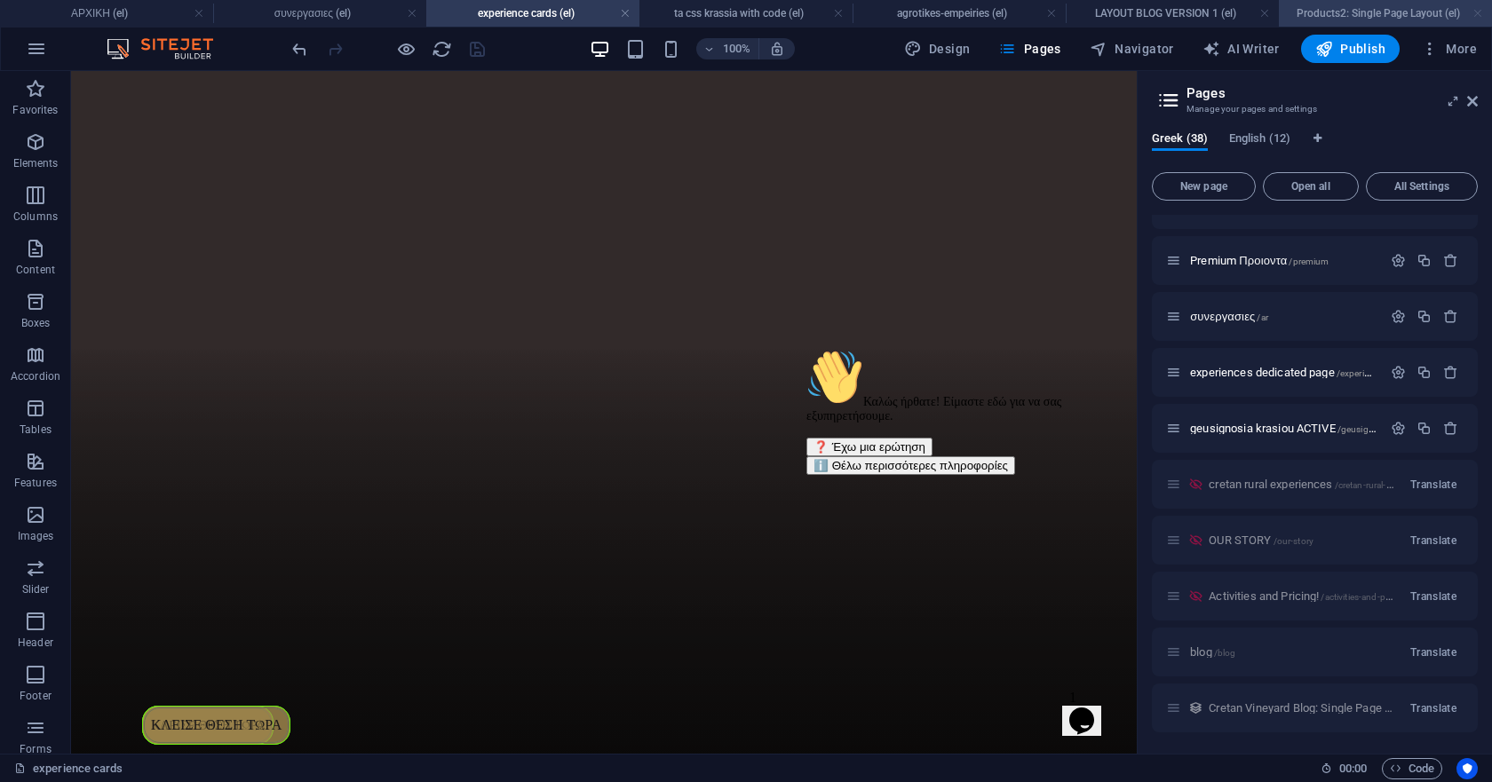
scroll to position [13247, 0]
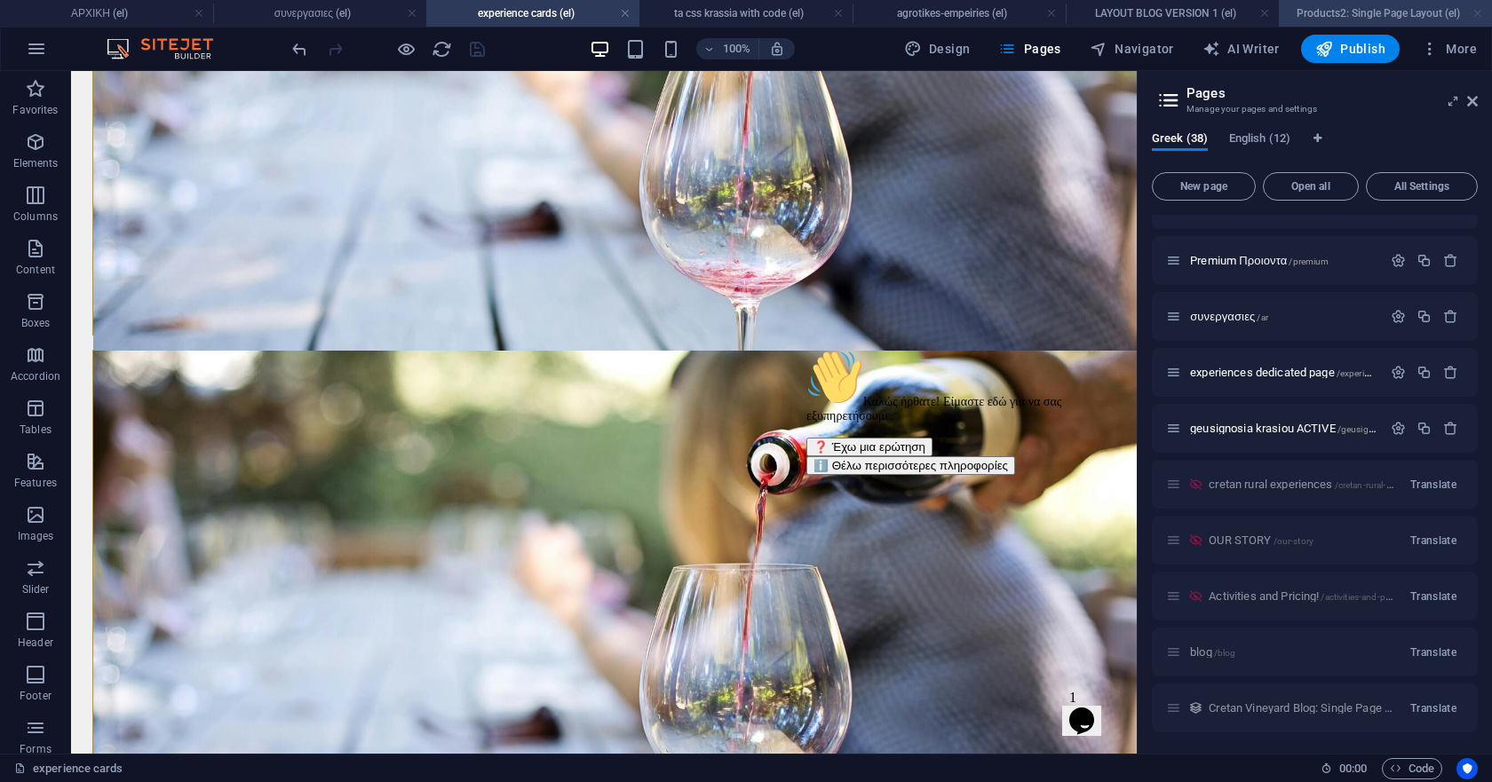
click at [1477, 12] on link at bounding box center [1478, 13] width 11 height 17
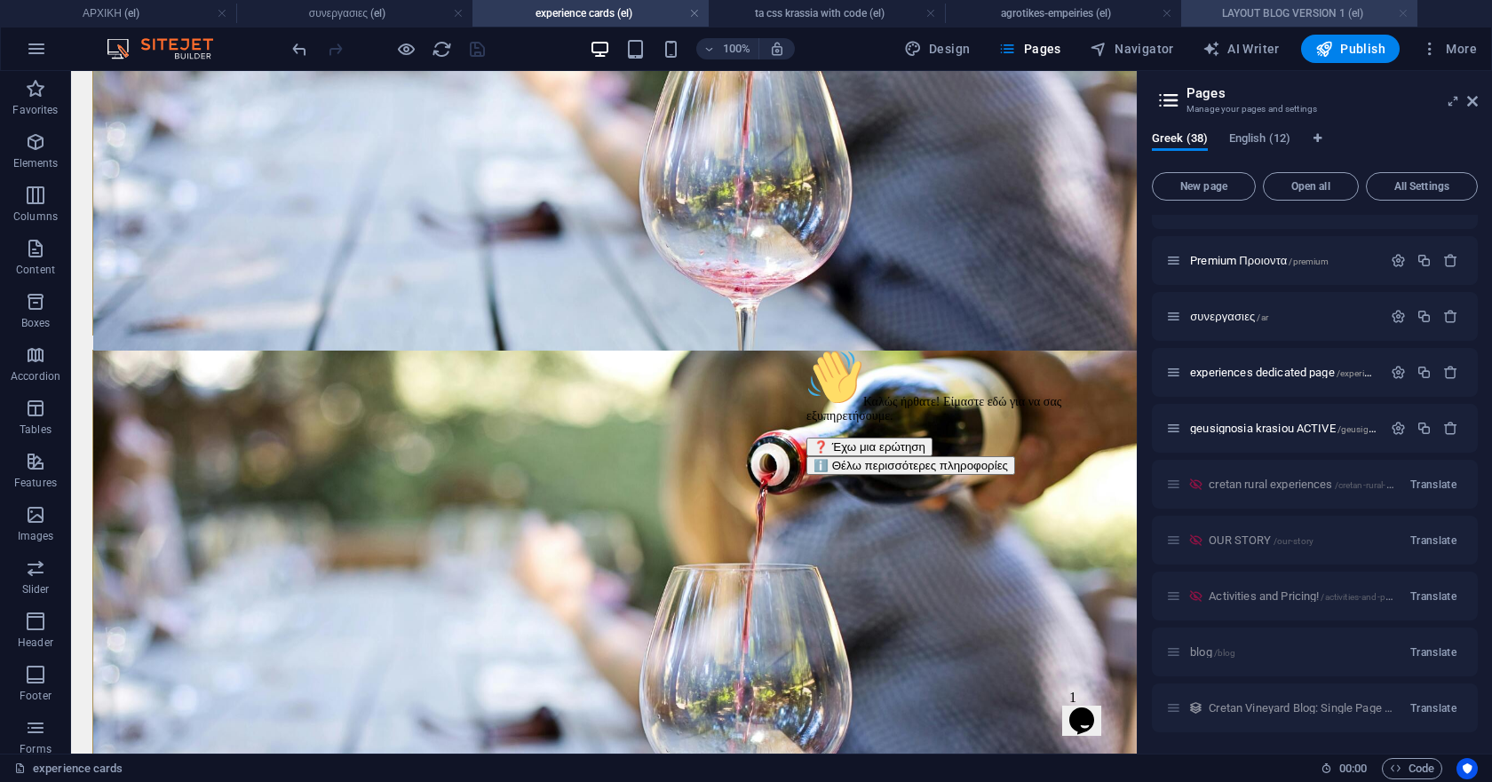
click at [1406, 13] on link at bounding box center [1403, 13] width 11 height 17
click at [1163, 12] on link at bounding box center [1167, 13] width 11 height 17
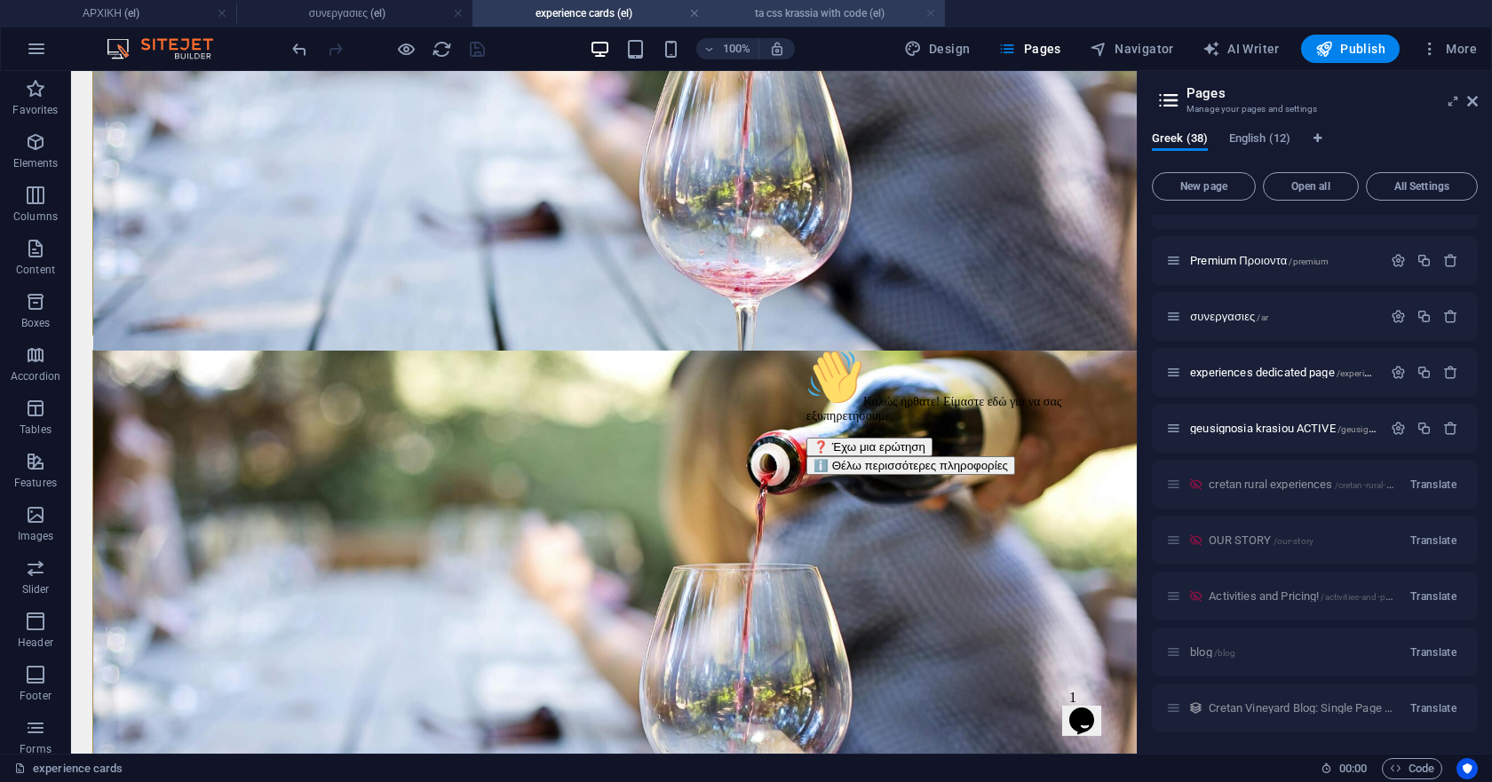
drag, startPoint x: 925, startPoint y: 16, endPoint x: 630, endPoint y: 275, distance: 393.4
click at [925, 16] on link at bounding box center [930, 13] width 11 height 17
click at [697, 12] on link at bounding box center [694, 13] width 11 height 17
click at [695, 9] on ul "ΑΡΧΙΚΗ (el) συνεργασιες (el) experience cards (el)" at bounding box center [746, 13] width 1492 height 27
click at [692, 15] on ul "ΑΡΧΙΚΗ (el) συνεργασιες (el) experience cards (el)" at bounding box center [746, 13] width 1492 height 27
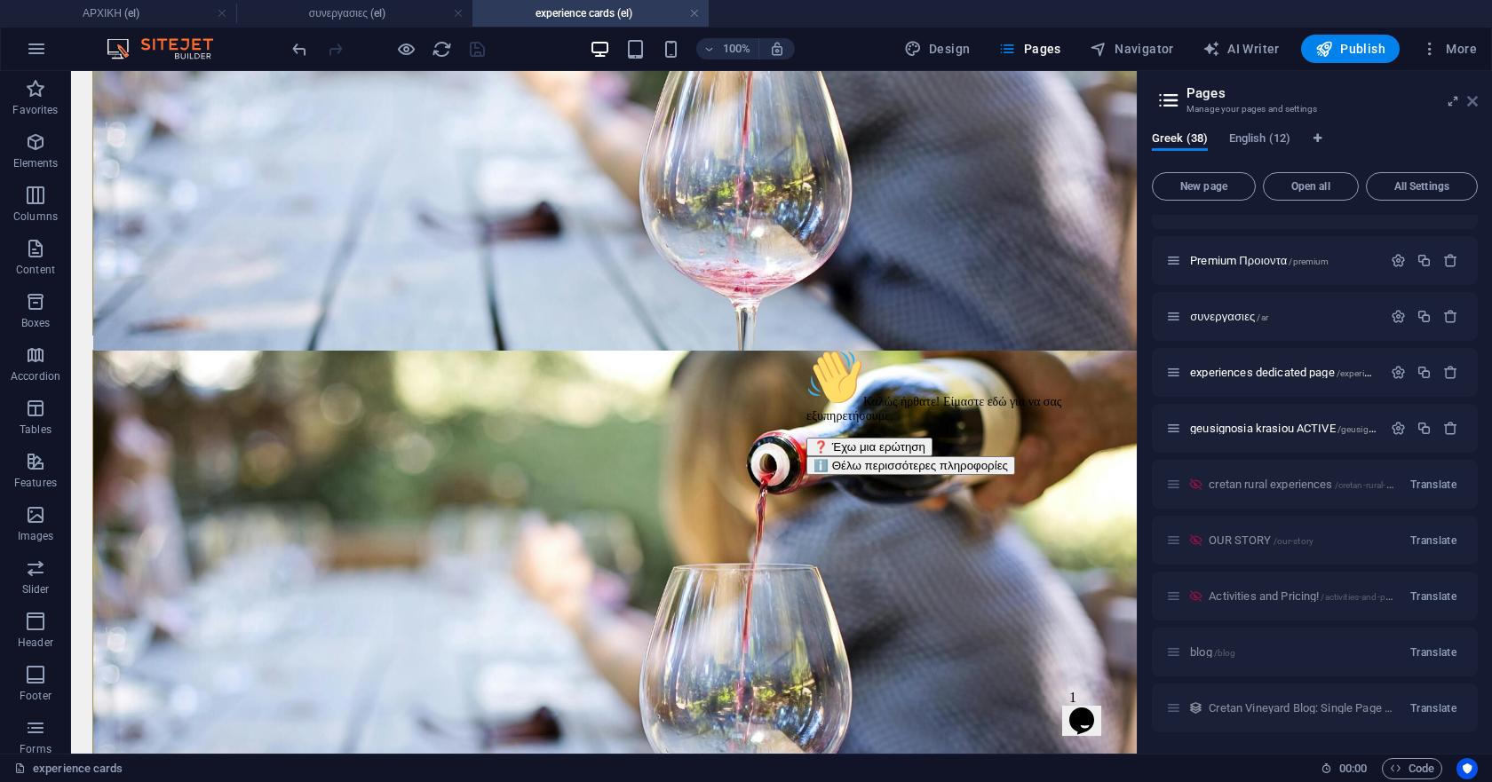
click at [695, 10] on ul "ΑΡΧΙΚΗ (el) συνεργασιες (el) experience cards (el)" at bounding box center [746, 13] width 1492 height 27
click at [1477, 99] on icon at bounding box center [1472, 101] width 11 height 14
click at [0, 0] on div "Αρχικη Η ΙΣΤΟΡΙΑ ΜΑΣ ΤΑ ΚΡΑΣΙΑ ΜΑΣ Spora ι Spora ιι το ελαιολαδο επικοινωνια Συ…" at bounding box center [0, 0] width 0 height 0
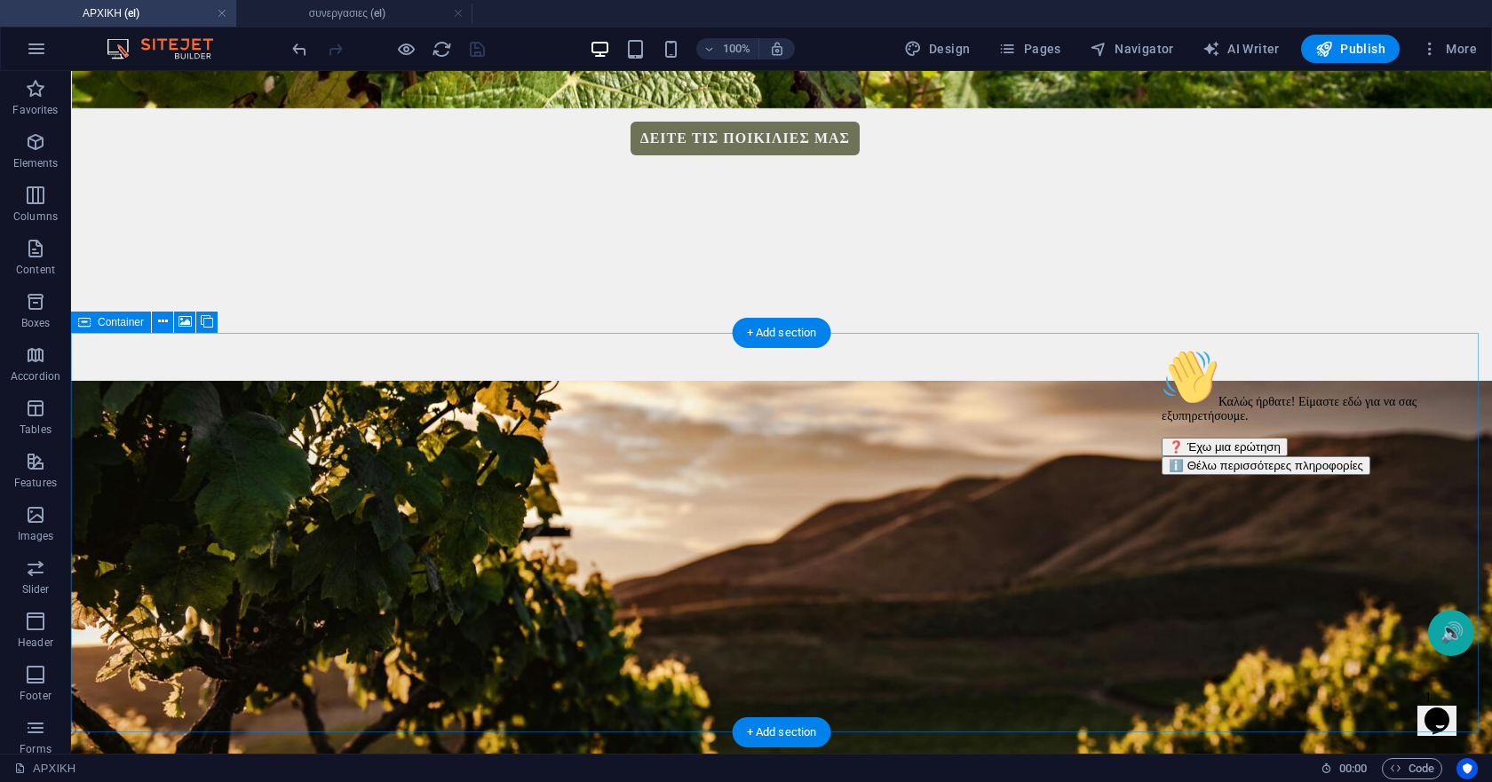
scroll to position [4073, 0]
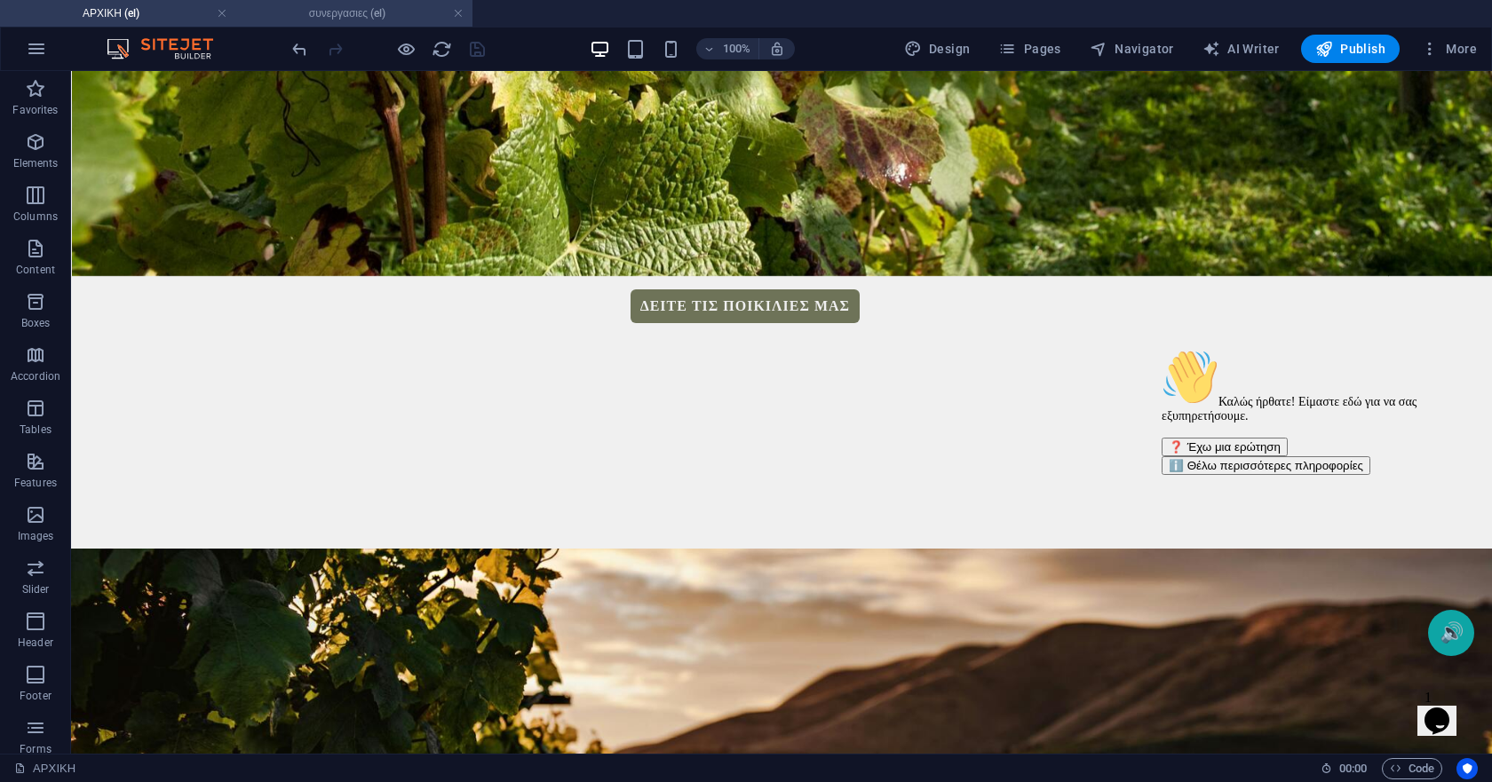
click at [279, 12] on h4 "συνεργασιες (el)" at bounding box center [354, 14] width 236 height 20
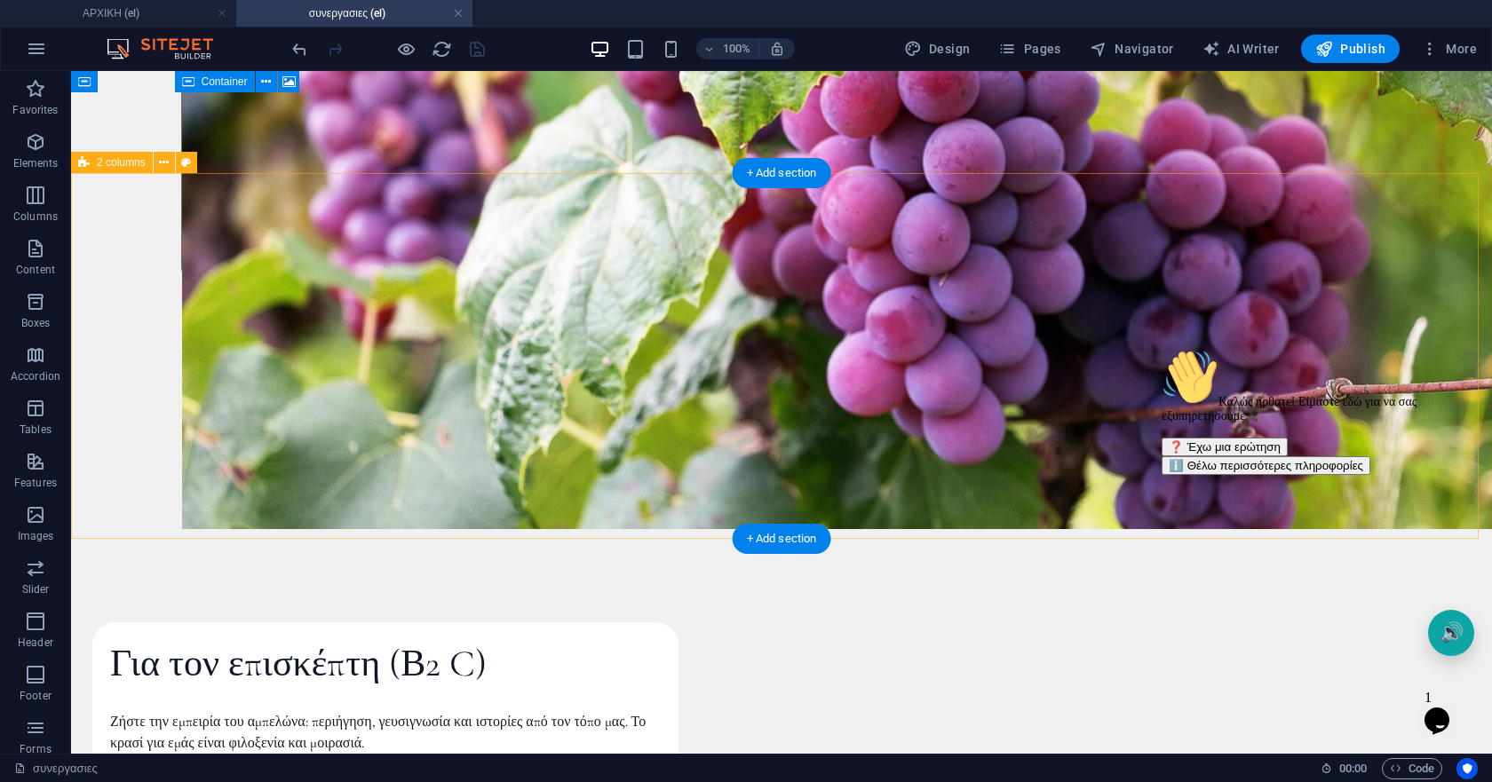
scroll to position [771, 0]
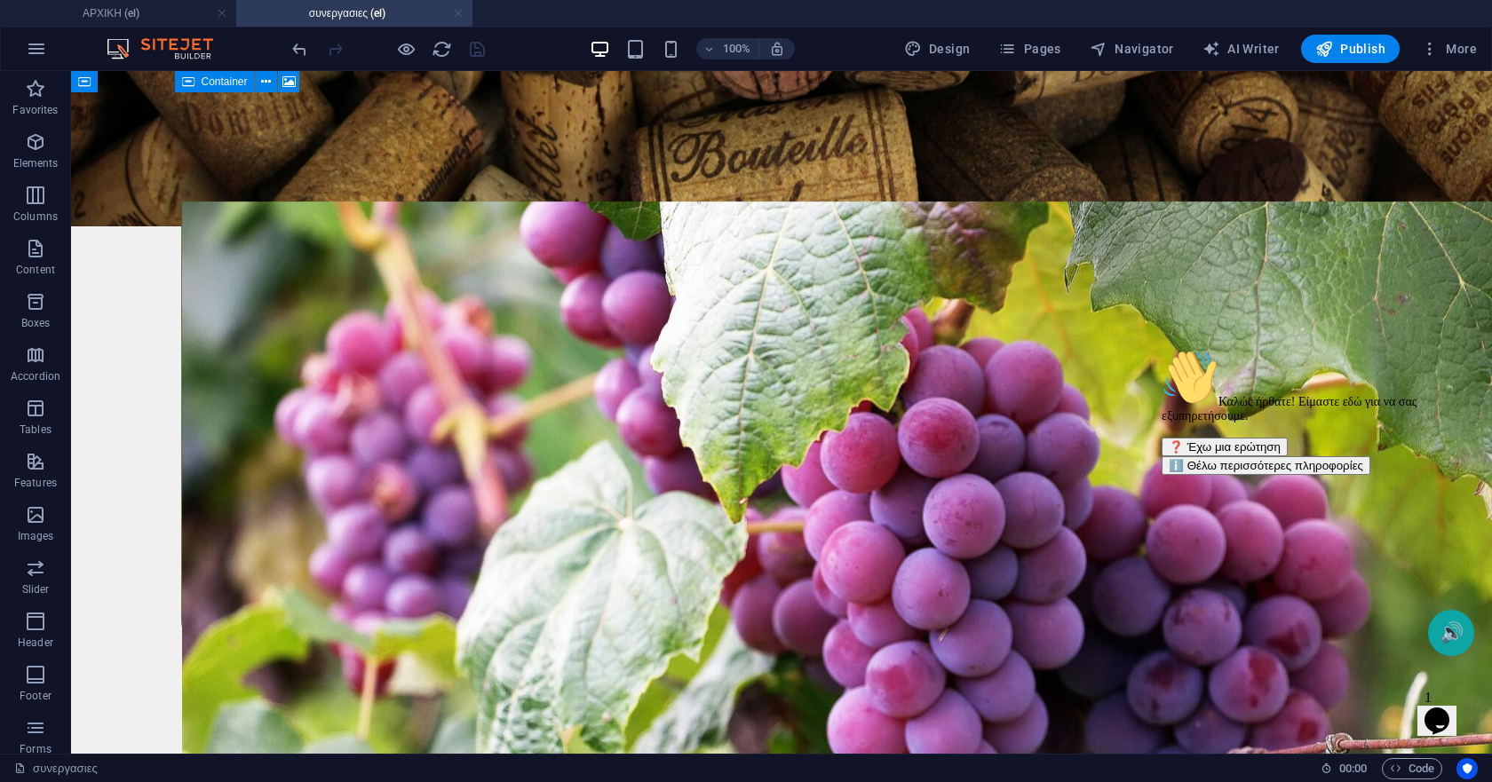
click at [457, 16] on link at bounding box center [458, 13] width 11 height 17
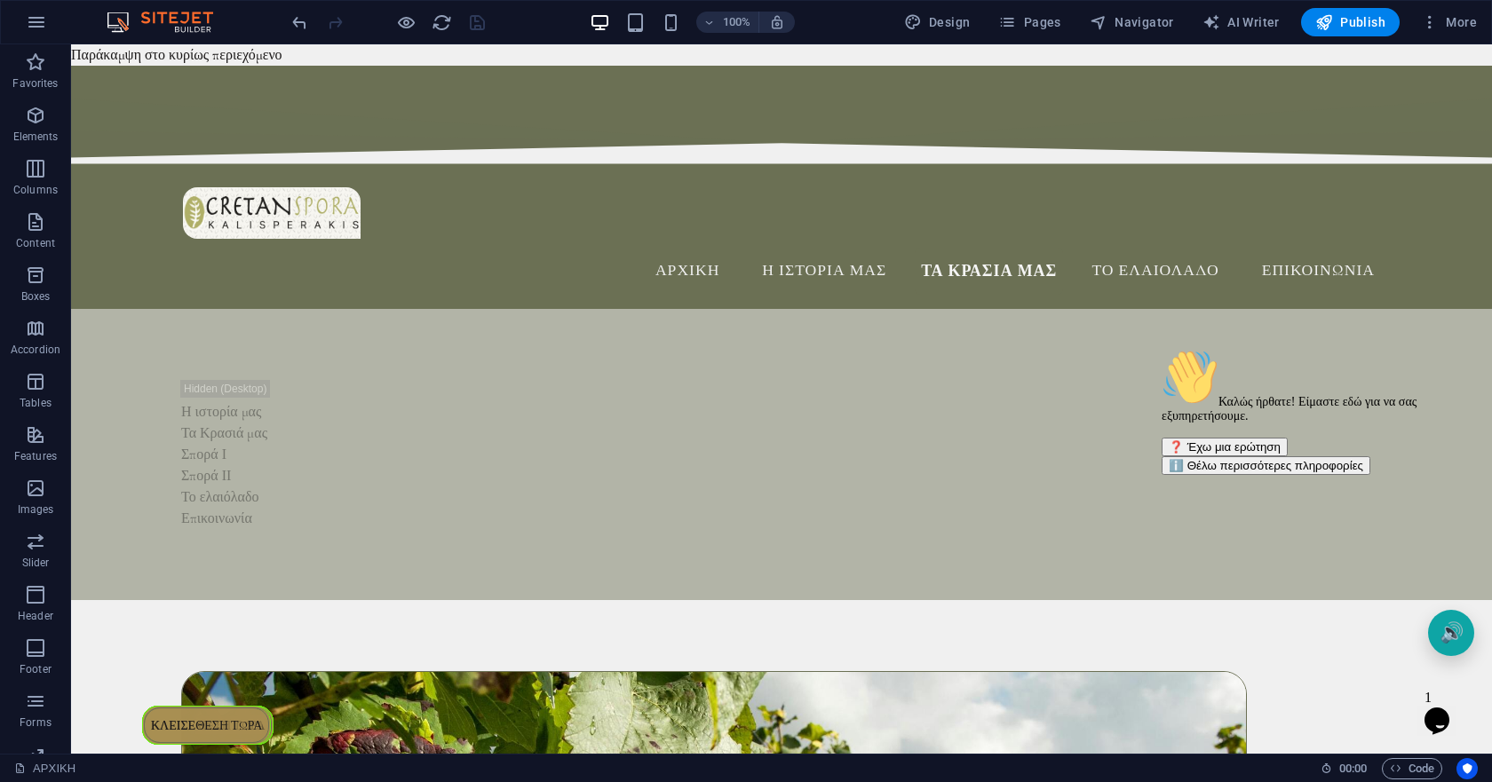
scroll to position [4073, 0]
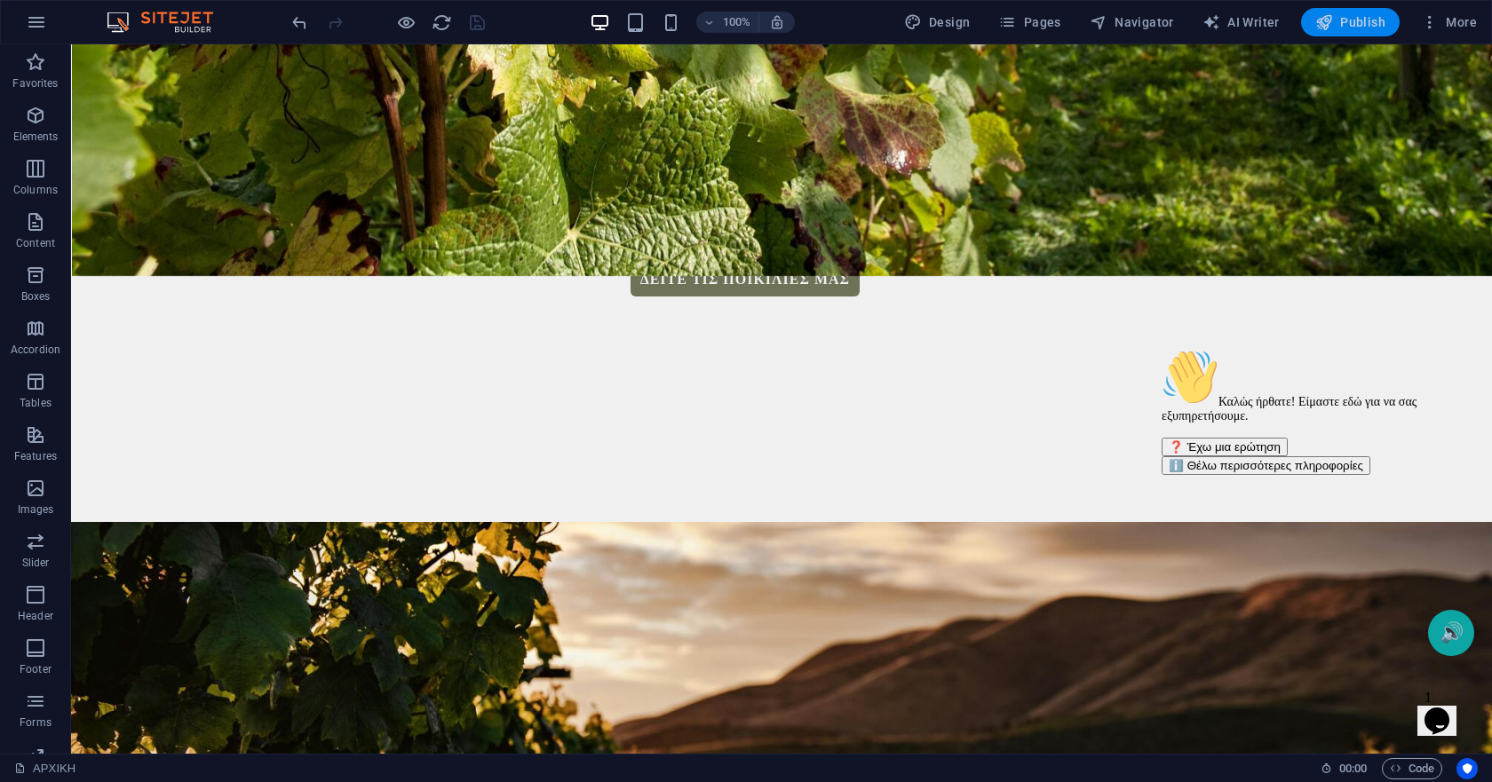
click at [1324, 22] on icon "button" at bounding box center [1324, 22] width 18 height 18
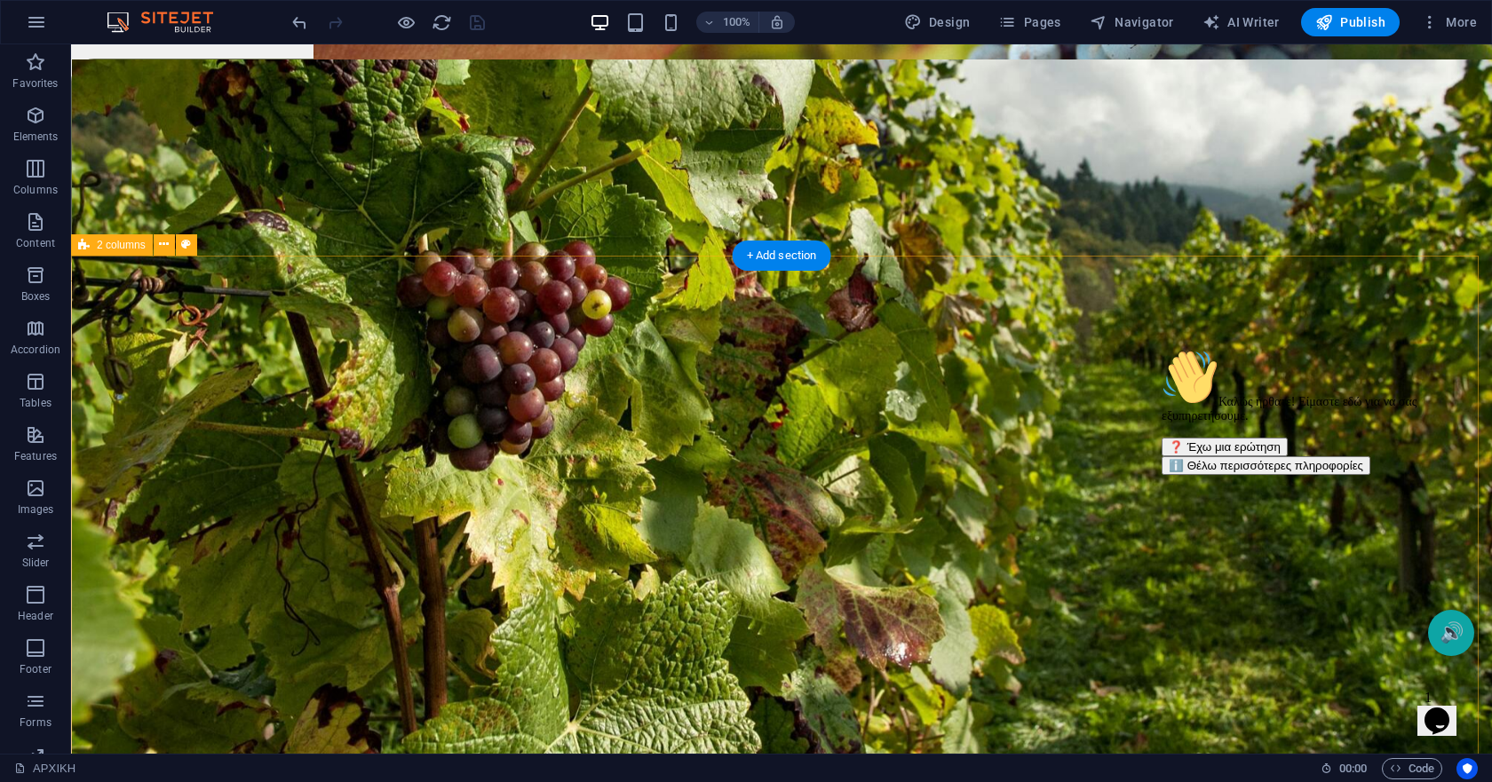
scroll to position [3540, 0]
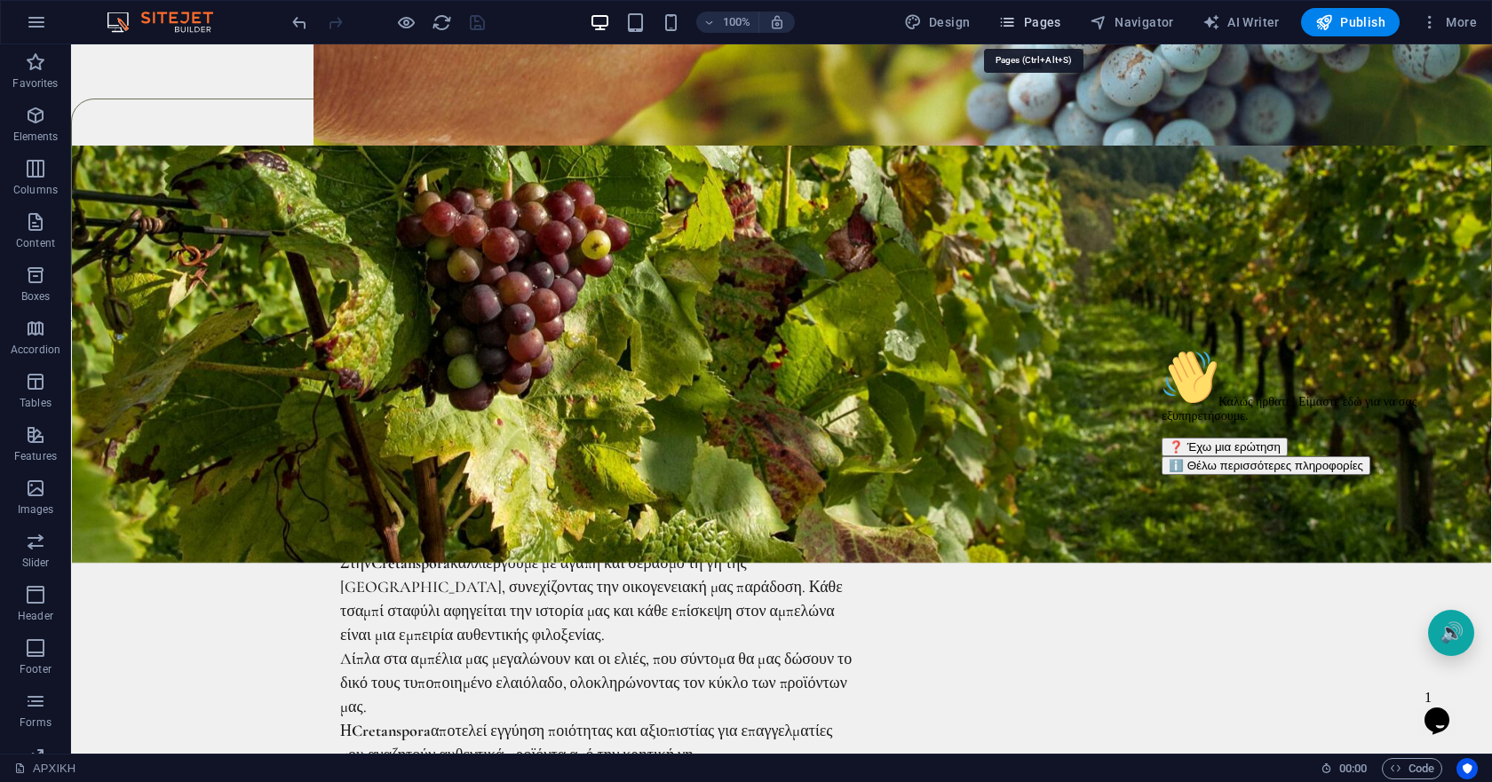
click at [1016, 23] on icon "button" at bounding box center [1007, 22] width 18 height 18
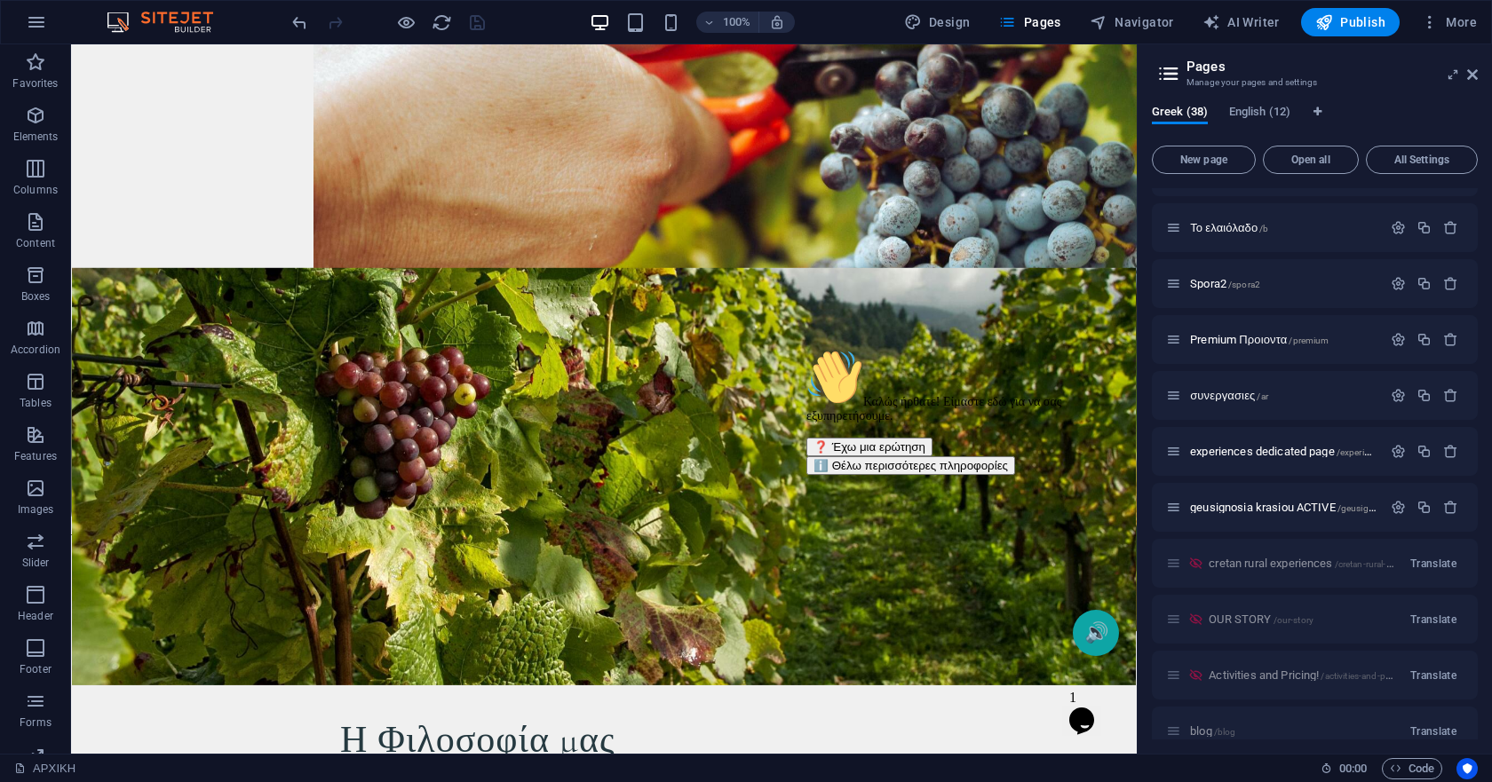
scroll to position [1776, 0]
click at [1422, 397] on icon "button" at bounding box center [1424, 394] width 15 height 15
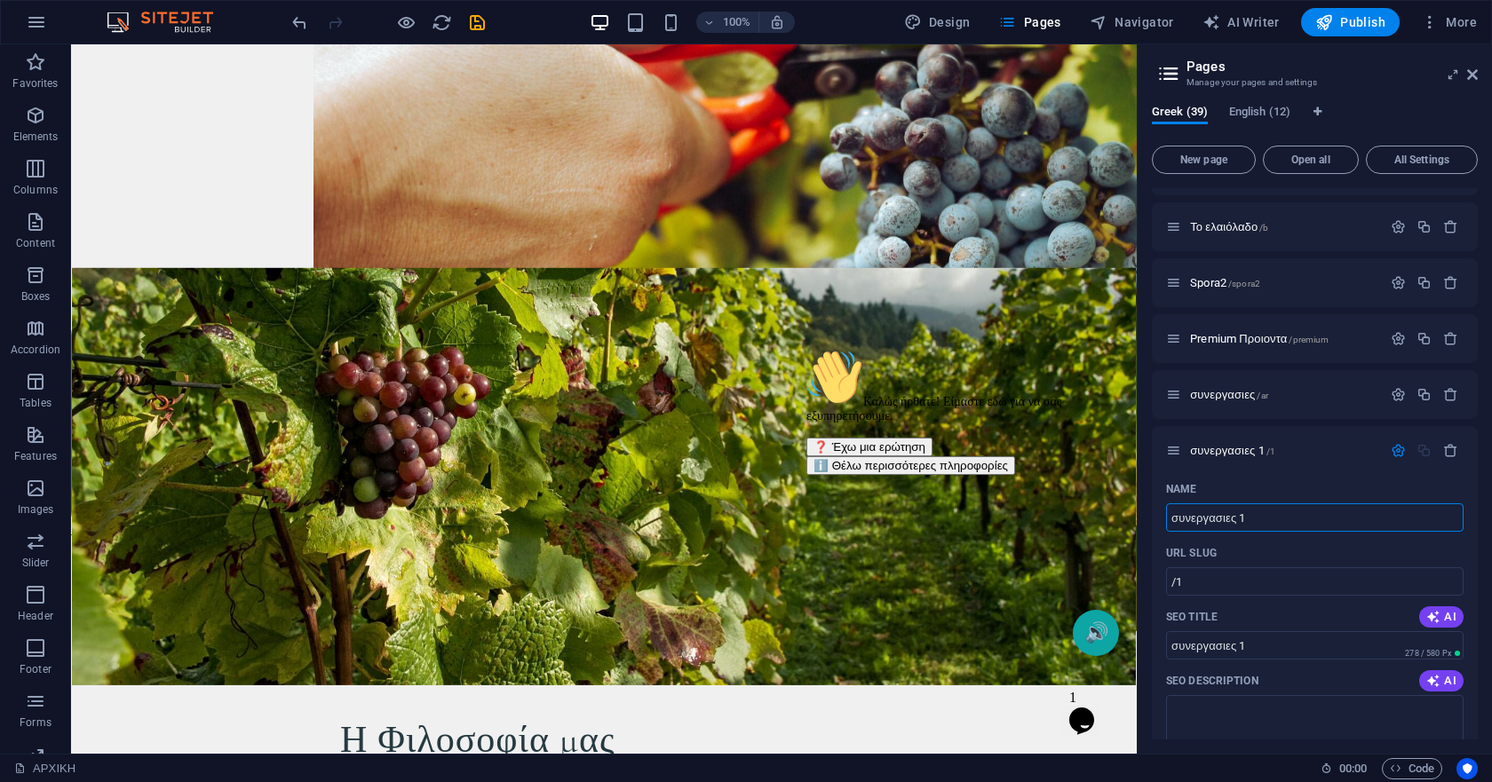
click at [465, 22] on div at bounding box center [388, 22] width 199 height 28
click at [483, 20] on icon "save" at bounding box center [477, 22] width 20 height 20
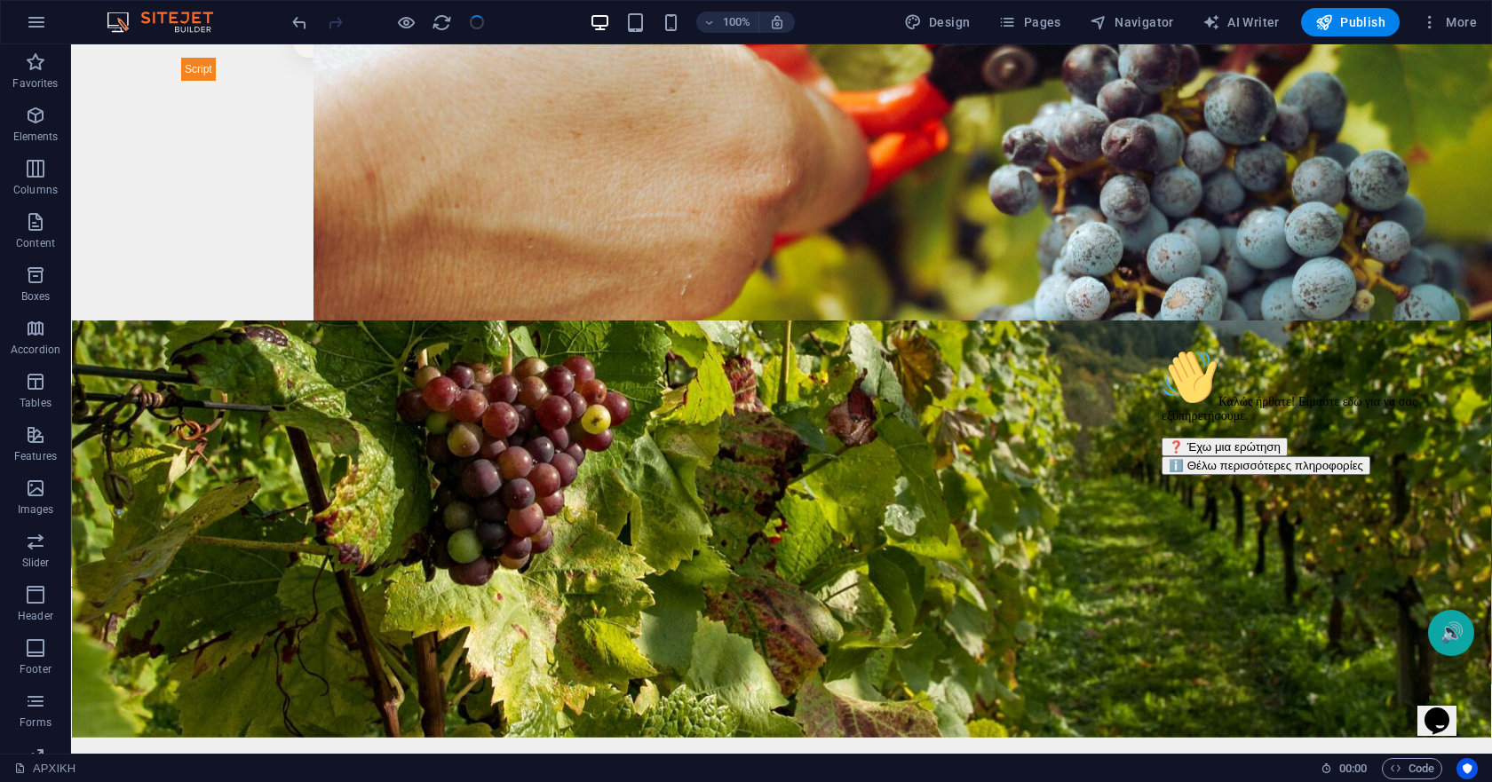
scroll to position [3311, 0]
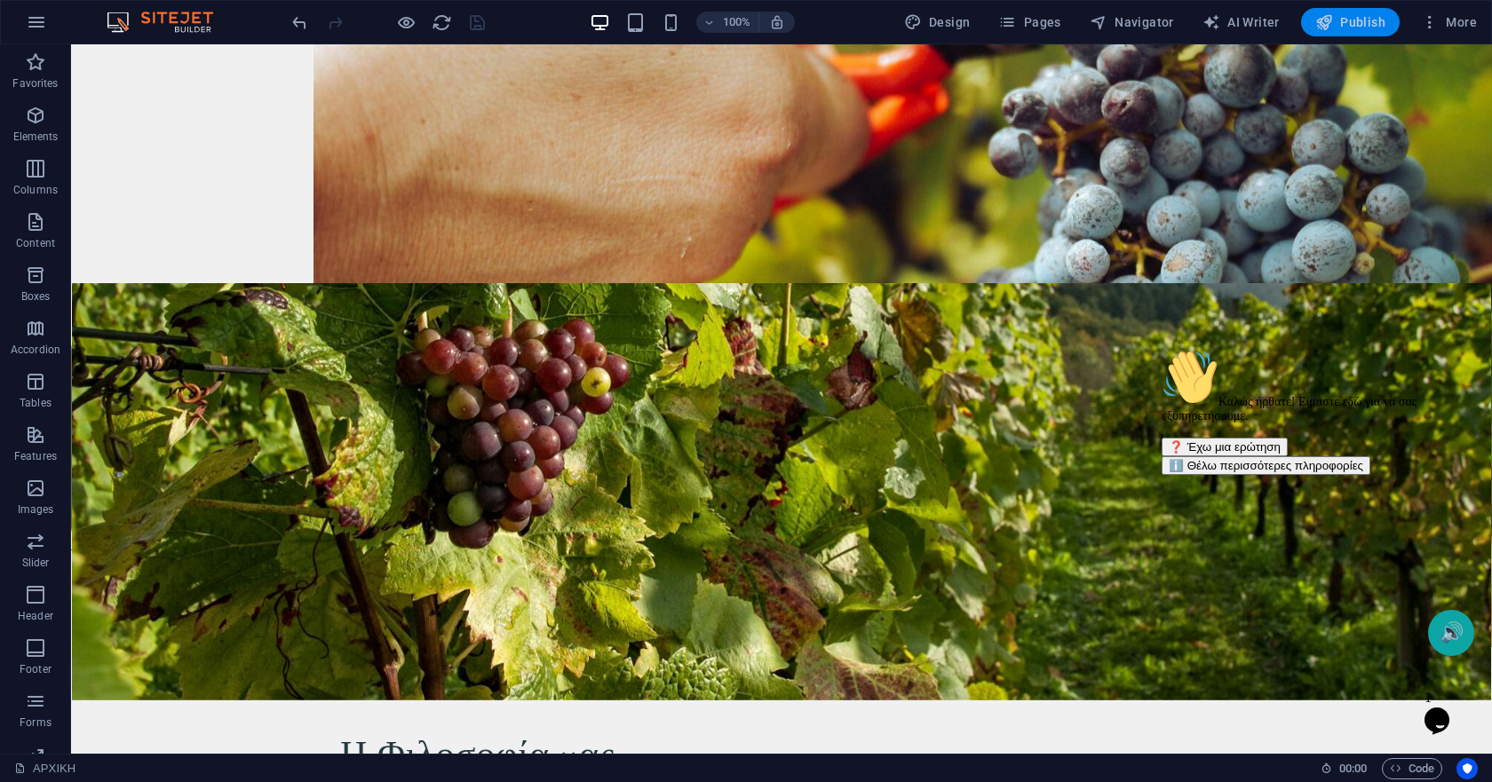
click at [1345, 24] on span "Publish" at bounding box center [1350, 22] width 70 height 18
click at [1337, 21] on span "Publish" at bounding box center [1350, 22] width 70 height 18
